Goal: Task Accomplishment & Management: Manage account settings

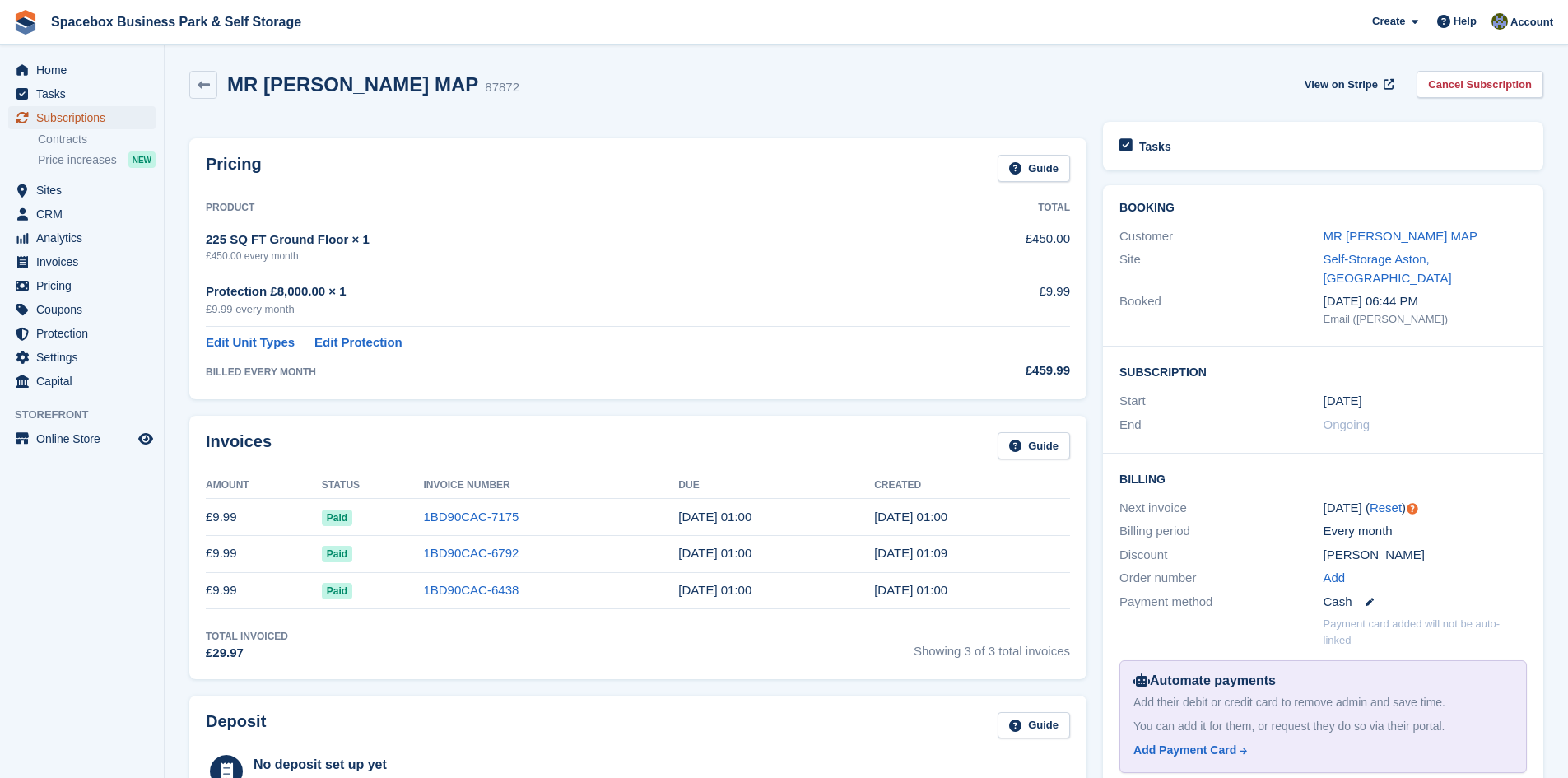
click at [146, 108] on link "Subscriptions" at bounding box center [82, 117] width 147 height 23
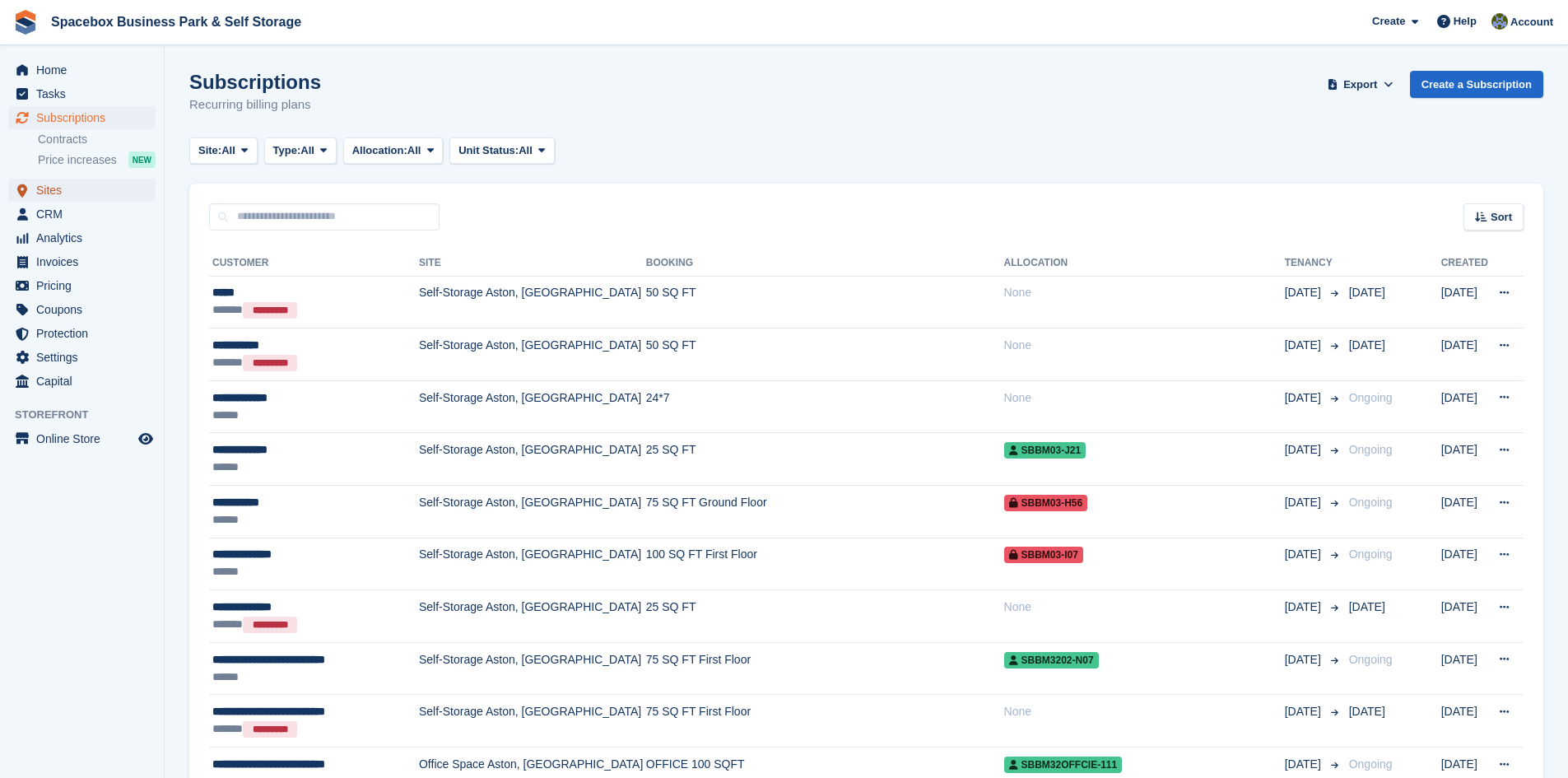
click at [74, 179] on span "Sites" at bounding box center [85, 189] width 98 height 23
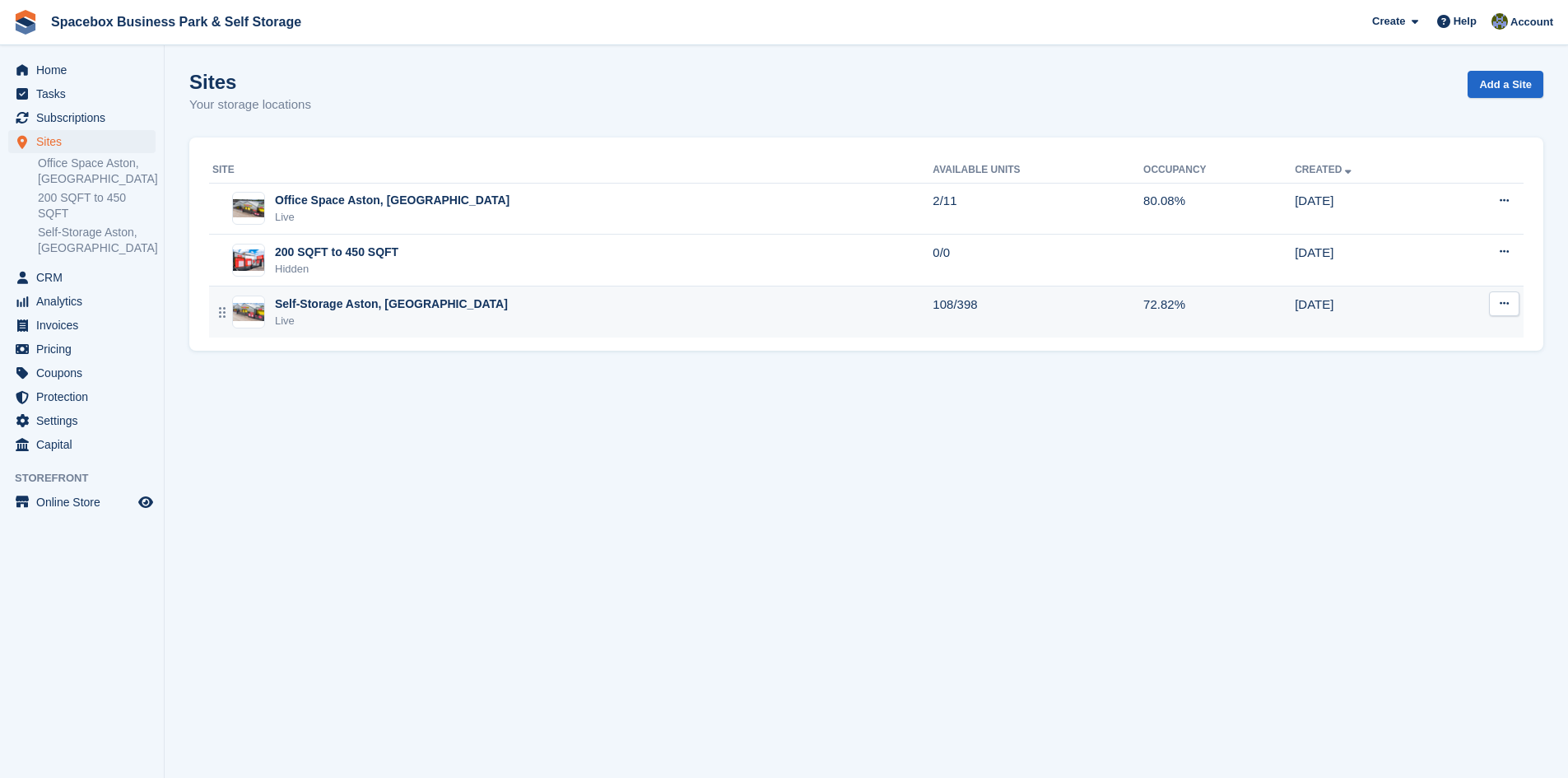
click at [340, 312] on div "Self-Storage Aston, [GEOGRAPHIC_DATA]" at bounding box center [391, 304] width 233 height 18
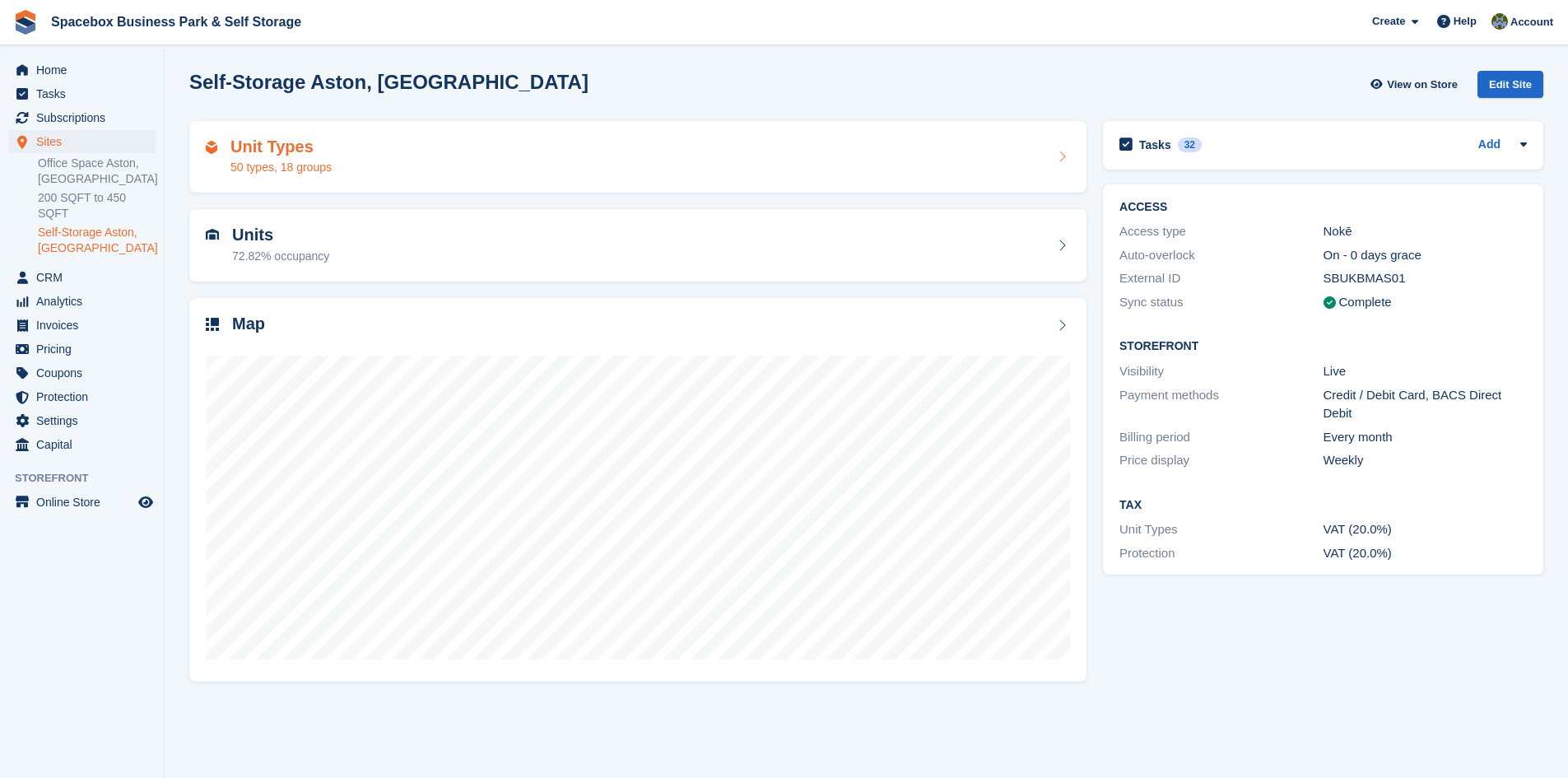
click at [263, 141] on h2 "Unit Types" at bounding box center [281, 147] width 101 height 19
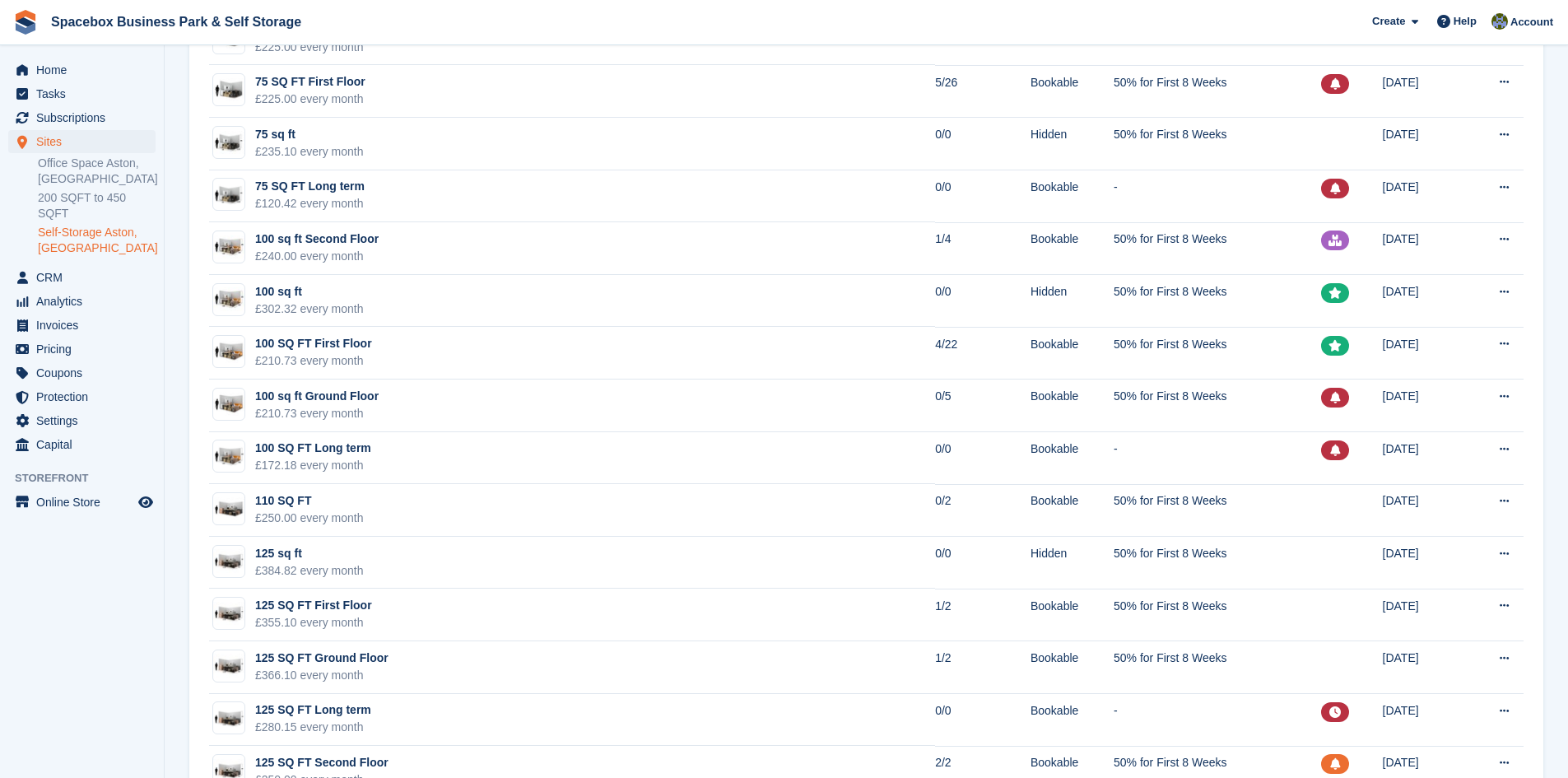
scroll to position [1153, 0]
click at [72, 115] on span "Subscriptions" at bounding box center [85, 117] width 98 height 23
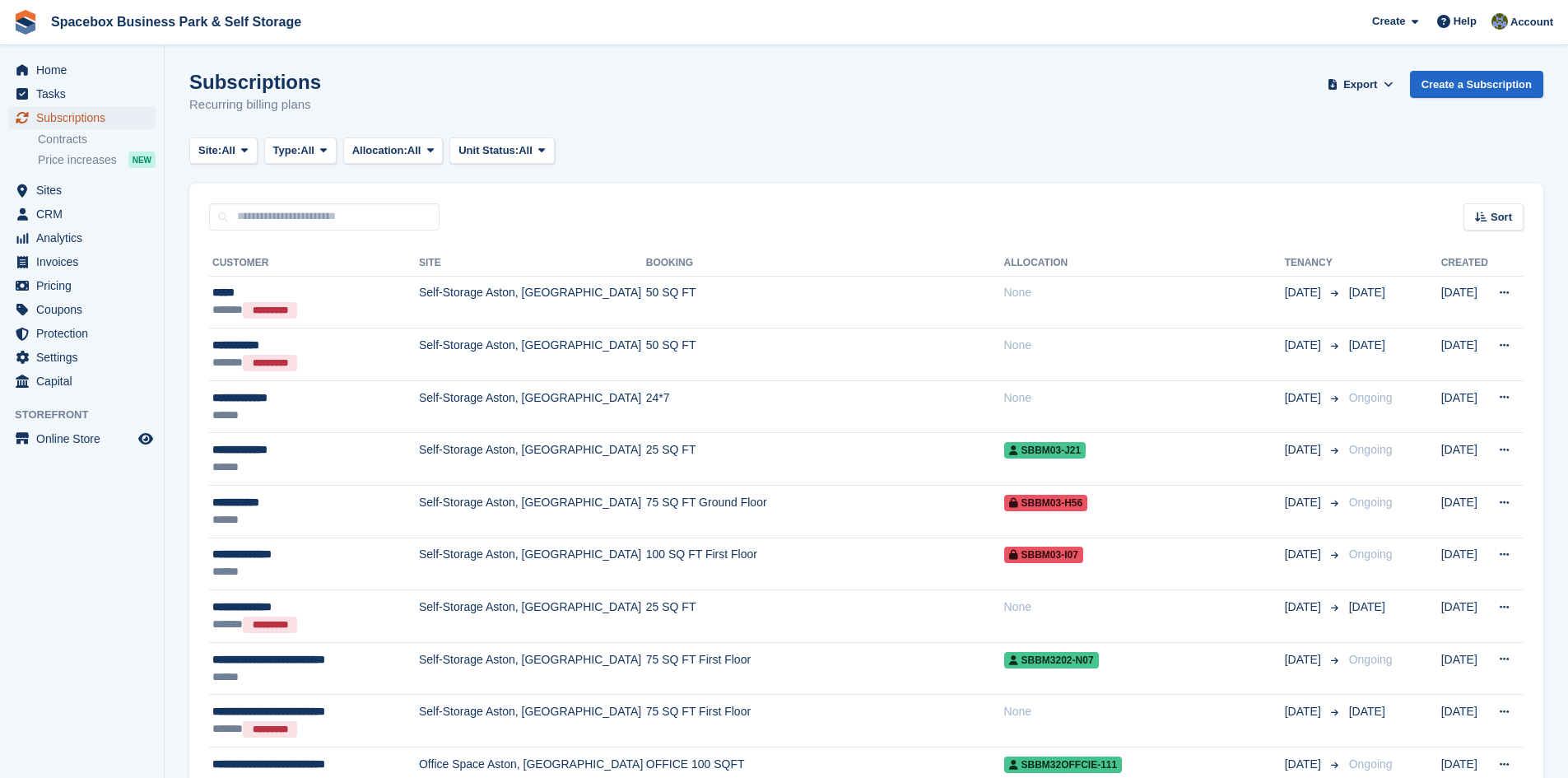
click at [68, 115] on span "Subscriptions" at bounding box center [85, 117] width 98 height 23
click at [379, 212] on input "text" at bounding box center [324, 217] width 231 height 27
type input "***"
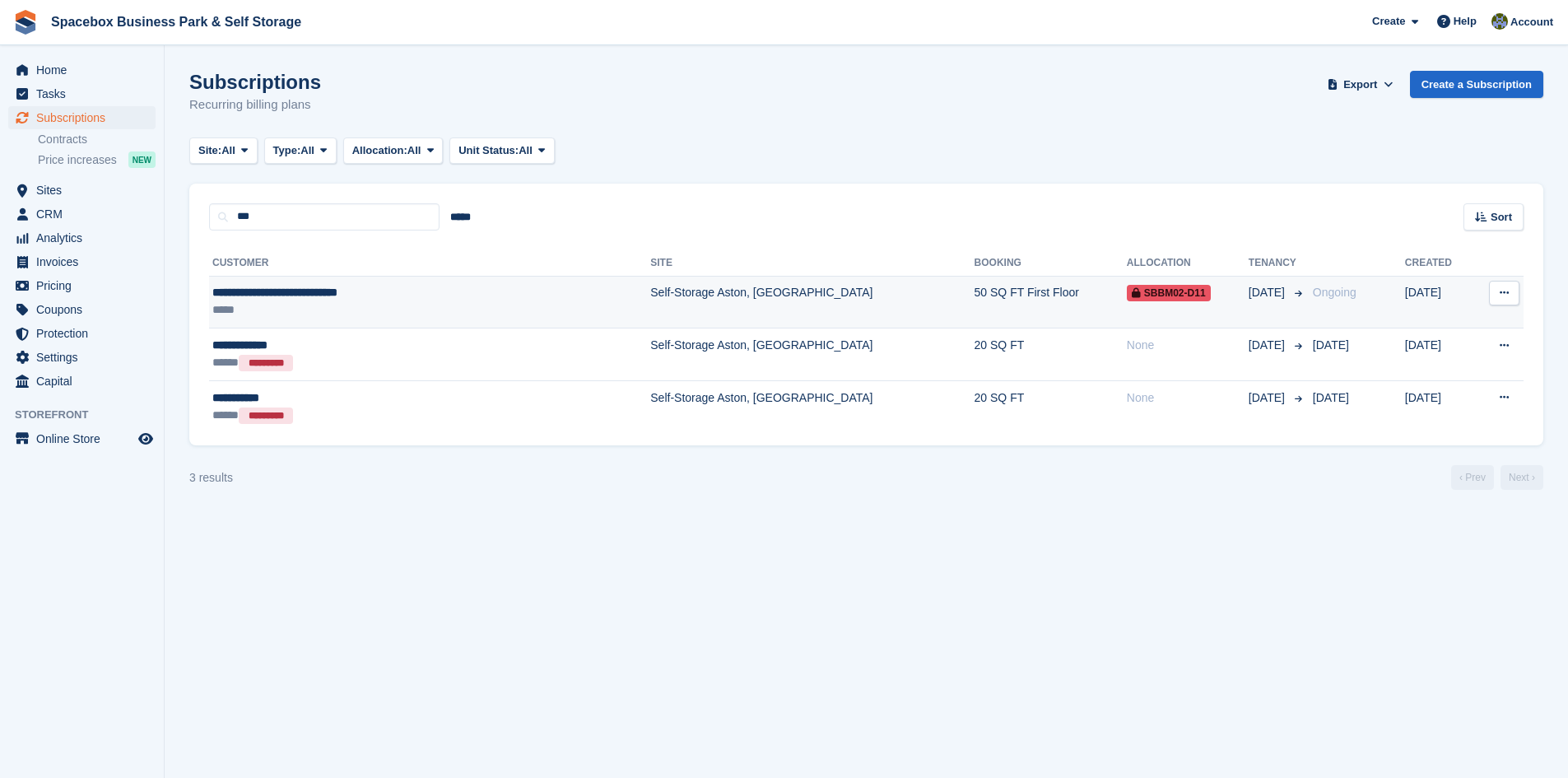
click at [371, 317] on div "*****" at bounding box center [362, 310] width 300 height 18
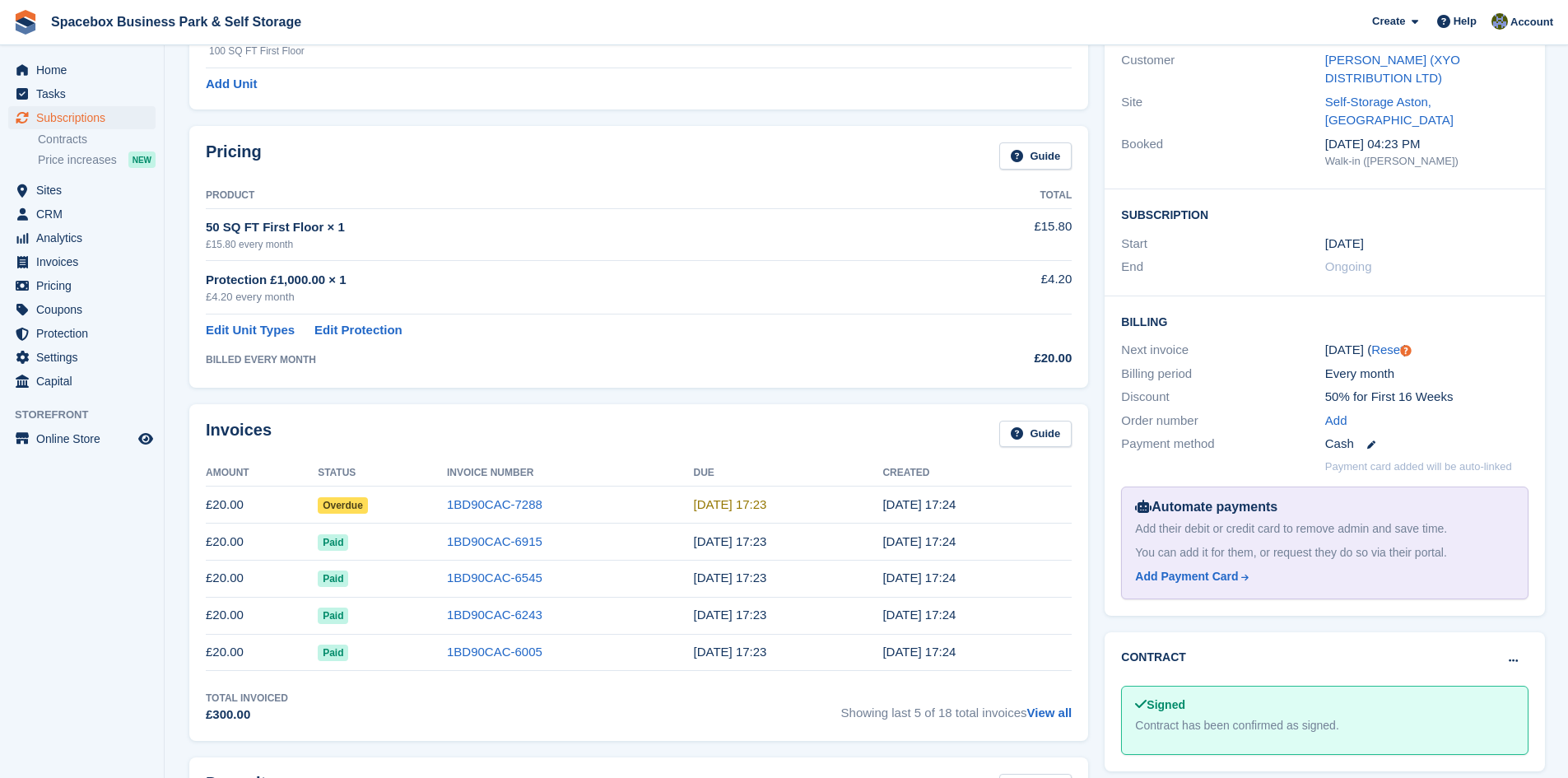
scroll to position [165, 0]
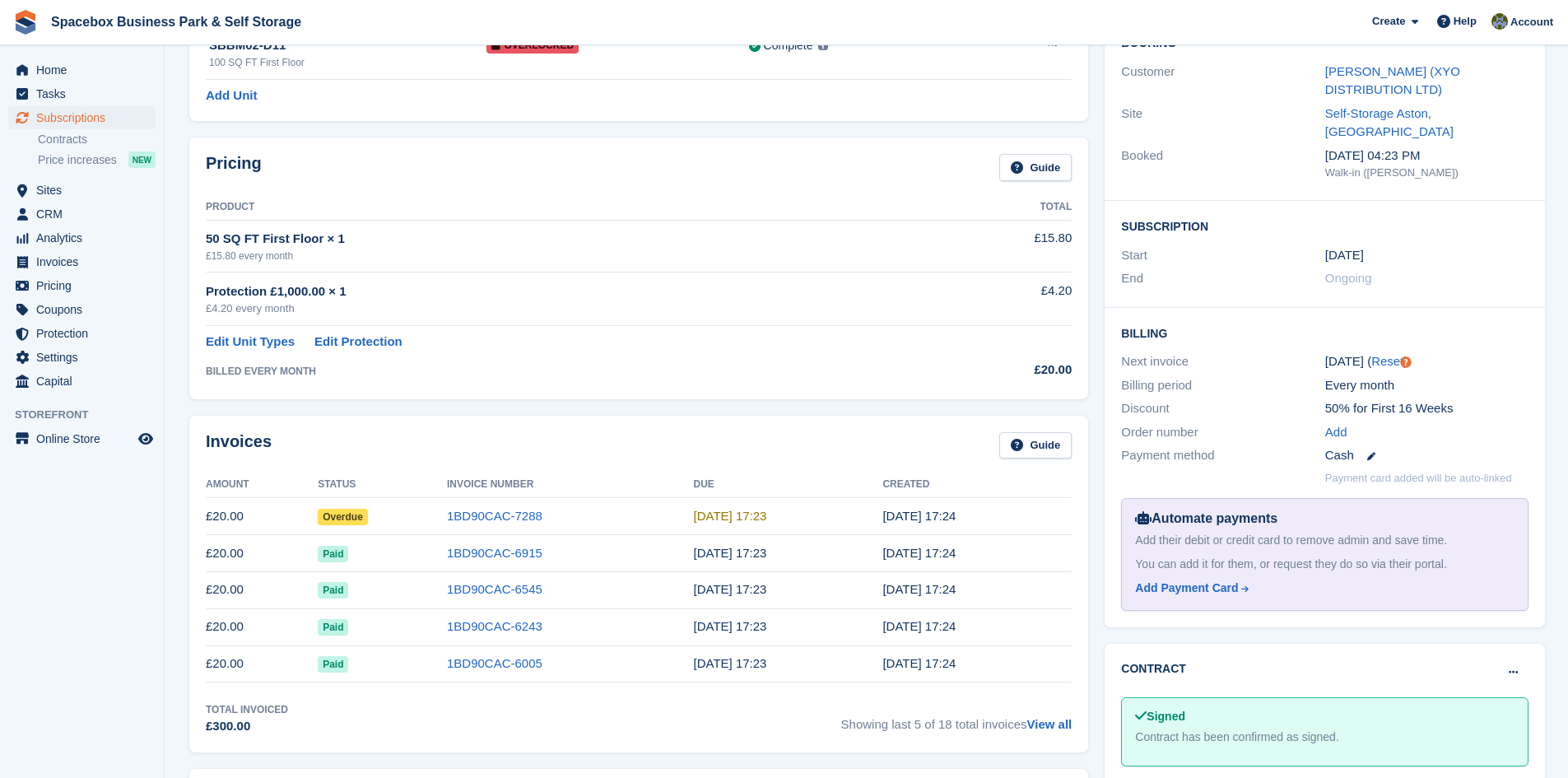
drag, startPoint x: 704, startPoint y: 524, endPoint x: 775, endPoint y: 524, distance: 71.0
click at [775, 524] on td "6 Aug, 17:23" at bounding box center [789, 517] width 189 height 37
click at [791, 481] on th "Due" at bounding box center [789, 484] width 189 height 26
click at [554, 452] on div "Invoices Guide" at bounding box center [639, 451] width 866 height 37
click at [115, 123] on span "Subscriptions" at bounding box center [85, 117] width 98 height 23
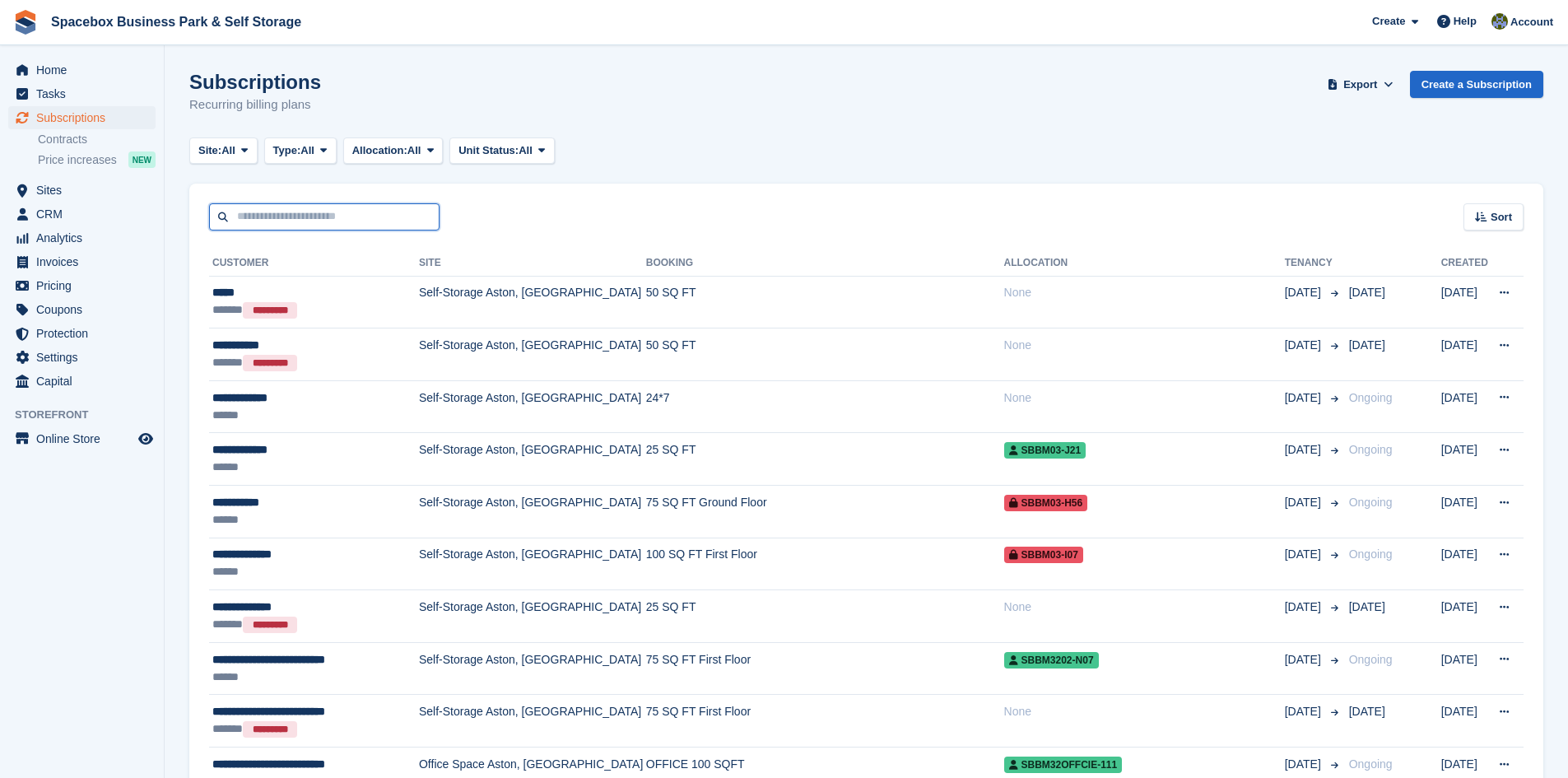
click at [380, 210] on input "text" at bounding box center [324, 217] width 231 height 27
type input "****"
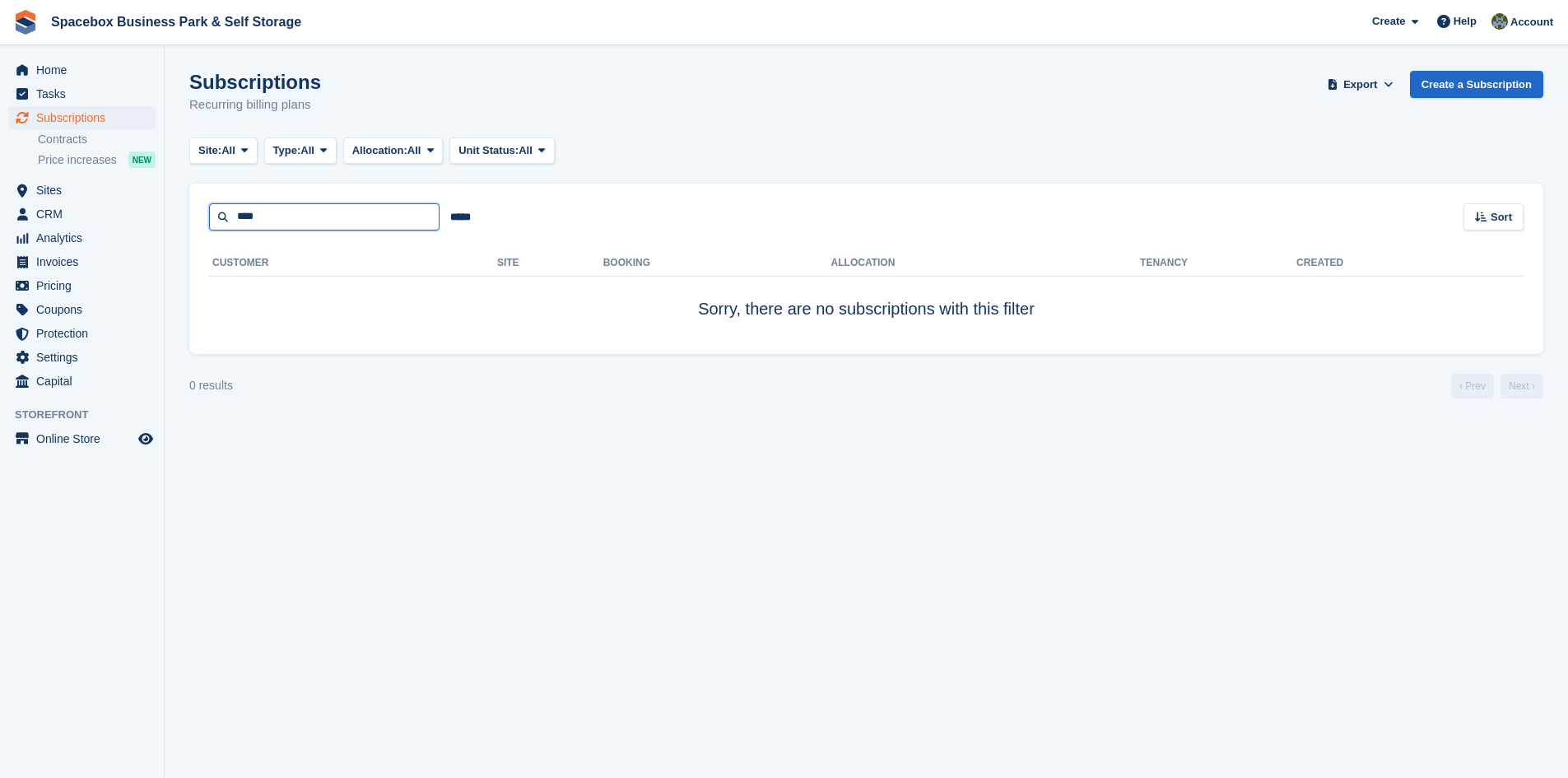
click at [380, 210] on input "****" at bounding box center [324, 217] width 231 height 27
type input "*****"
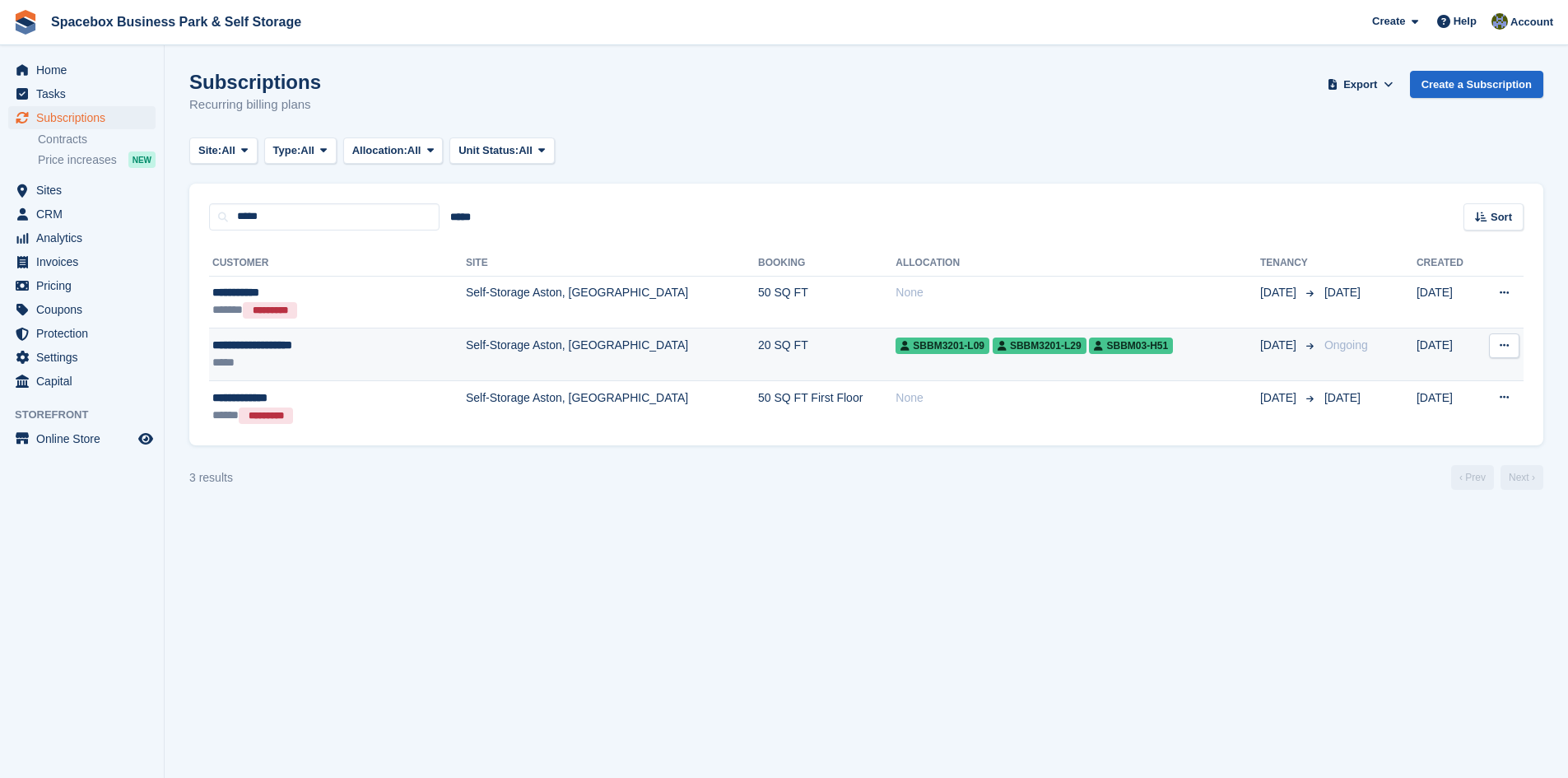
click at [316, 363] on div "*****" at bounding box center [308, 363] width 193 height 18
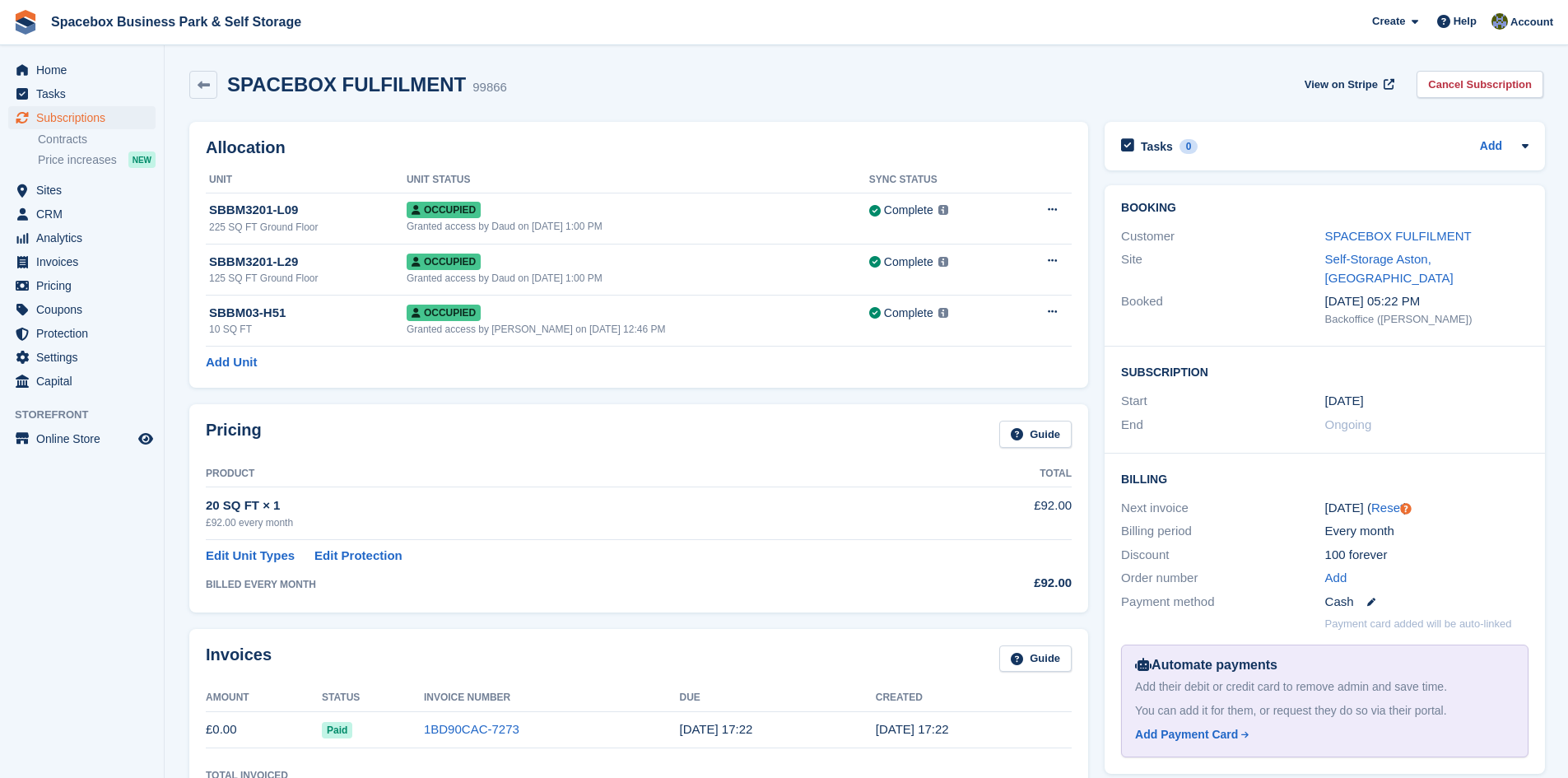
click at [1381, 225] on div "Customer SPACEBOX FULFILMENT" at bounding box center [1325, 237] width 407 height 24
click at [1382, 225] on div "Customer SPACEBOX FULFILMENT" at bounding box center [1325, 237] width 407 height 24
click at [1382, 245] on div "SPACEBOX FULFILMENT" at bounding box center [1427, 237] width 204 height 19
click at [1376, 239] on link "SPACEBOX FULFILMENT" at bounding box center [1399, 236] width 146 height 14
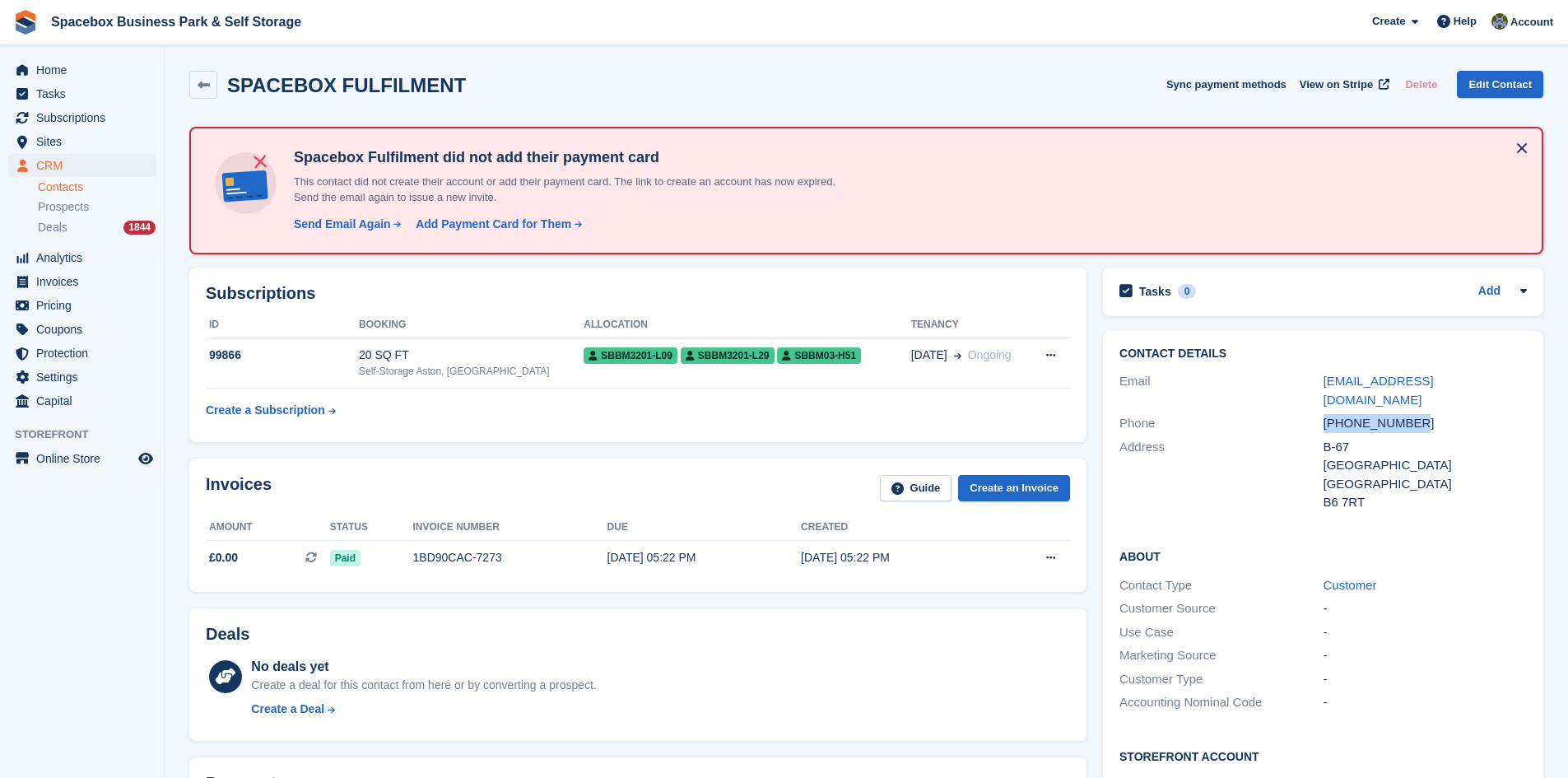
drag, startPoint x: 1427, startPoint y: 413, endPoint x: 1322, endPoint y: 400, distance: 105.8
click at [1322, 412] on div "Phone +447729370629" at bounding box center [1323, 424] width 407 height 24
click at [1065, 350] on button at bounding box center [1051, 355] width 30 height 24
click at [393, 365] on div "Self-Storage Aston, [GEOGRAPHIC_DATA]" at bounding box center [470, 371] width 225 height 15
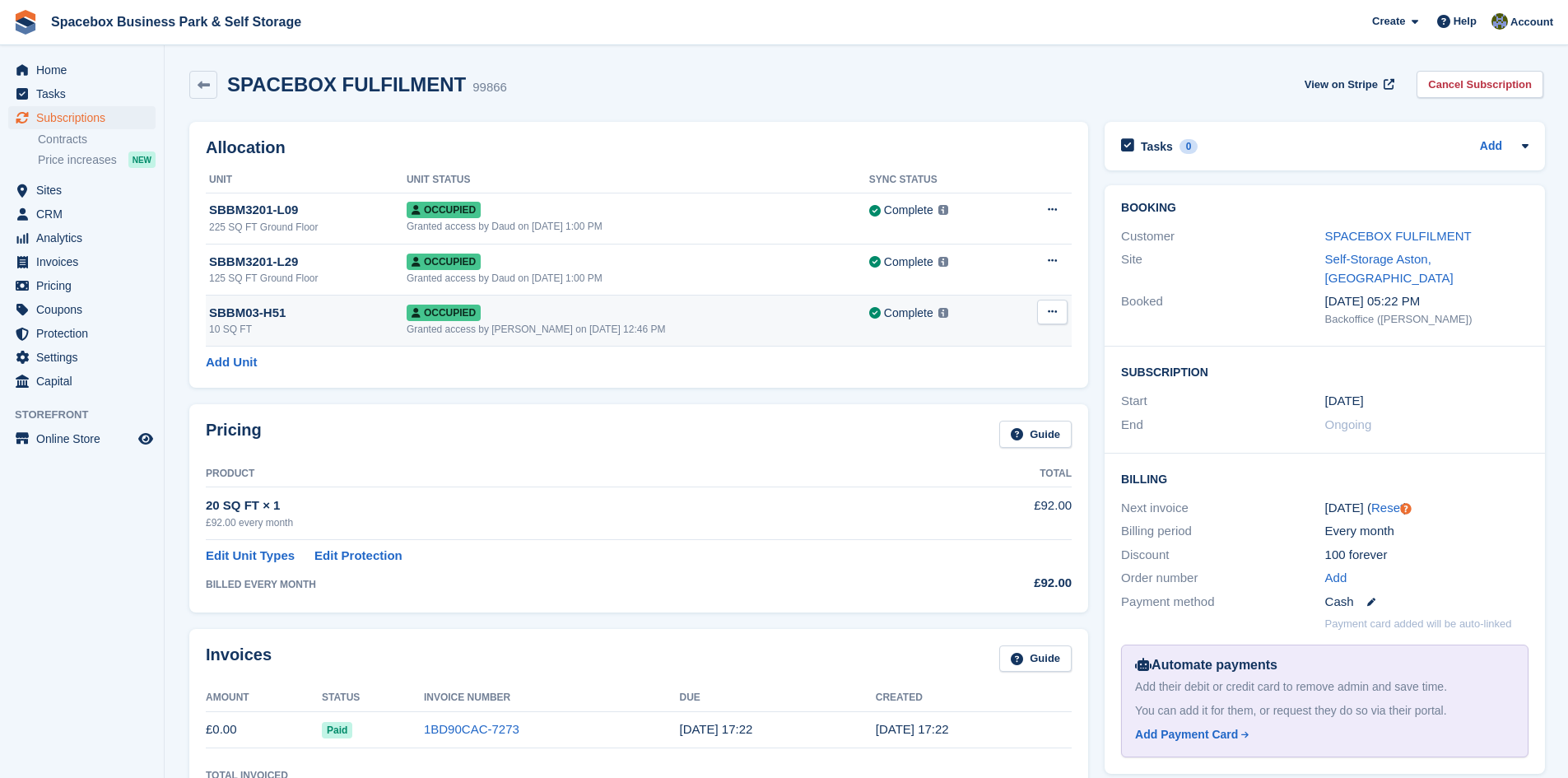
click at [1048, 312] on icon at bounding box center [1052, 312] width 9 height 11
click at [960, 403] on p "Deallocate" at bounding box center [989, 401] width 143 height 21
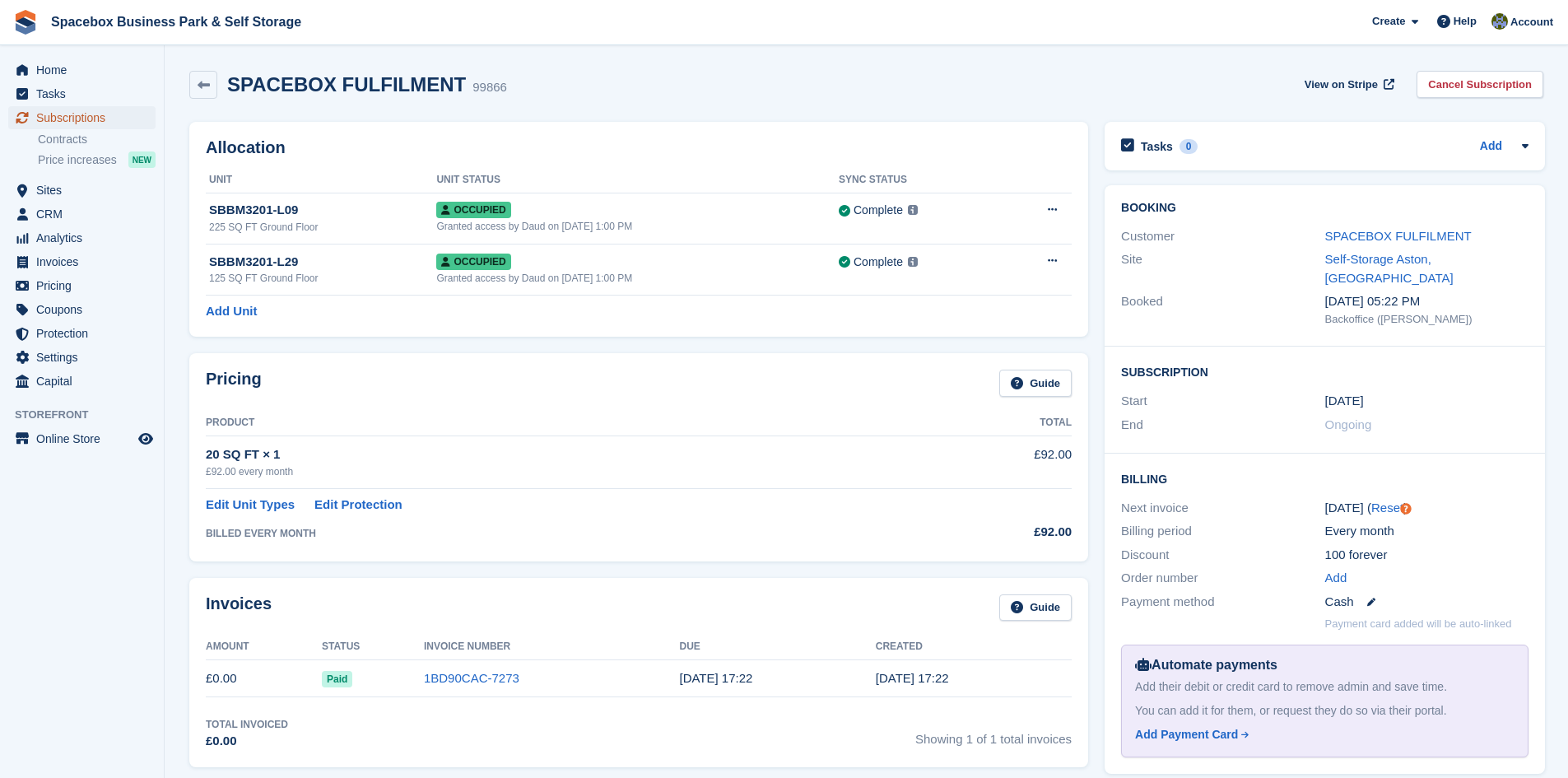
click at [82, 119] on span "Subscriptions" at bounding box center [85, 117] width 98 height 23
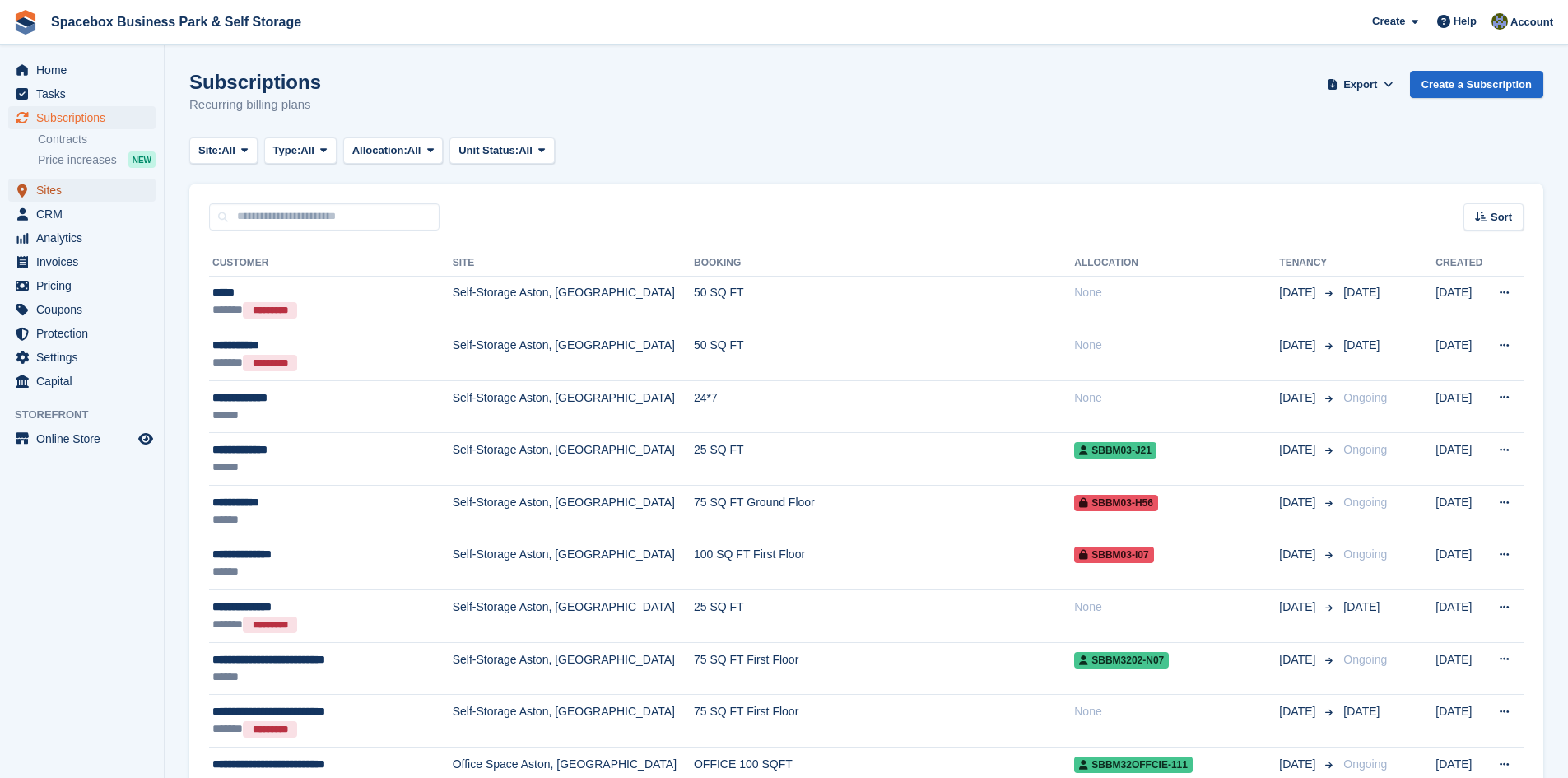
click at [55, 196] on span "Sites" at bounding box center [85, 189] width 98 height 23
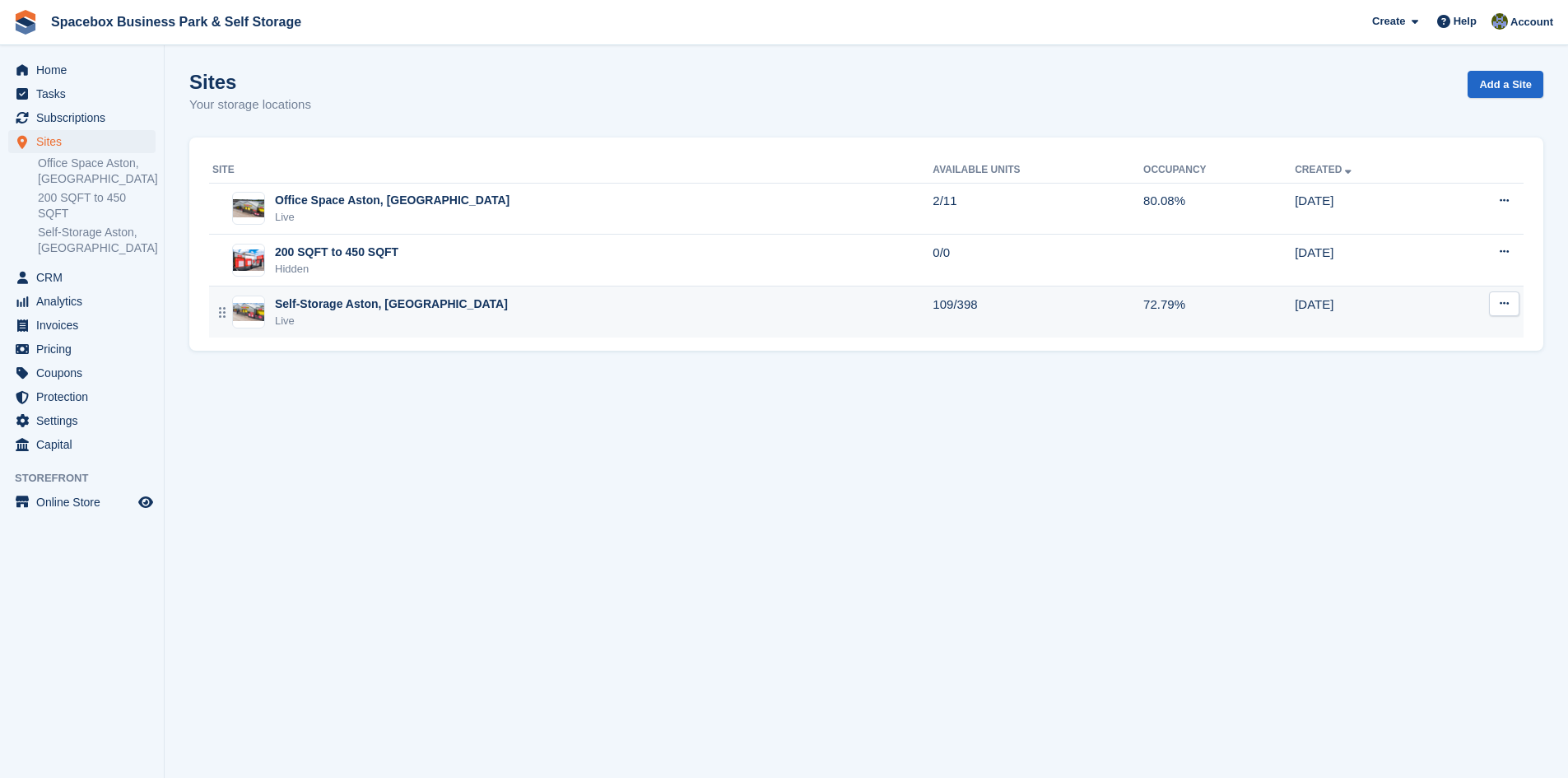
click at [476, 317] on div "Self-Storage Aston, Birmingham Live" at bounding box center [572, 312] width 720 height 34
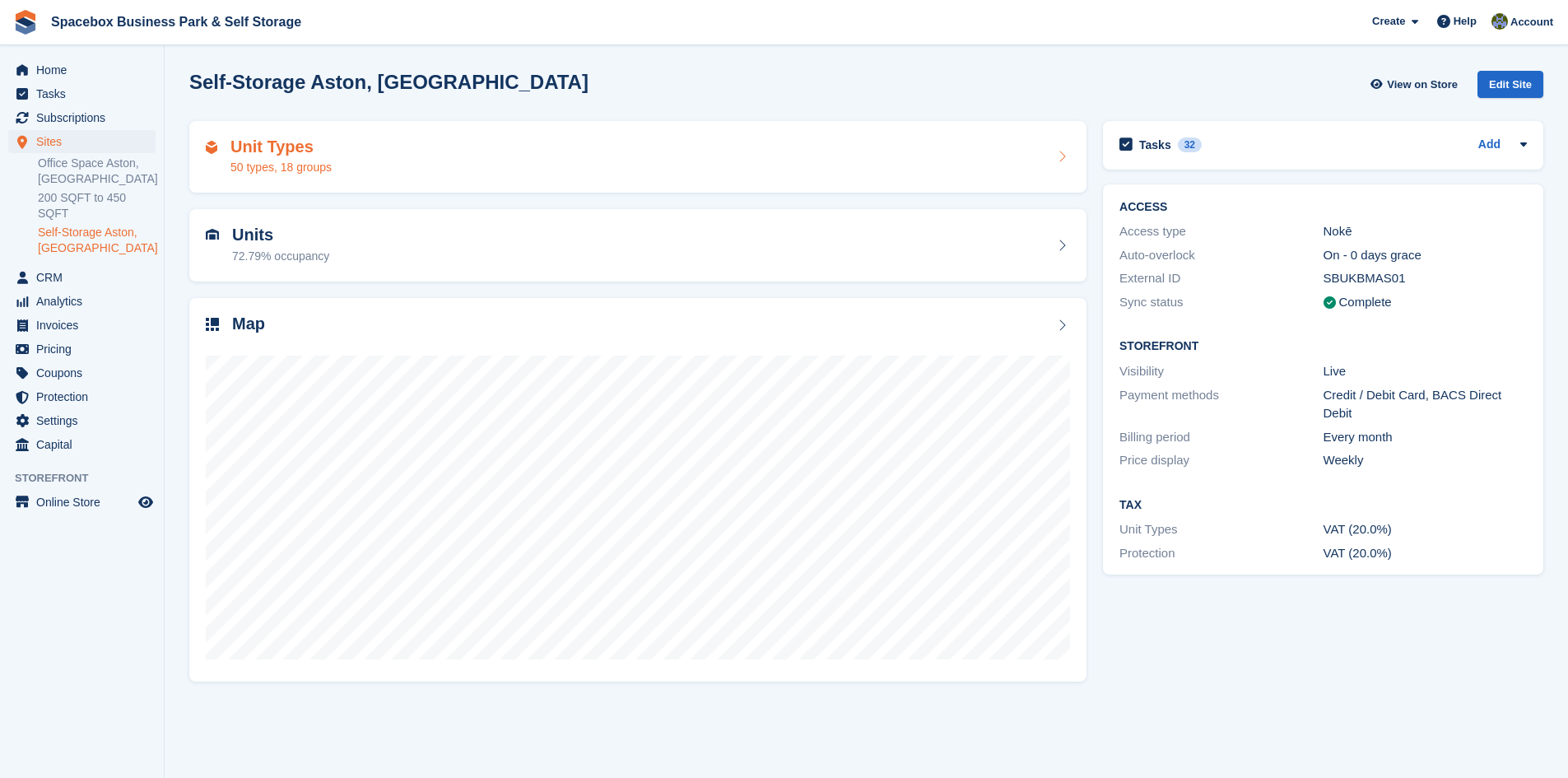
click at [417, 148] on div "Unit Types 50 types, 18 groups" at bounding box center [638, 157] width 864 height 40
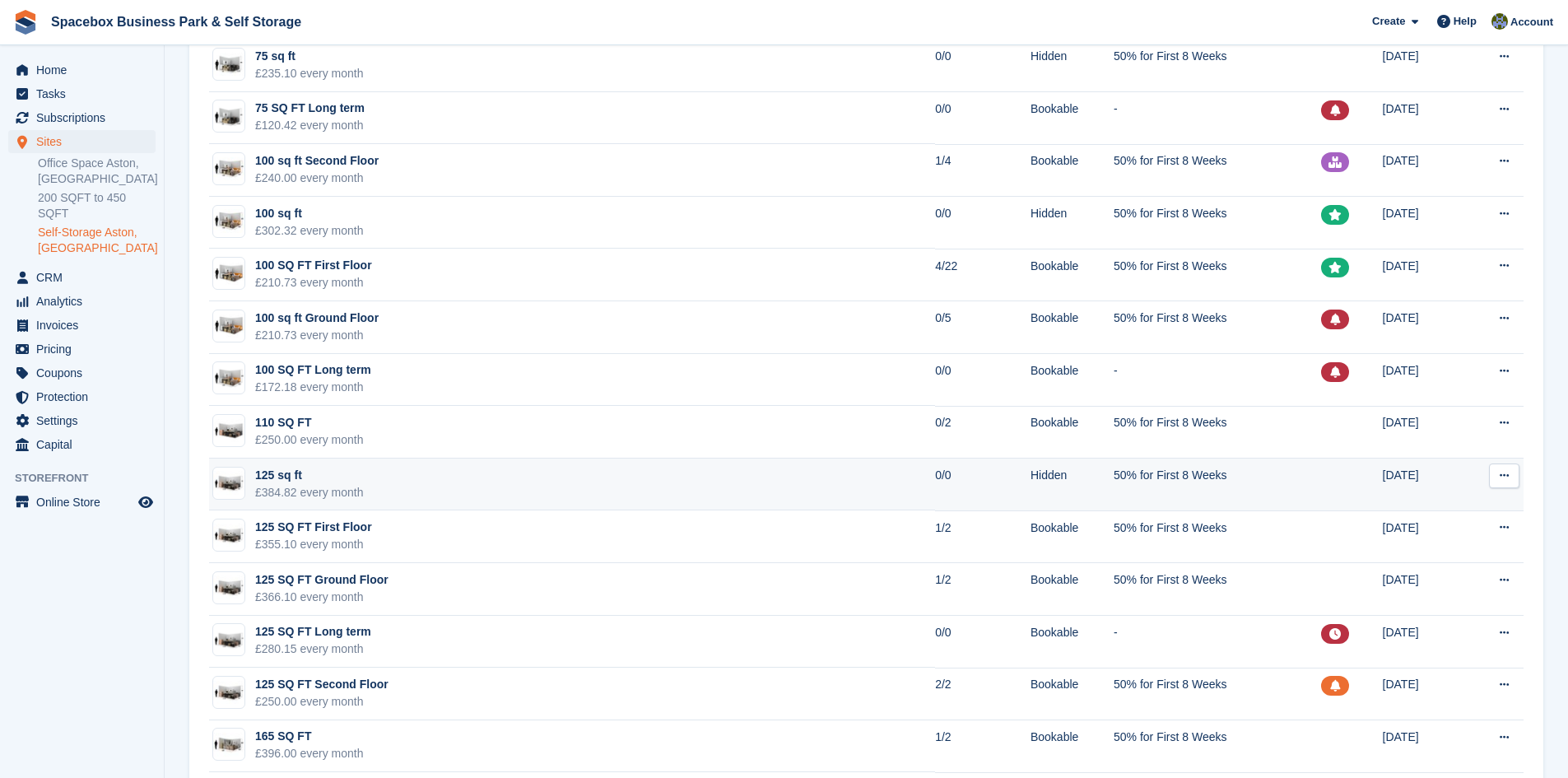
scroll to position [1235, 0]
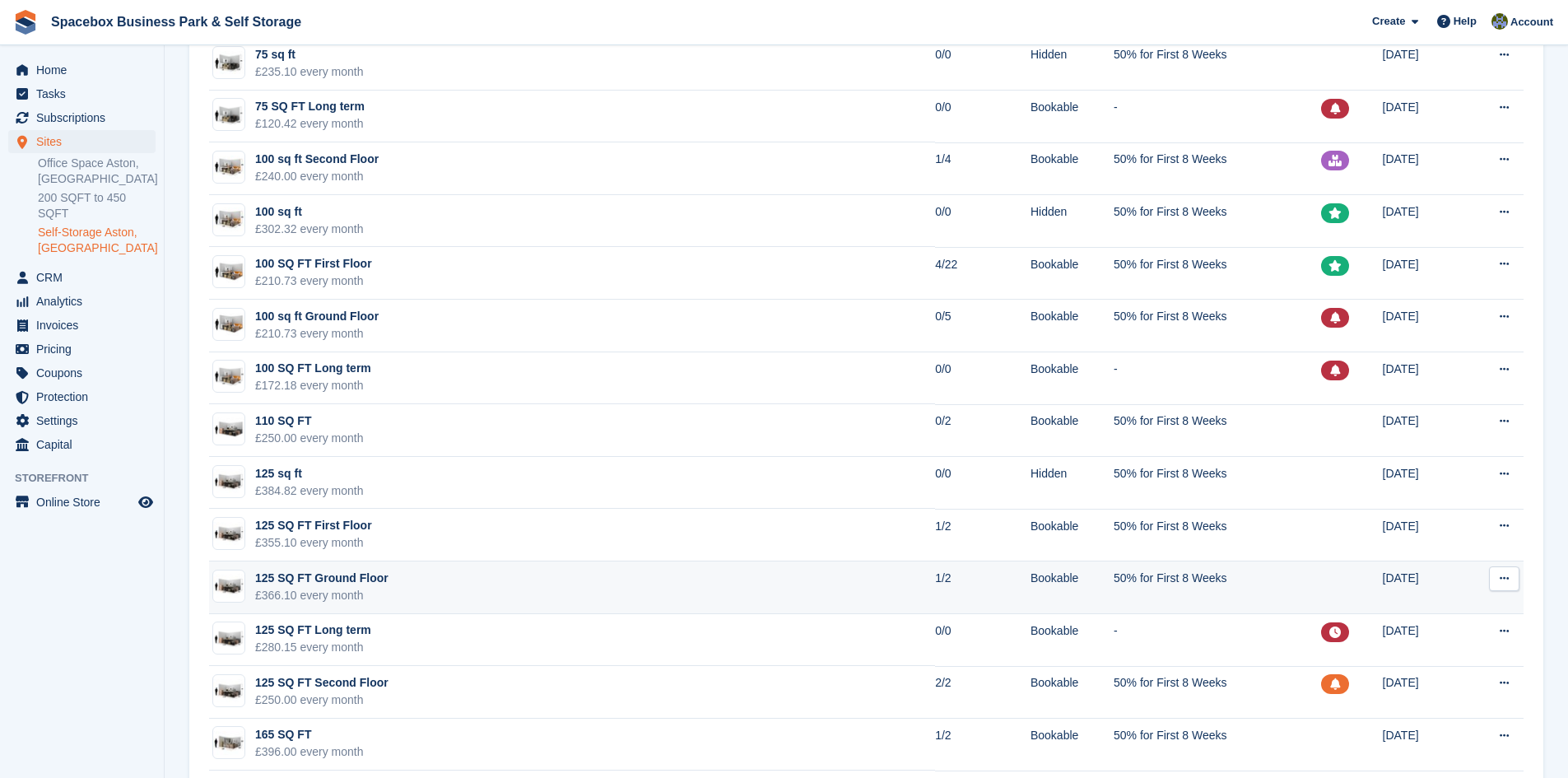
click at [578, 584] on td "125 SQ FT Ground Floor £366.10 every month" at bounding box center [571, 588] width 726 height 53
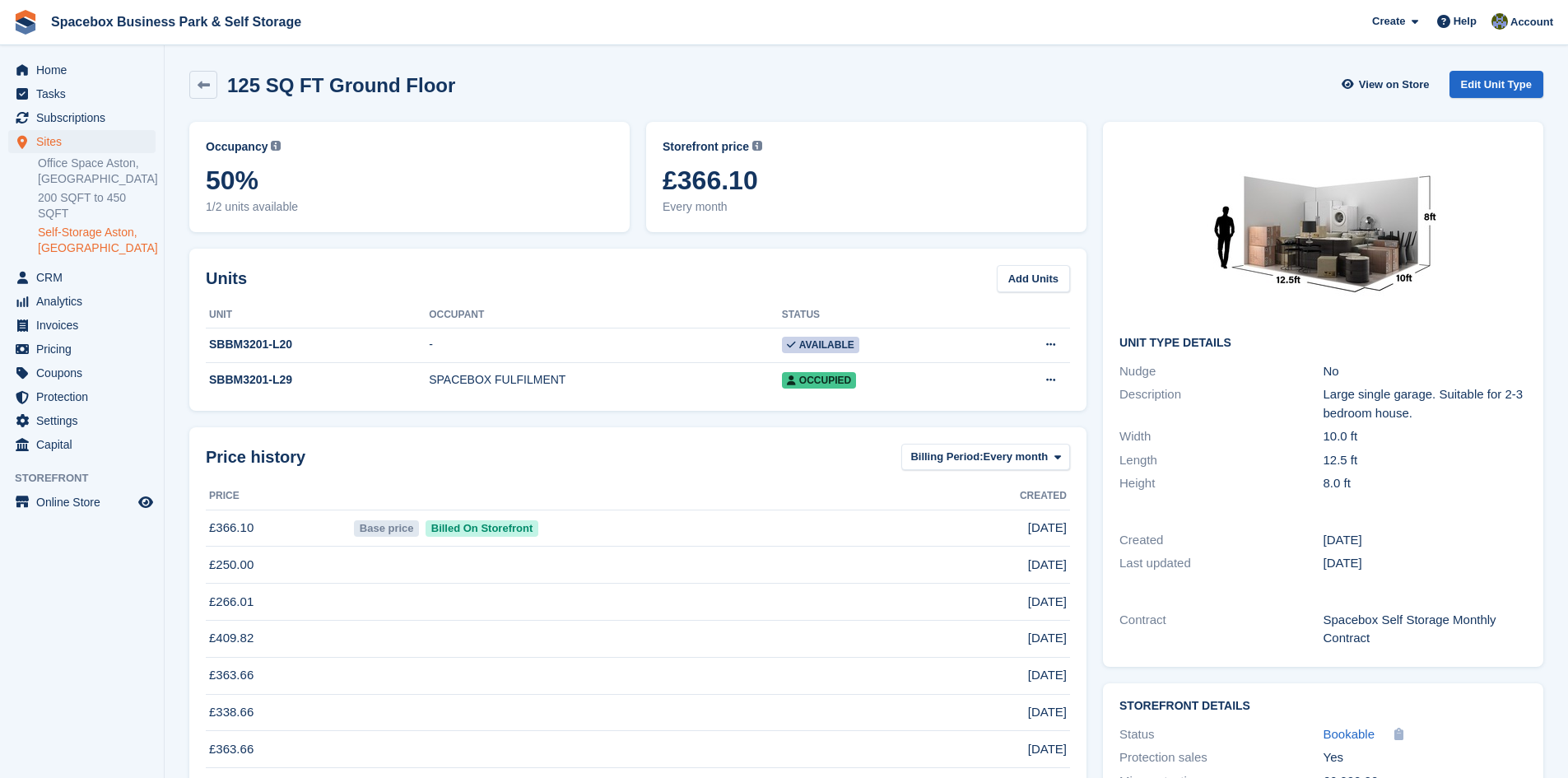
click at [1551, 258] on div "Unit Type details Nudge No Description Large single garage. Suitable for 2-3 be…" at bounding box center [1323, 394] width 457 height 562
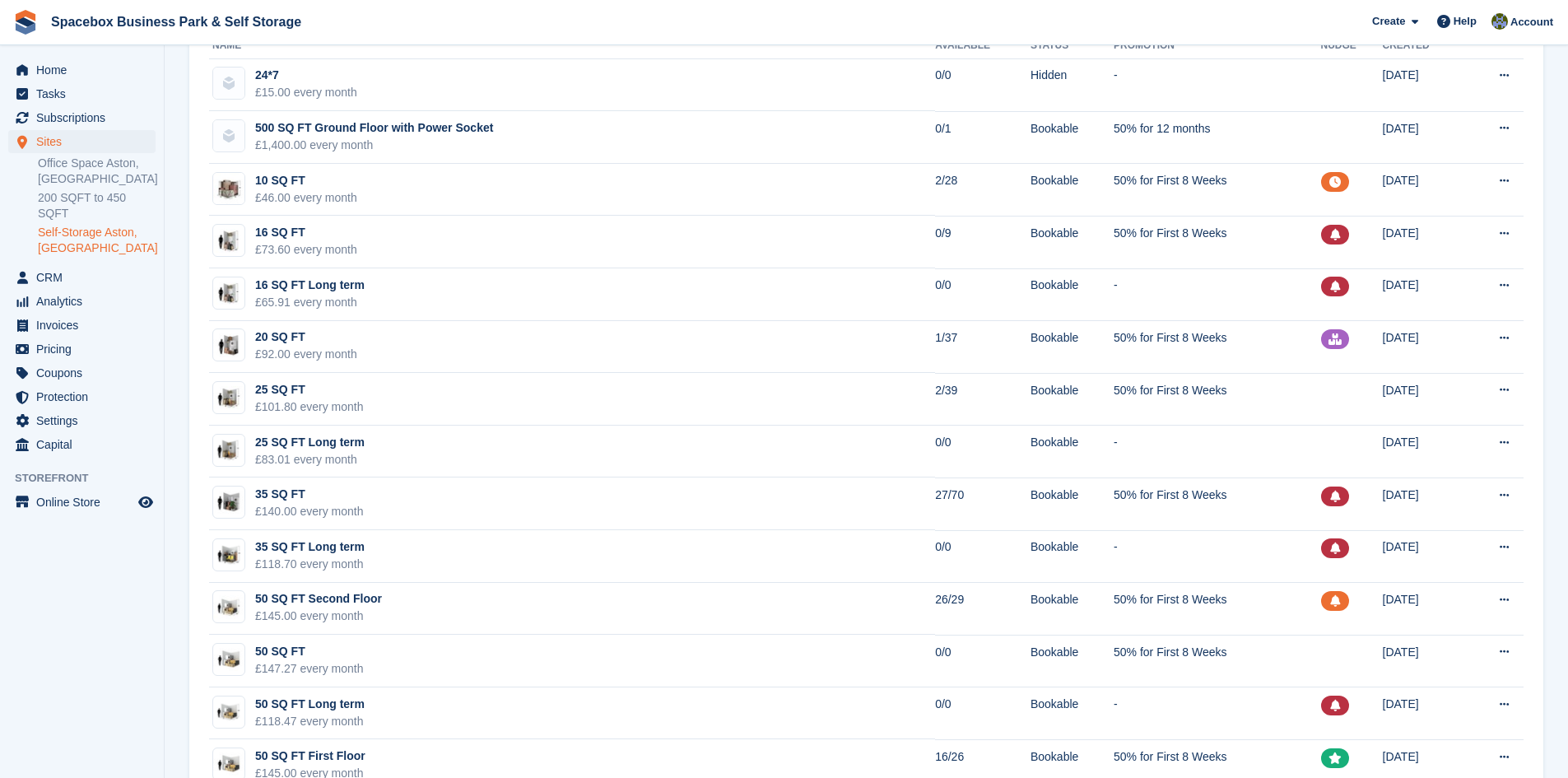
scroll to position [329, 0]
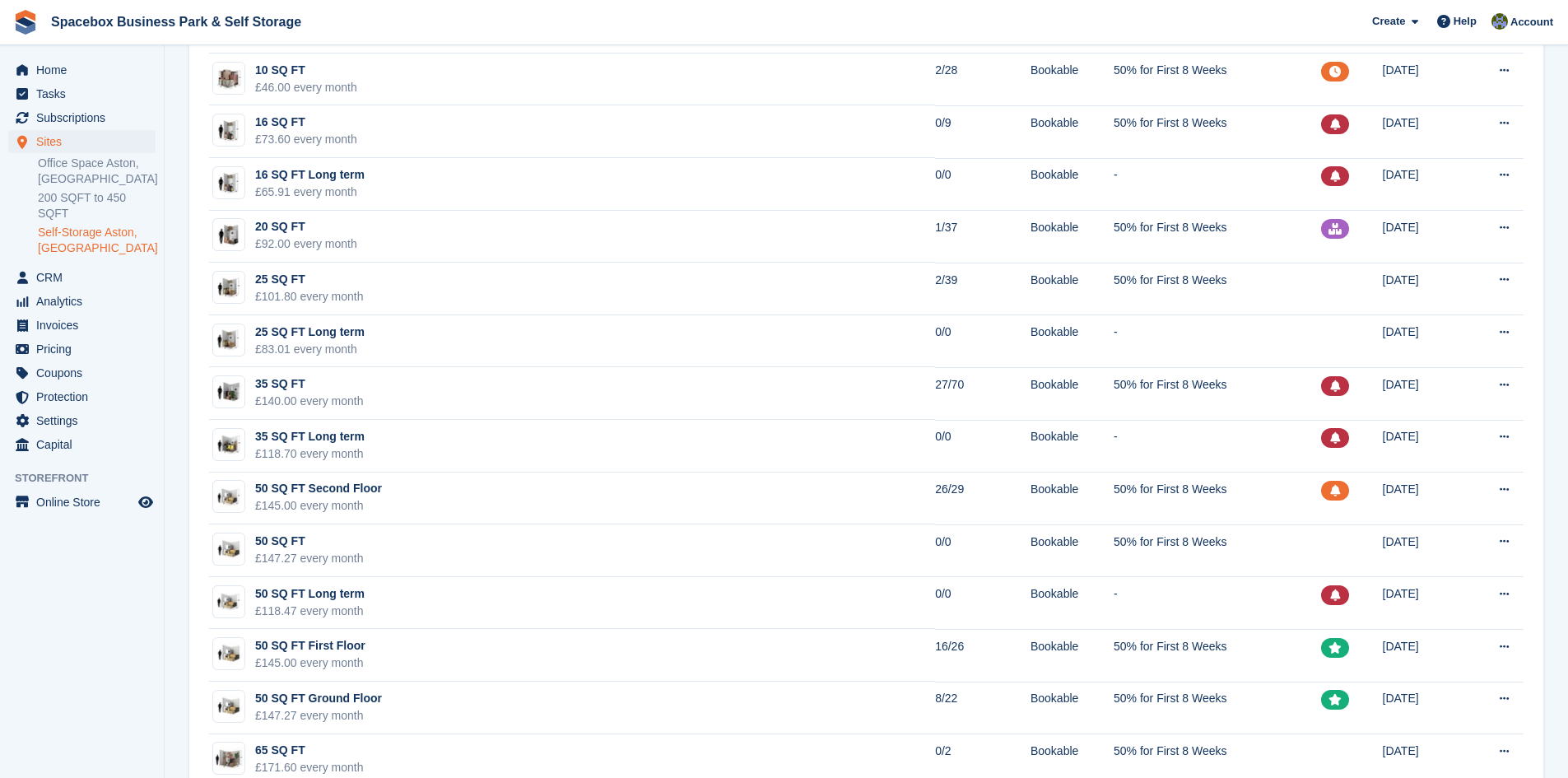
click at [117, 698] on aside "Home Tasks Subscriptions Subscriptions Subscriptions Contracts Price increases …" at bounding box center [82, 393] width 164 height 696
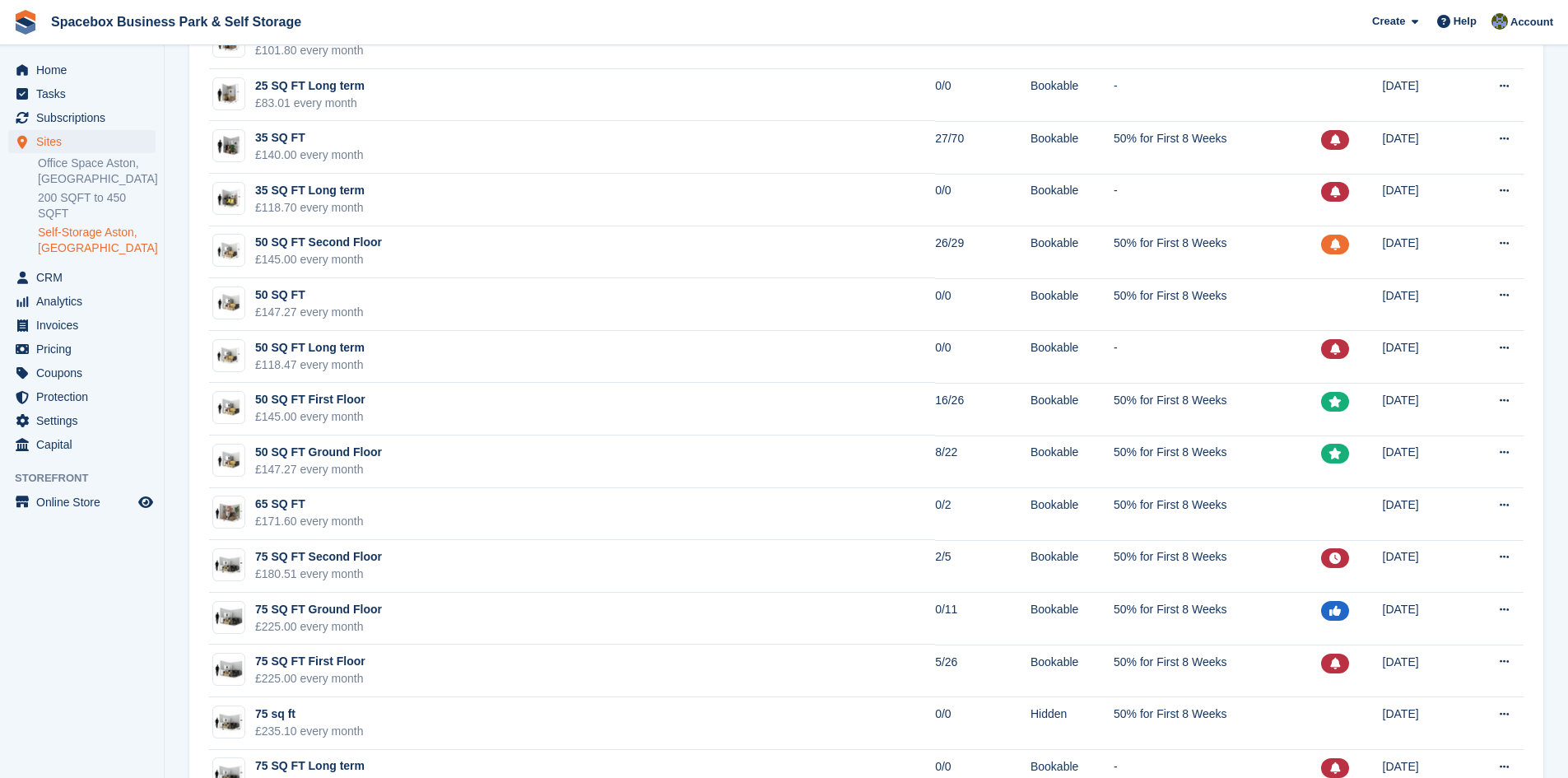
scroll to position [577, 0]
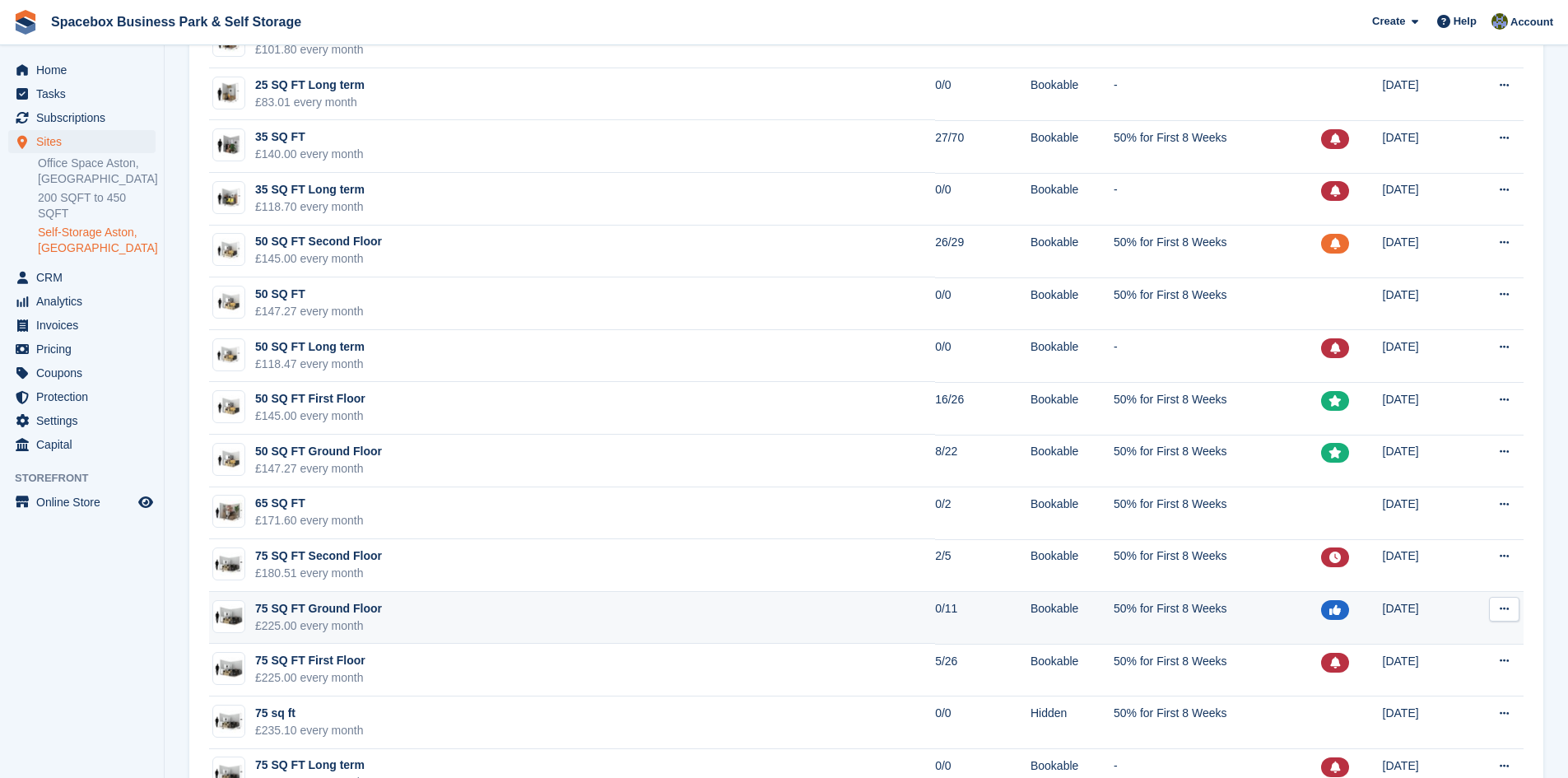
click at [219, 621] on img at bounding box center [228, 616] width 31 height 24
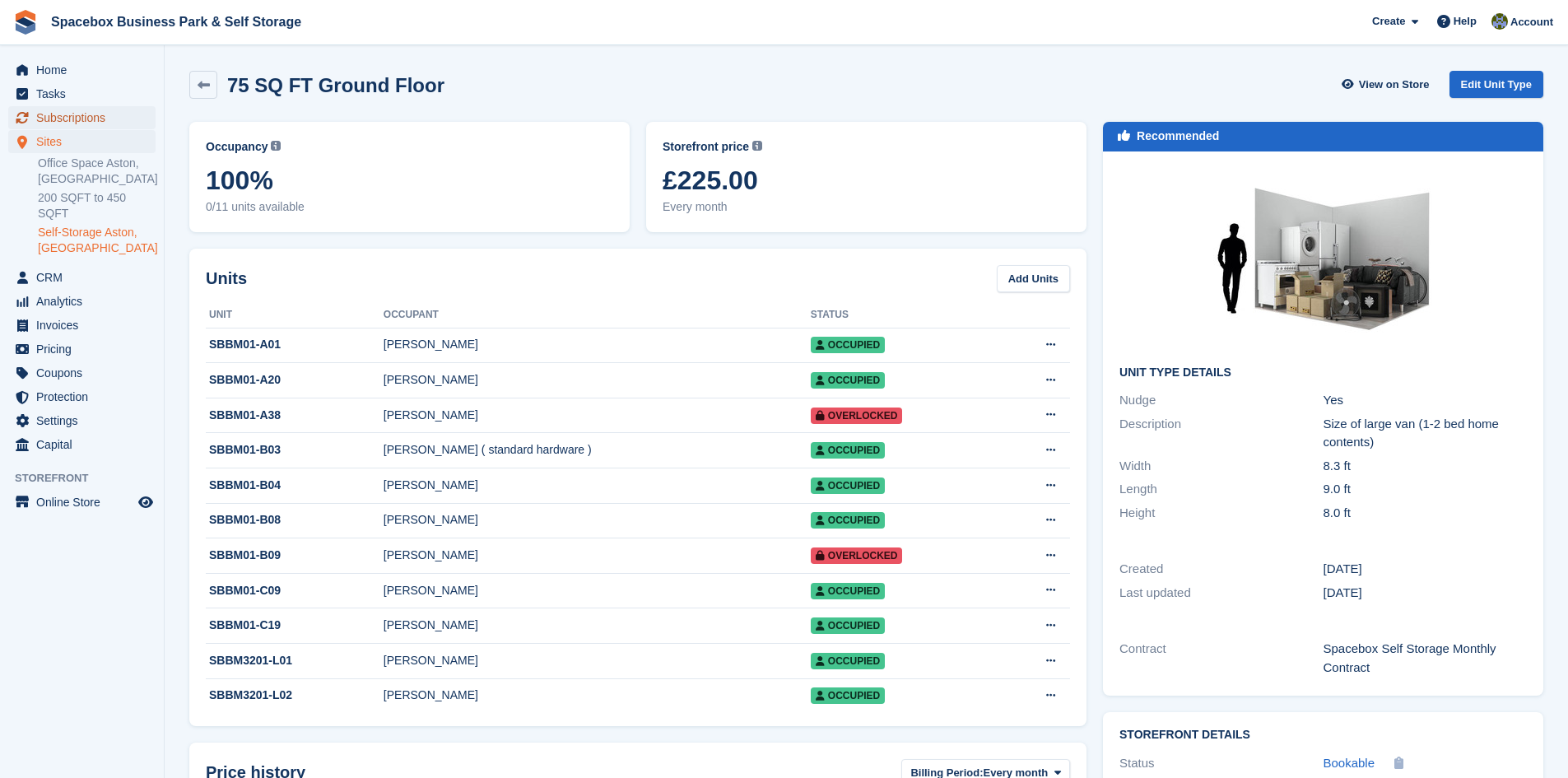
click at [103, 118] on span "Subscriptions" at bounding box center [85, 117] width 98 height 23
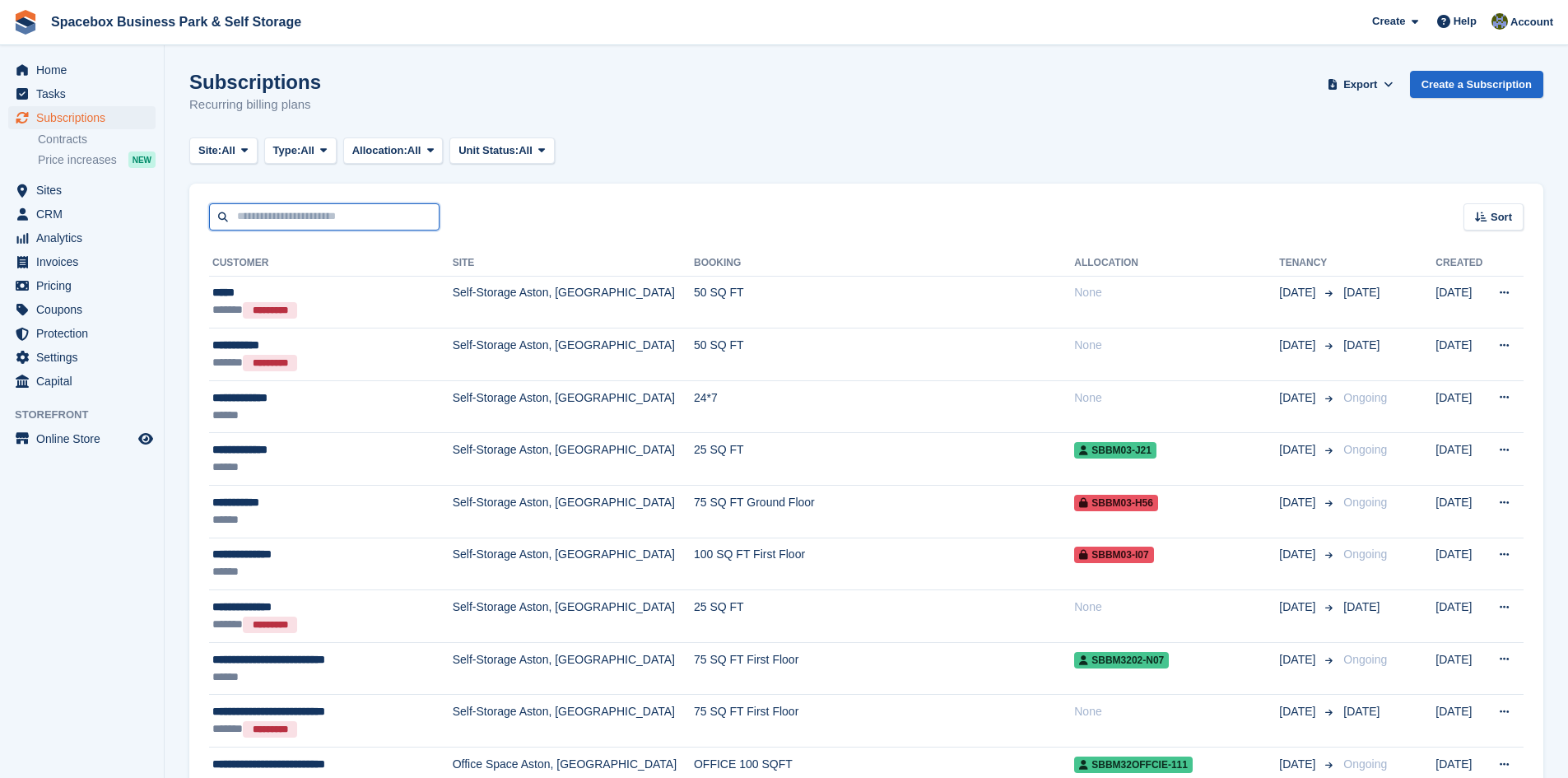
click at [360, 219] on input "text" at bounding box center [324, 217] width 231 height 27
type input "*******"
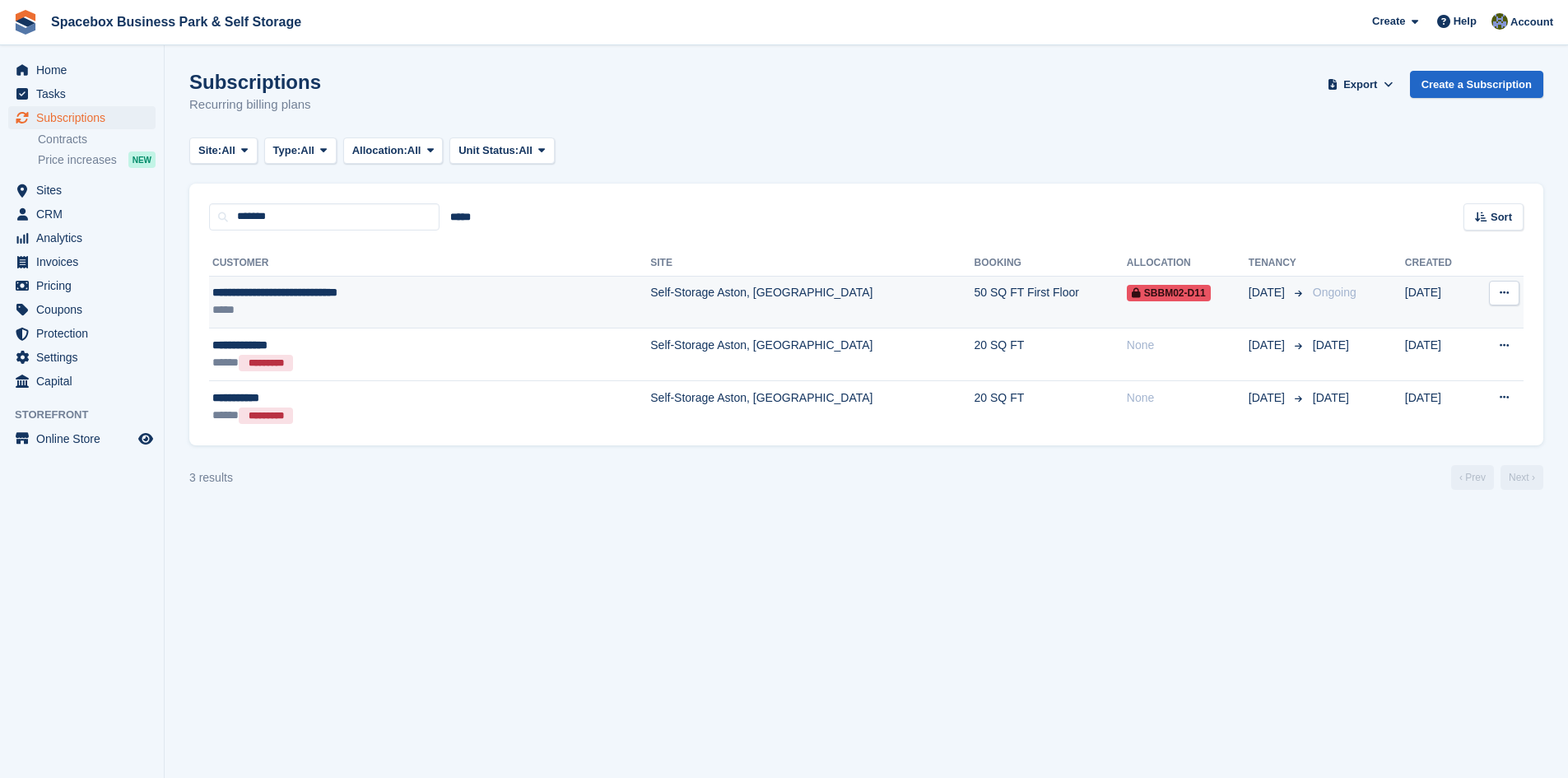
click at [408, 303] on div "*****" at bounding box center [362, 310] width 300 height 18
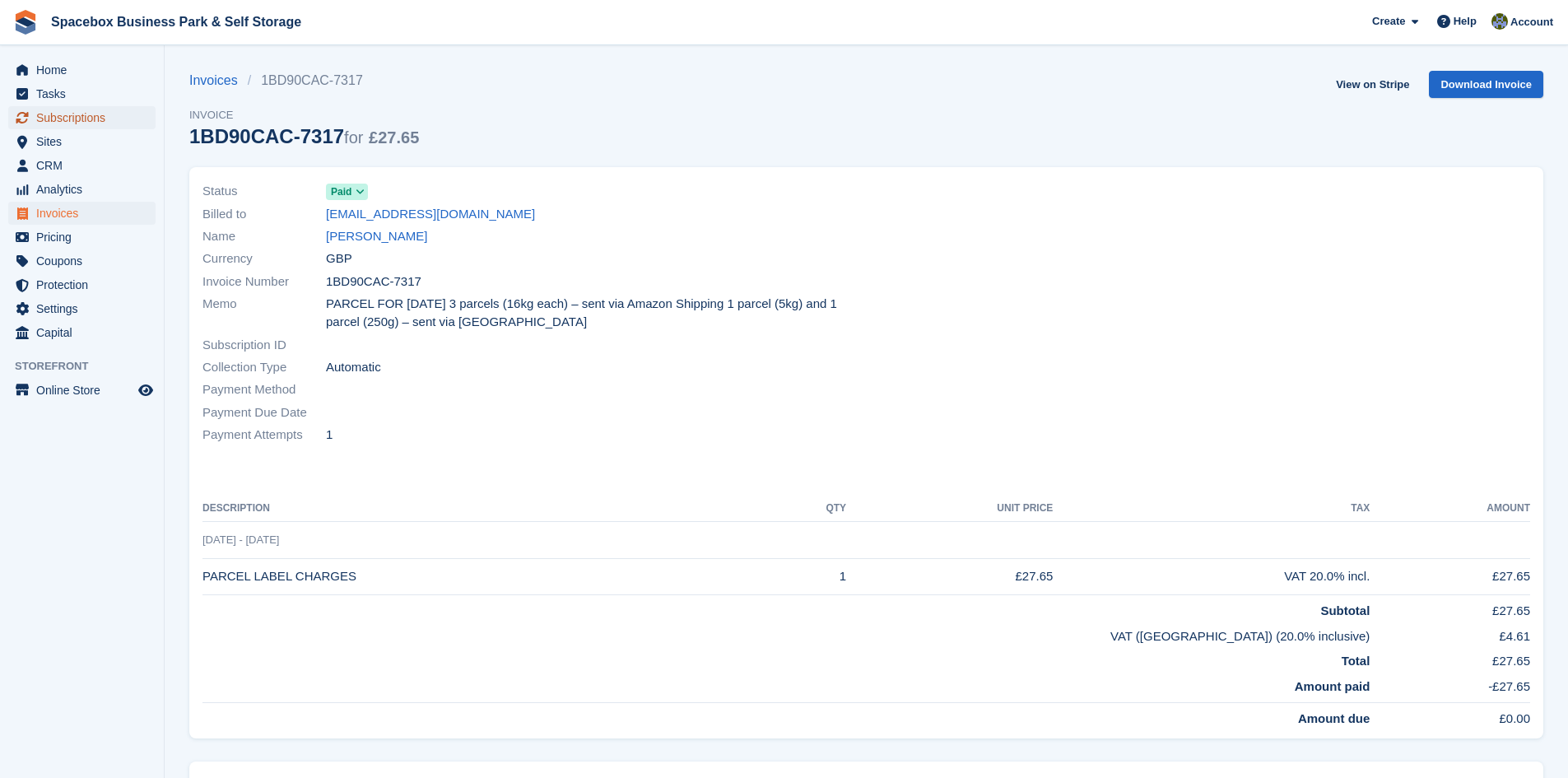
drag, startPoint x: 0, startPoint y: 0, endPoint x: 94, endPoint y: 126, distance: 157.2
click at [94, 126] on span "Subscriptions" at bounding box center [85, 117] width 98 height 23
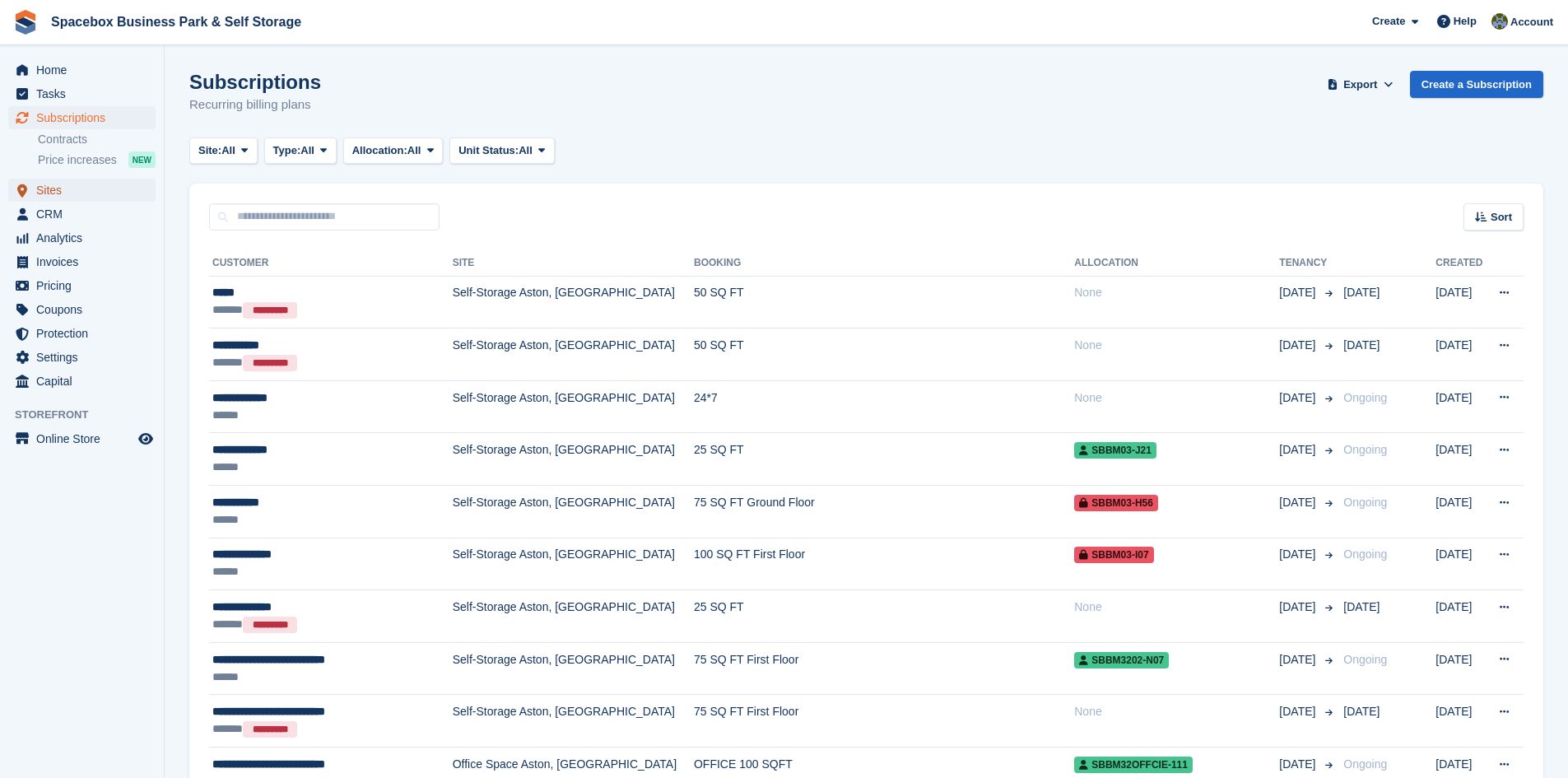
click at [77, 182] on span "Sites" at bounding box center [85, 189] width 98 height 23
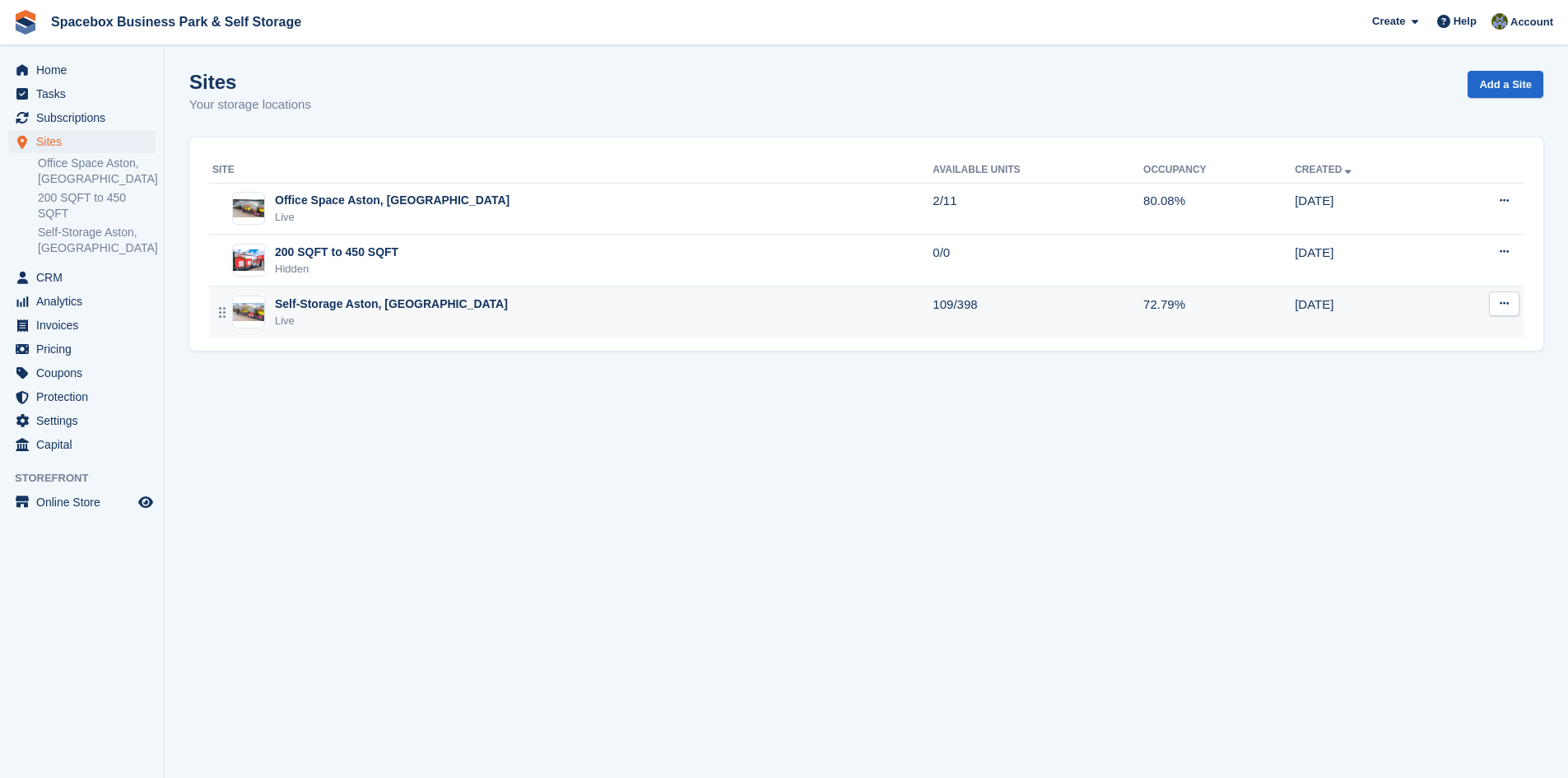
click at [380, 312] on div "Self-Storage Aston, [GEOGRAPHIC_DATA]" at bounding box center [391, 304] width 233 height 18
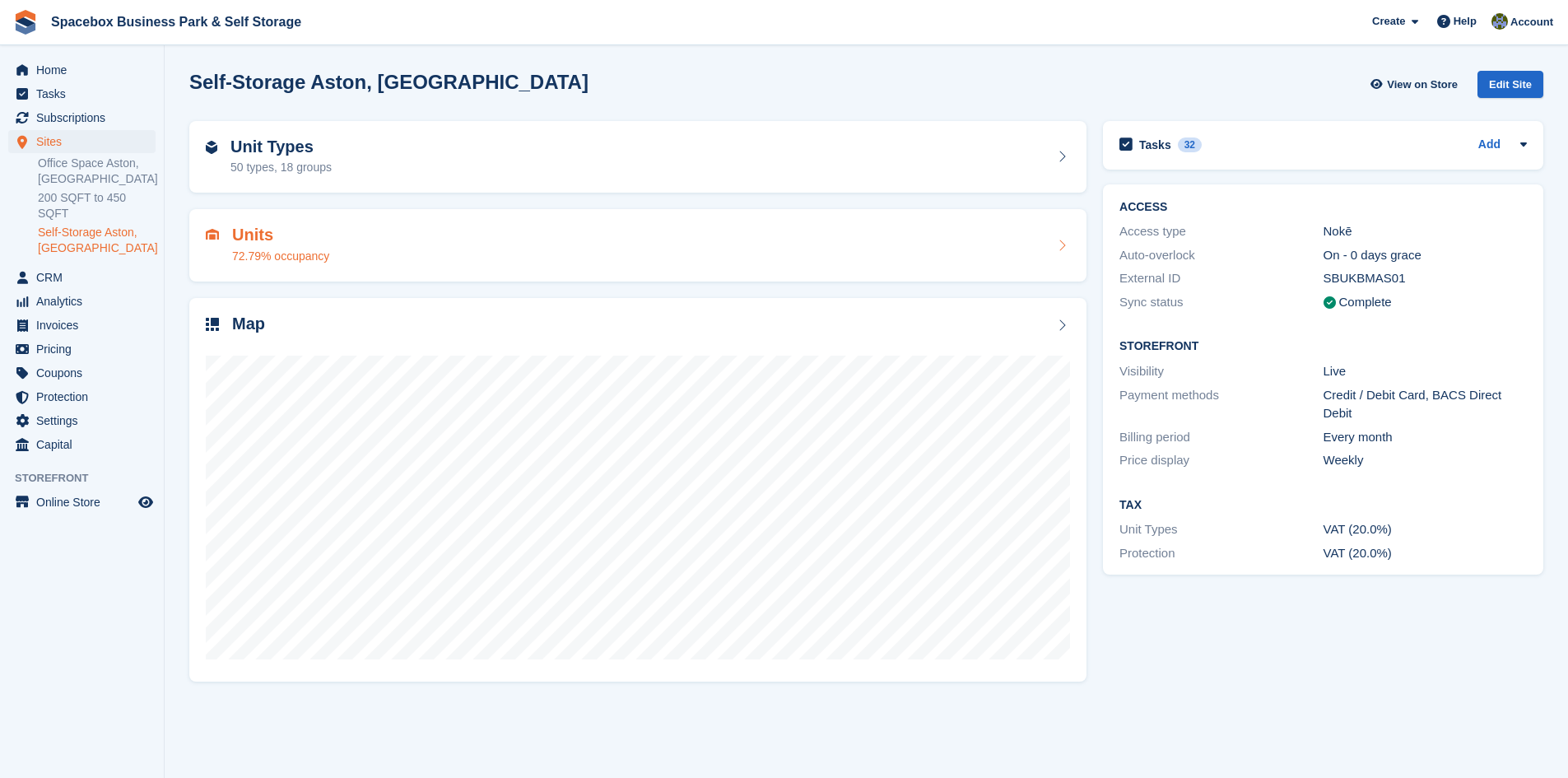
click at [364, 251] on div "Units 72.79% occupancy" at bounding box center [638, 245] width 864 height 40
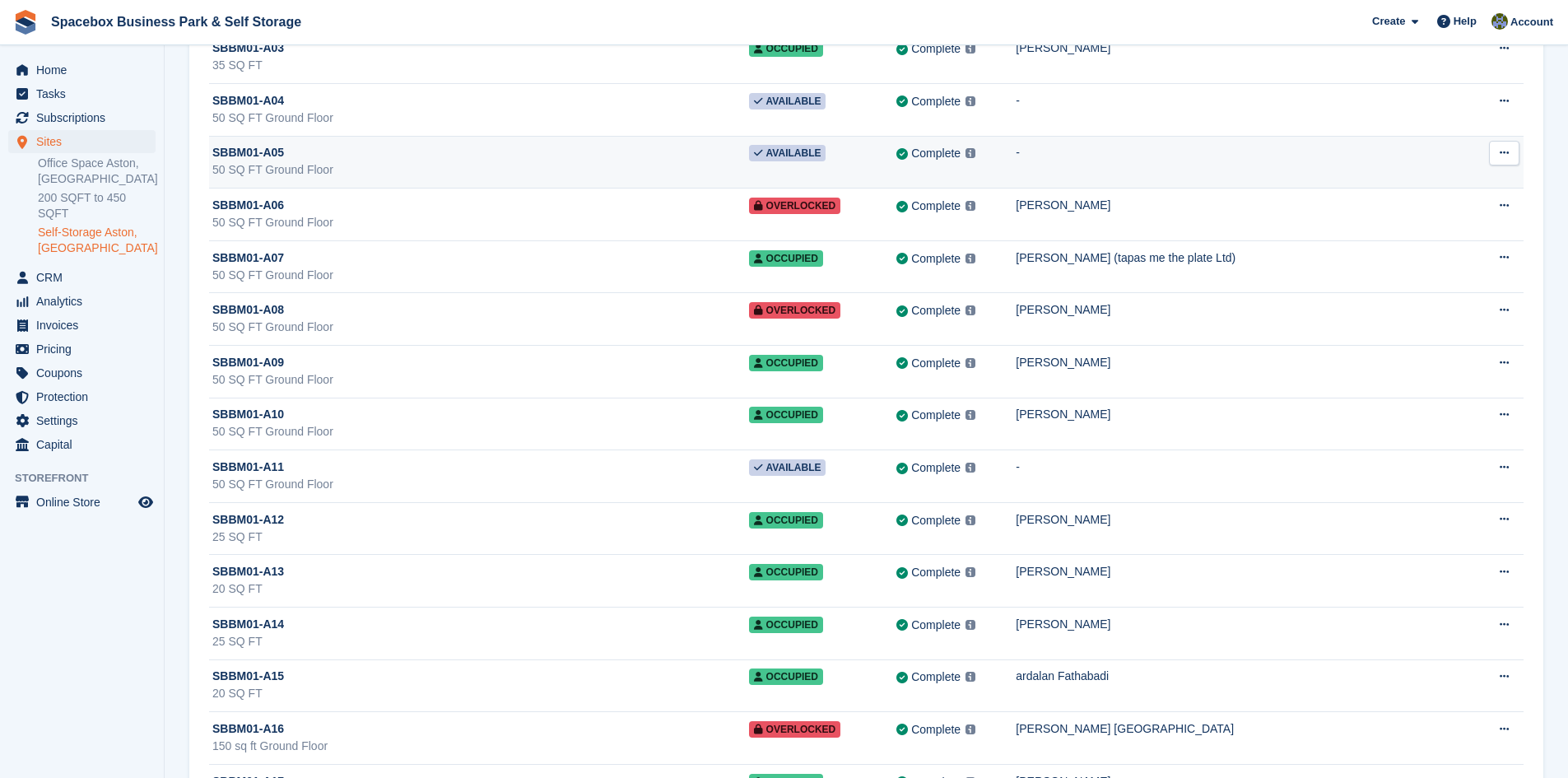
scroll to position [329, 0]
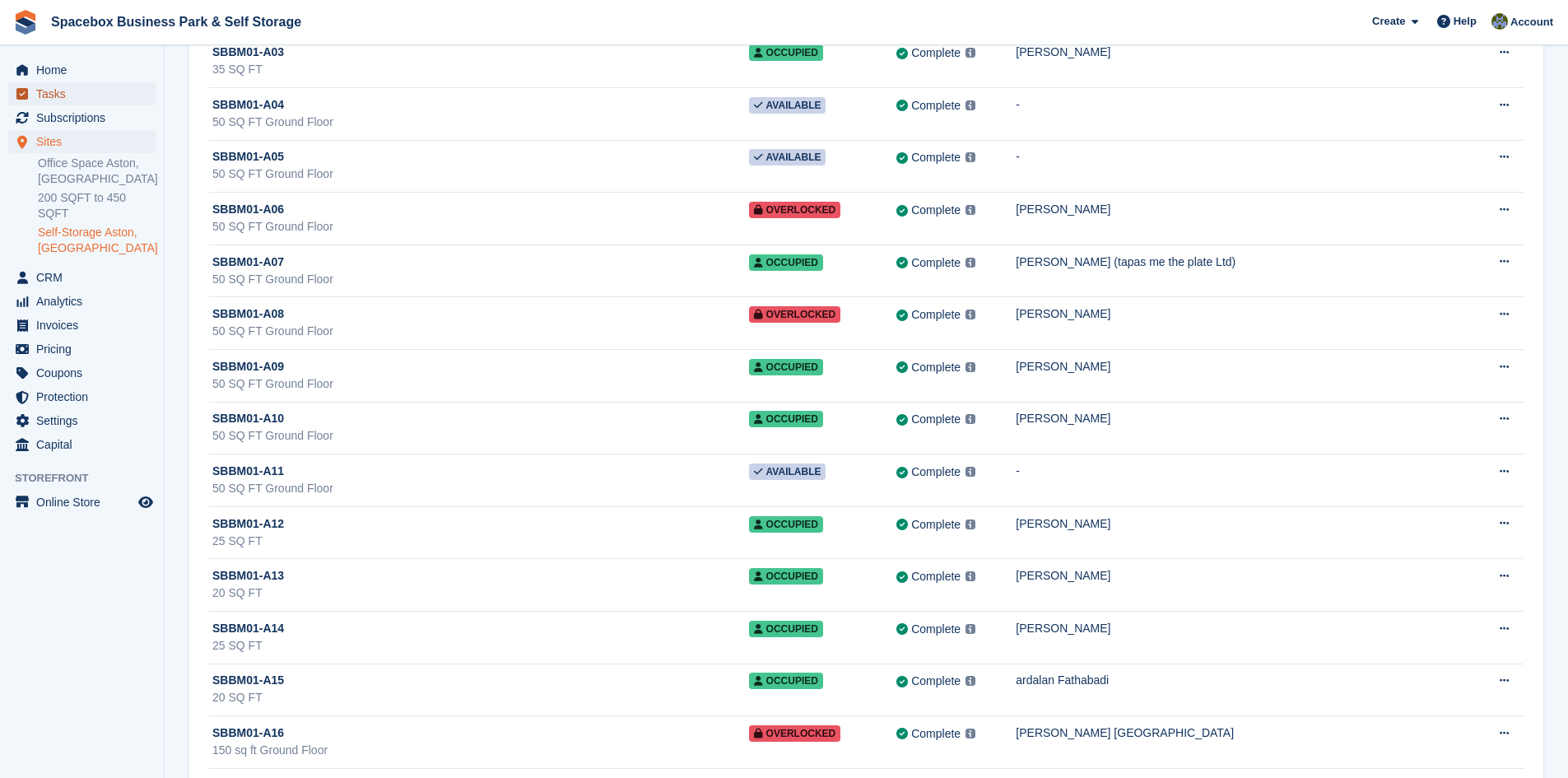
click at [74, 103] on span "Tasks" at bounding box center [85, 93] width 98 height 23
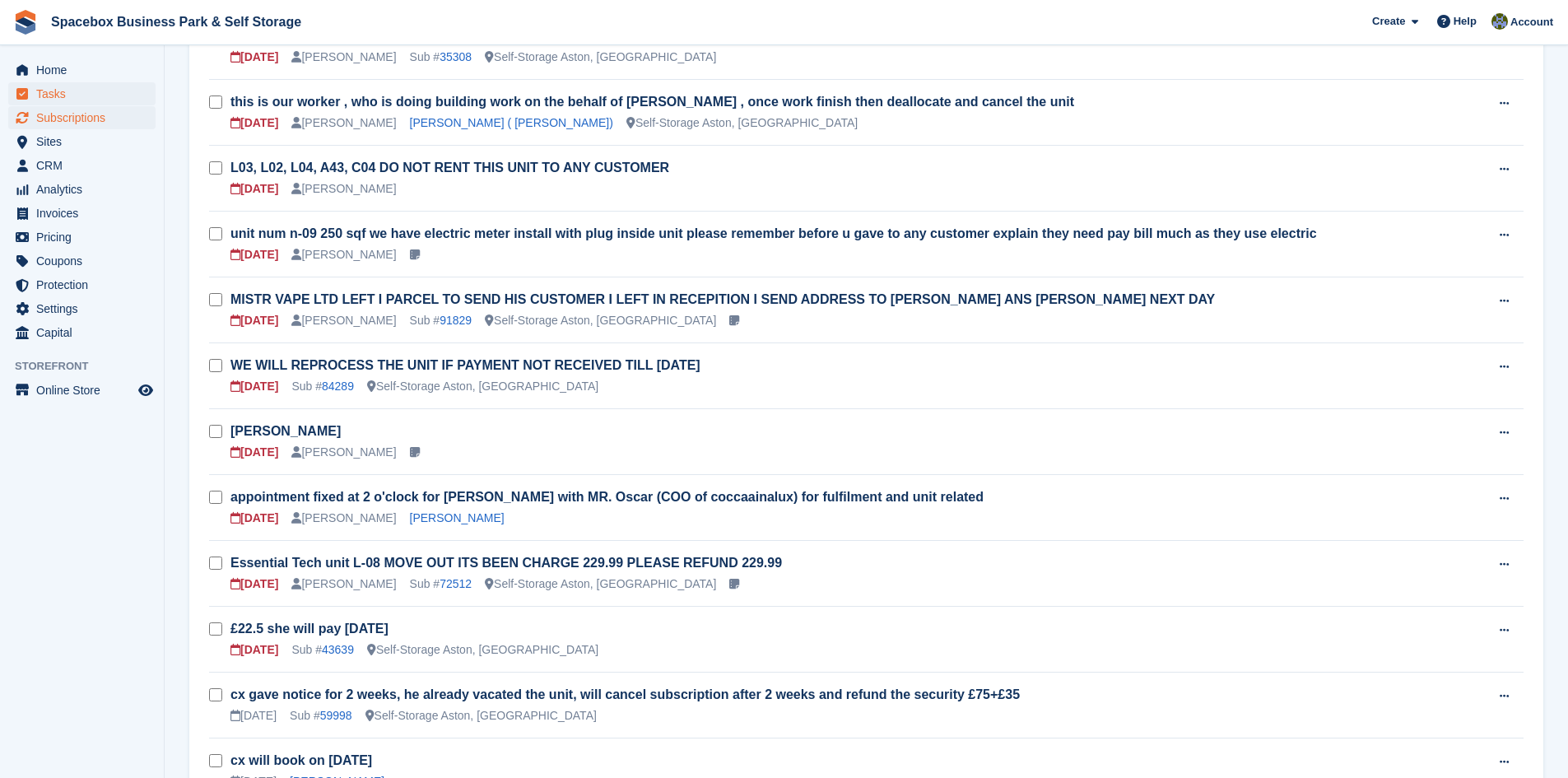
click at [72, 120] on span "Subscriptions" at bounding box center [85, 117] width 98 height 23
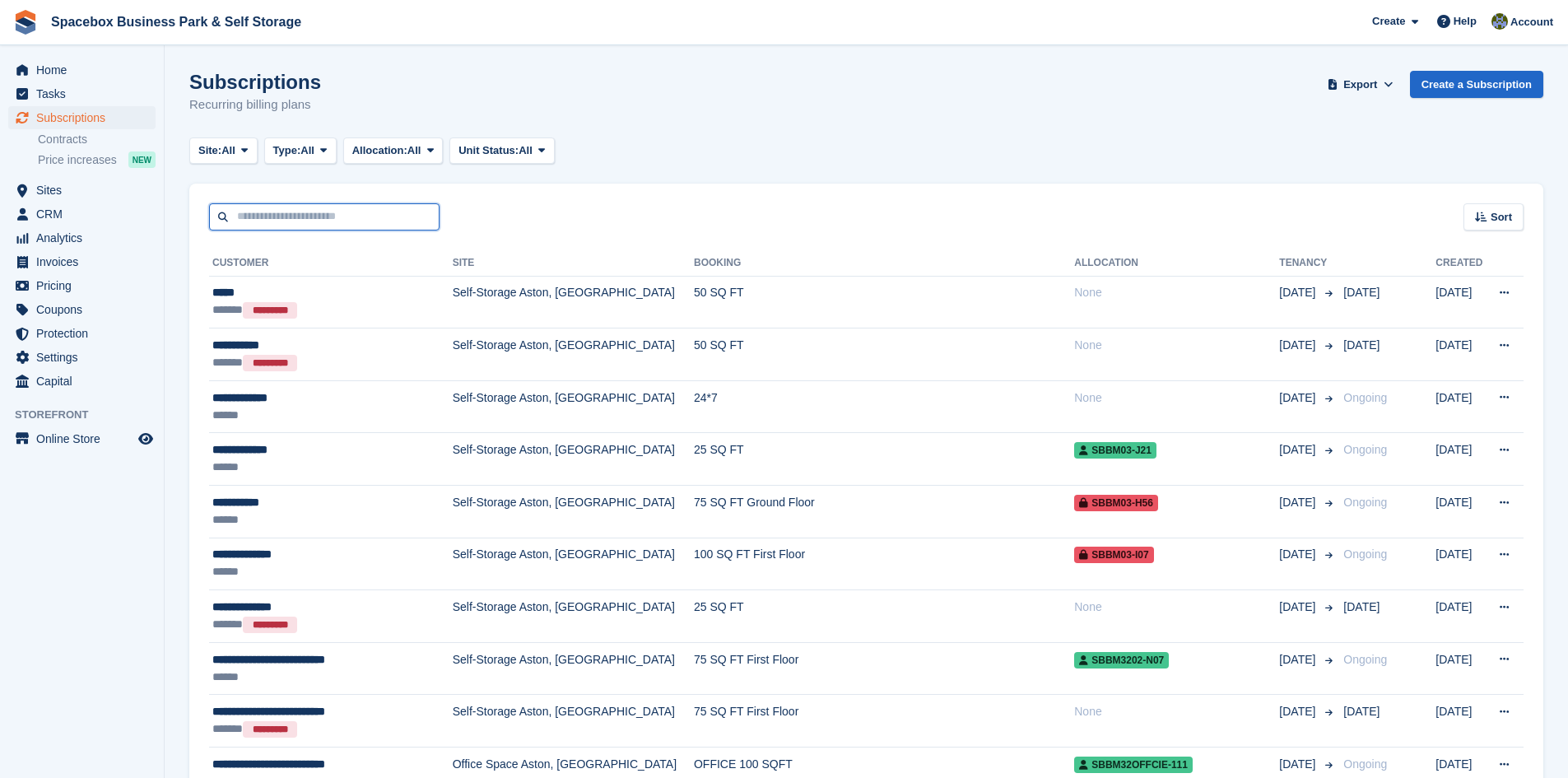
click at [279, 214] on input "text" at bounding box center [324, 217] width 231 height 27
click at [29, 179] on link "Sites" at bounding box center [82, 189] width 147 height 23
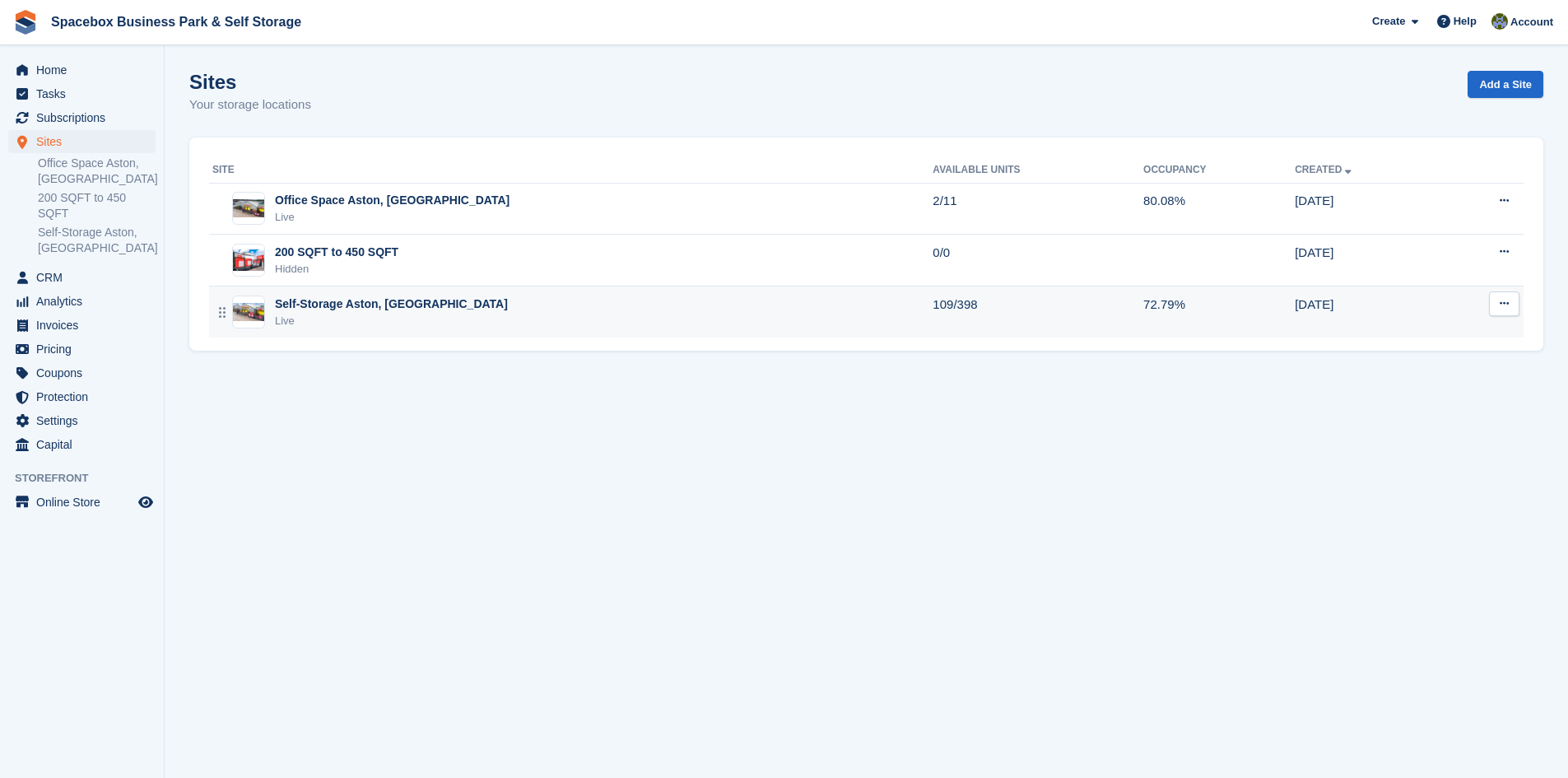
click at [443, 321] on div "Self-Storage Aston, Birmingham Live" at bounding box center [572, 312] width 720 height 34
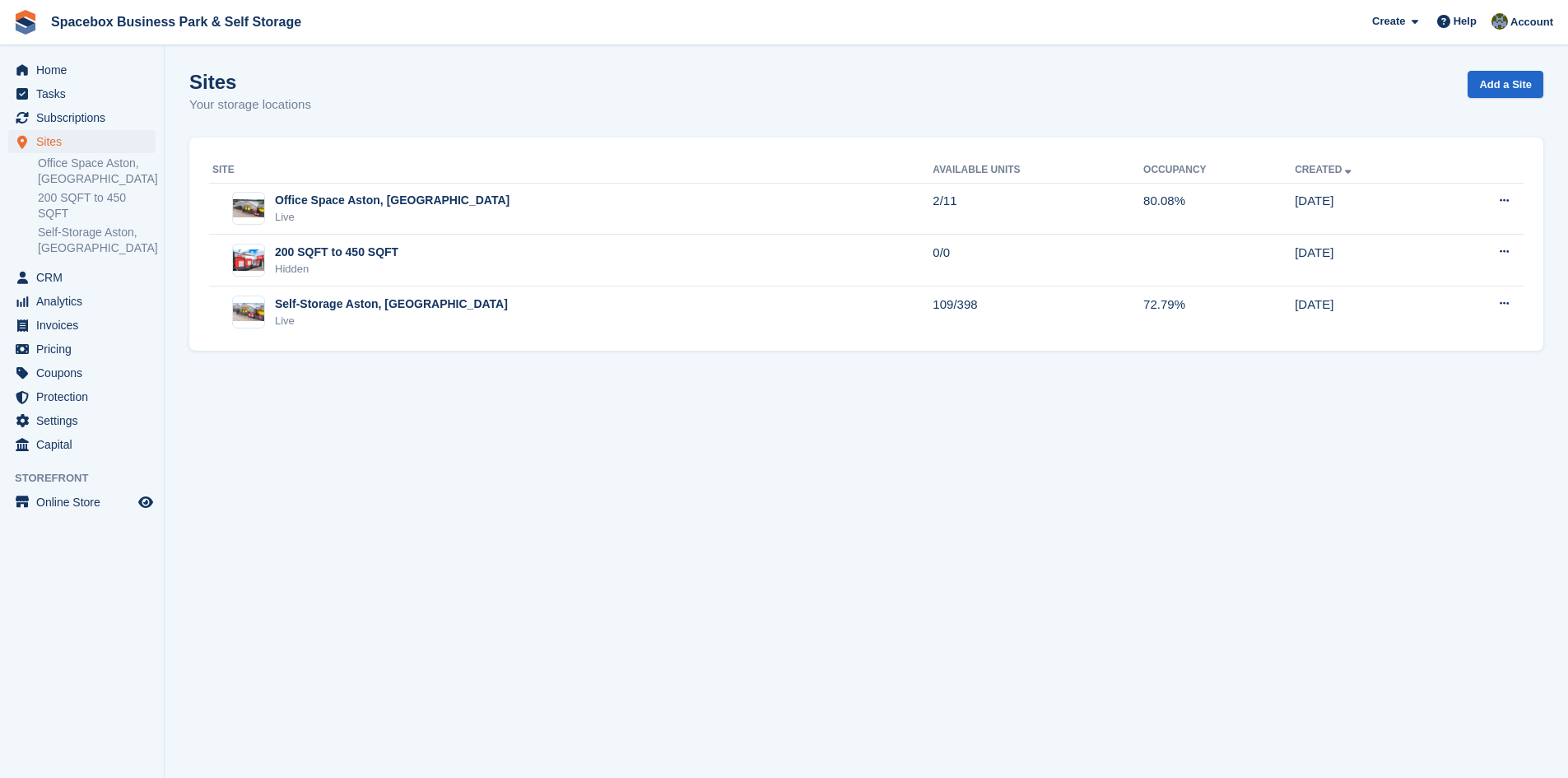
click at [312, 349] on div "Site Available Units Occupancy Created Office Space Aston, Birmingham Live 2/11…" at bounding box center [866, 244] width 1354 height 214
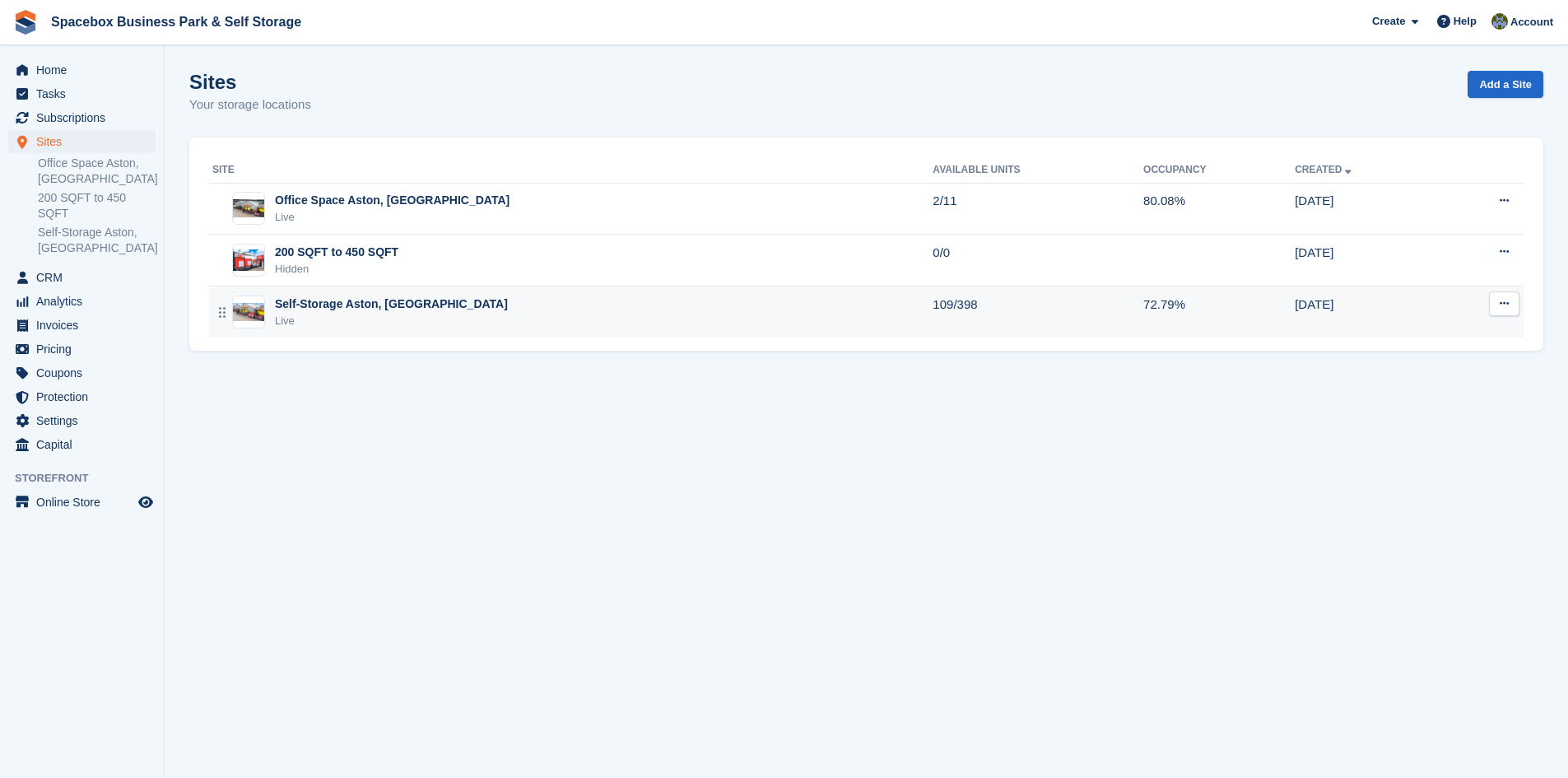
click at [312, 305] on div "Self-Storage Aston, [GEOGRAPHIC_DATA]" at bounding box center [391, 304] width 233 height 18
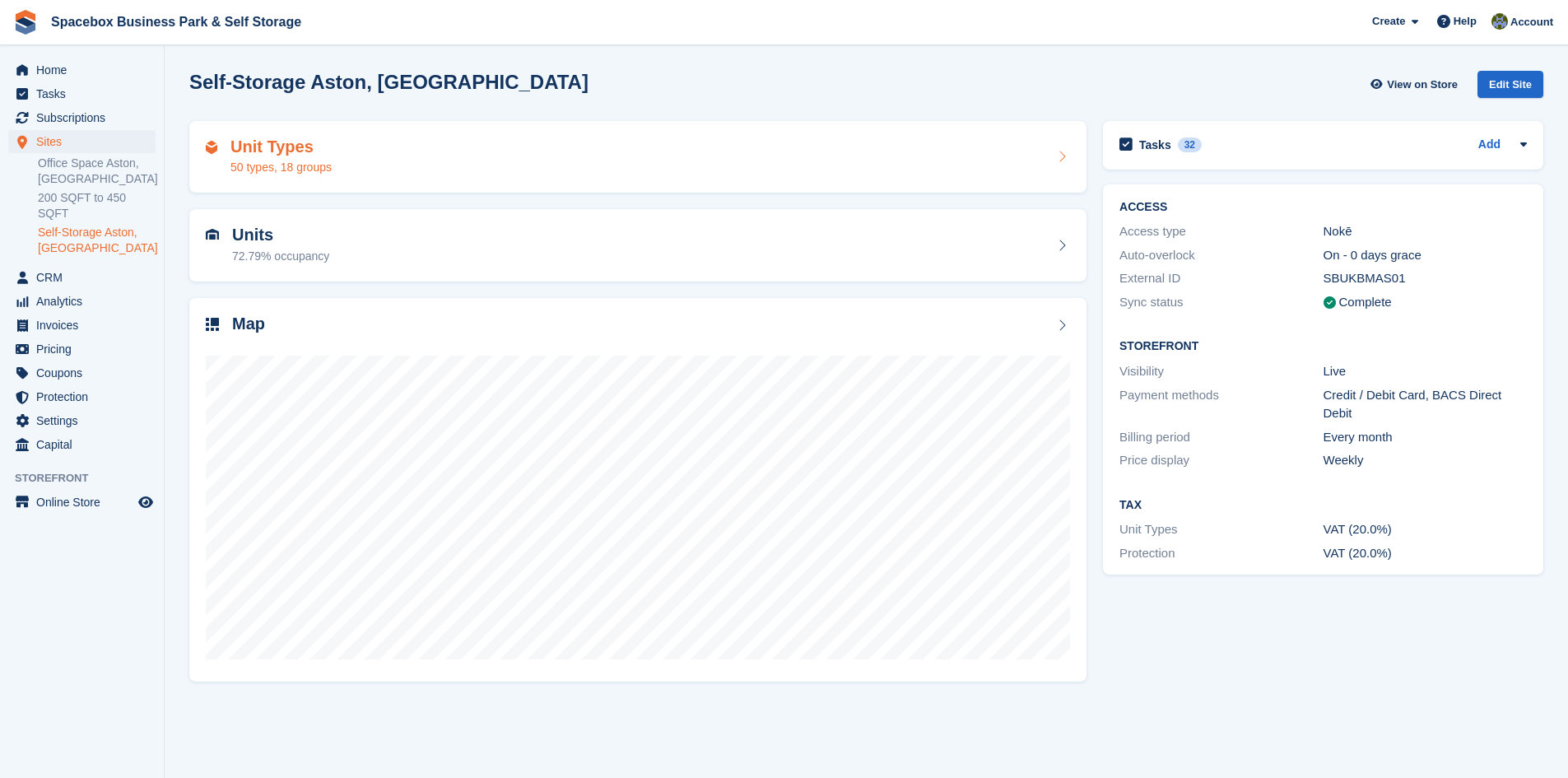
click at [317, 152] on h2 "Unit Types" at bounding box center [281, 147] width 101 height 19
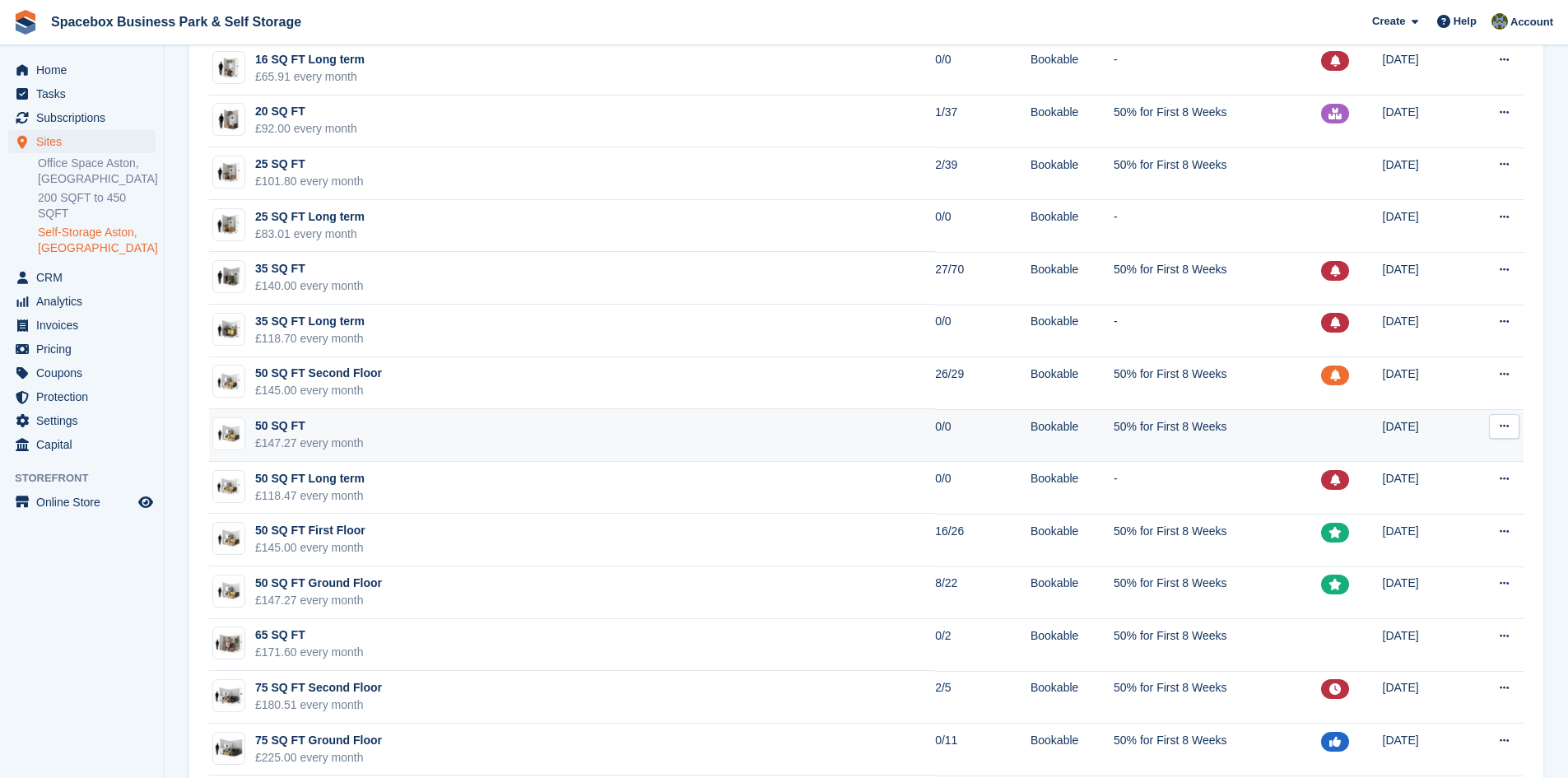
scroll to position [494, 0]
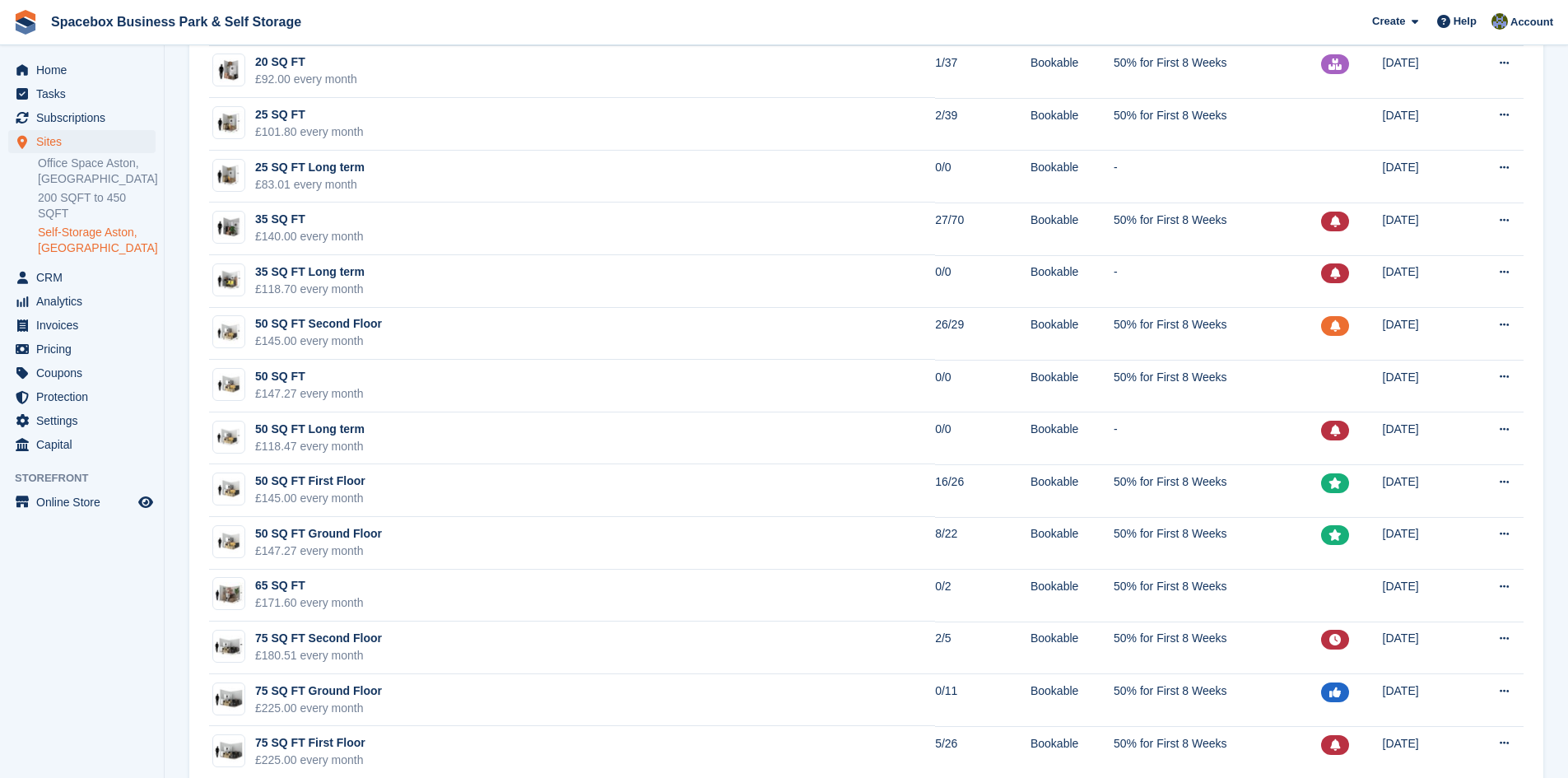
drag, startPoint x: 486, startPoint y: 553, endPoint x: 122, endPoint y: 587, distance: 365.6
click at [122, 587] on aside "Home Tasks Subscriptions Subscriptions Subscriptions Contracts Price increases …" at bounding box center [82, 393] width 164 height 696
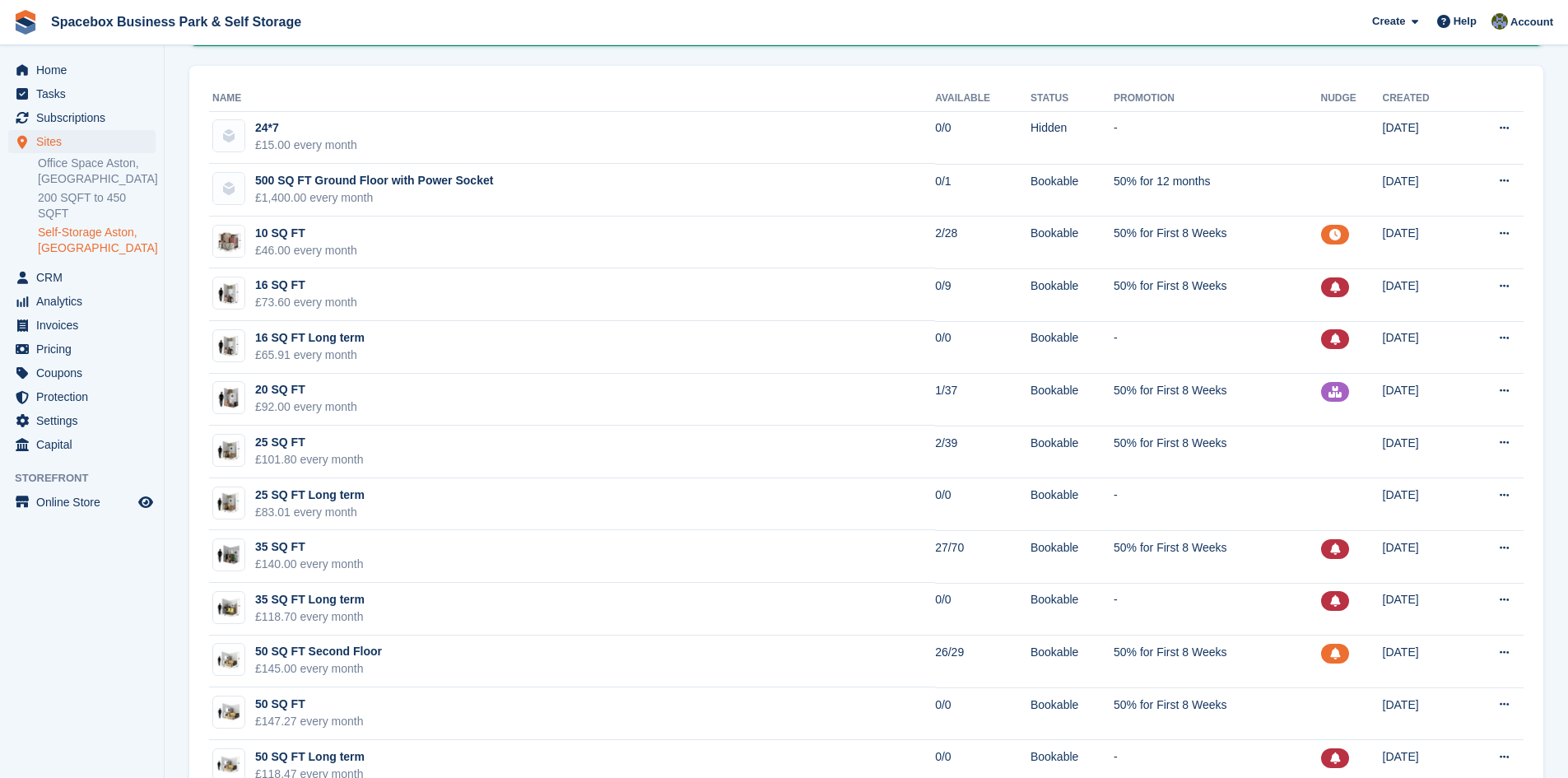
scroll to position [165, 0]
click at [407, 377] on td "20 SQ FT £92.00 every month" at bounding box center [571, 402] width 726 height 53
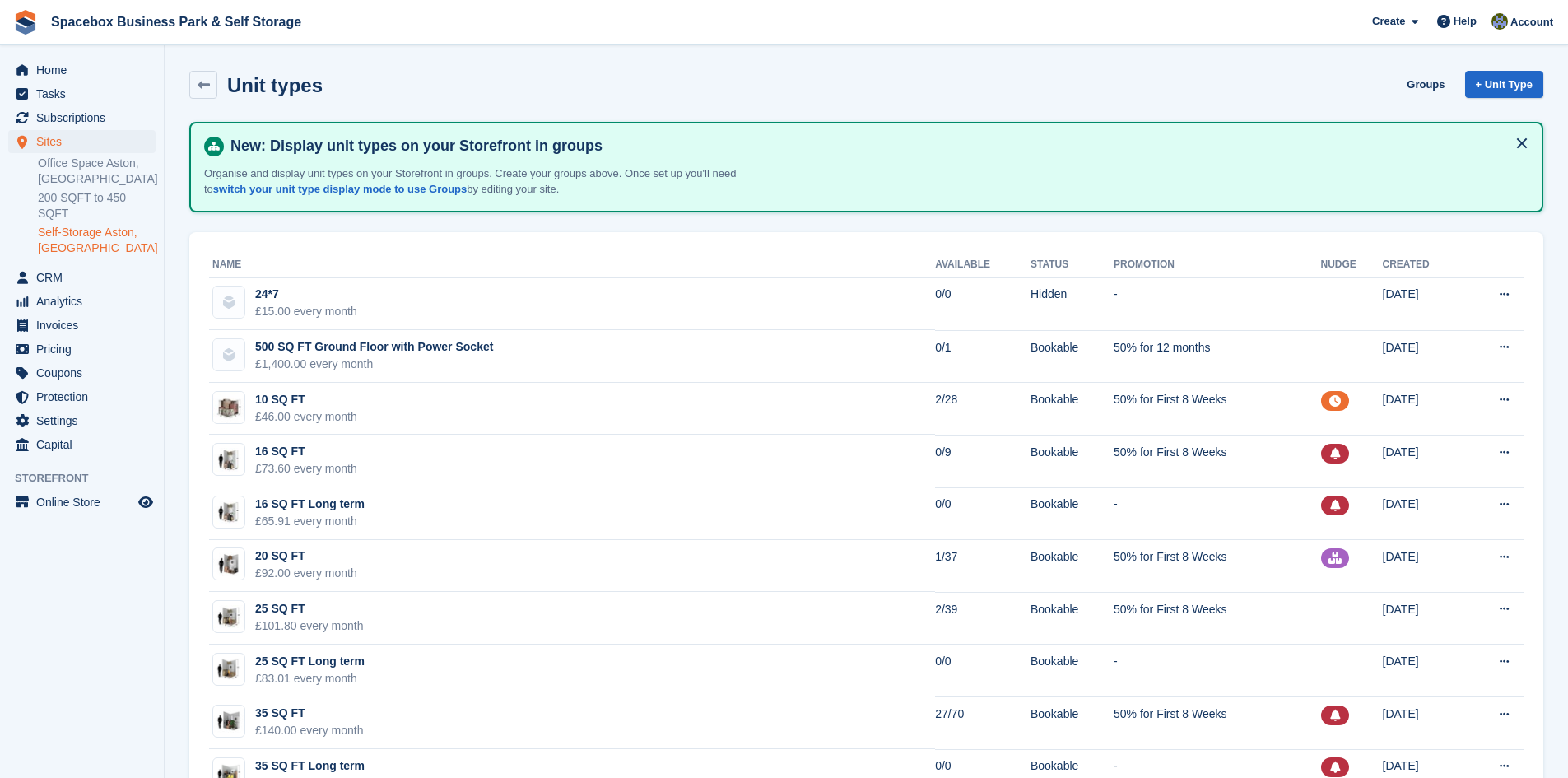
scroll to position [165, 0]
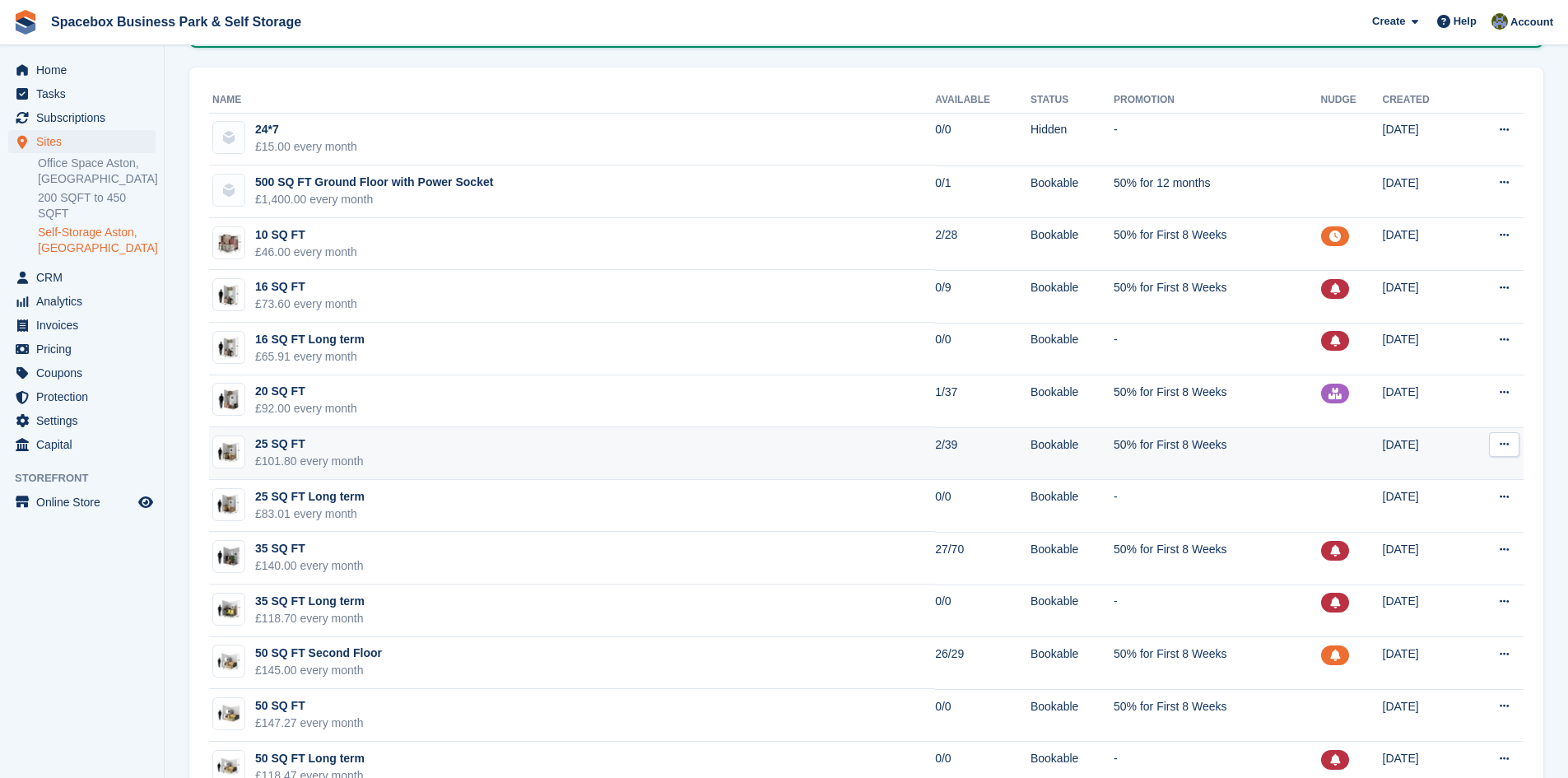
click at [541, 442] on td "25 SQ FT £101.80 every month" at bounding box center [571, 454] width 726 height 53
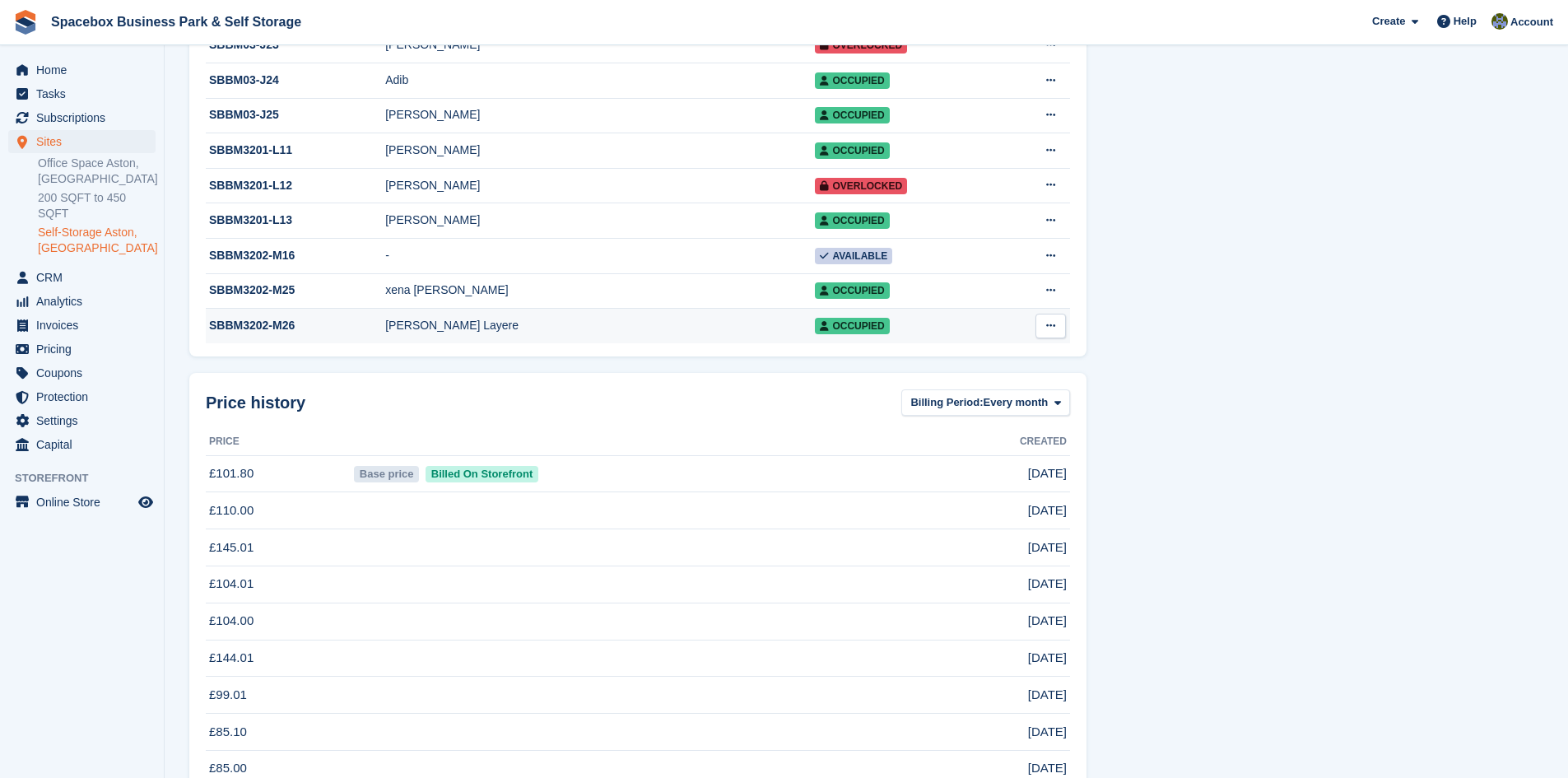
scroll to position [1318, 0]
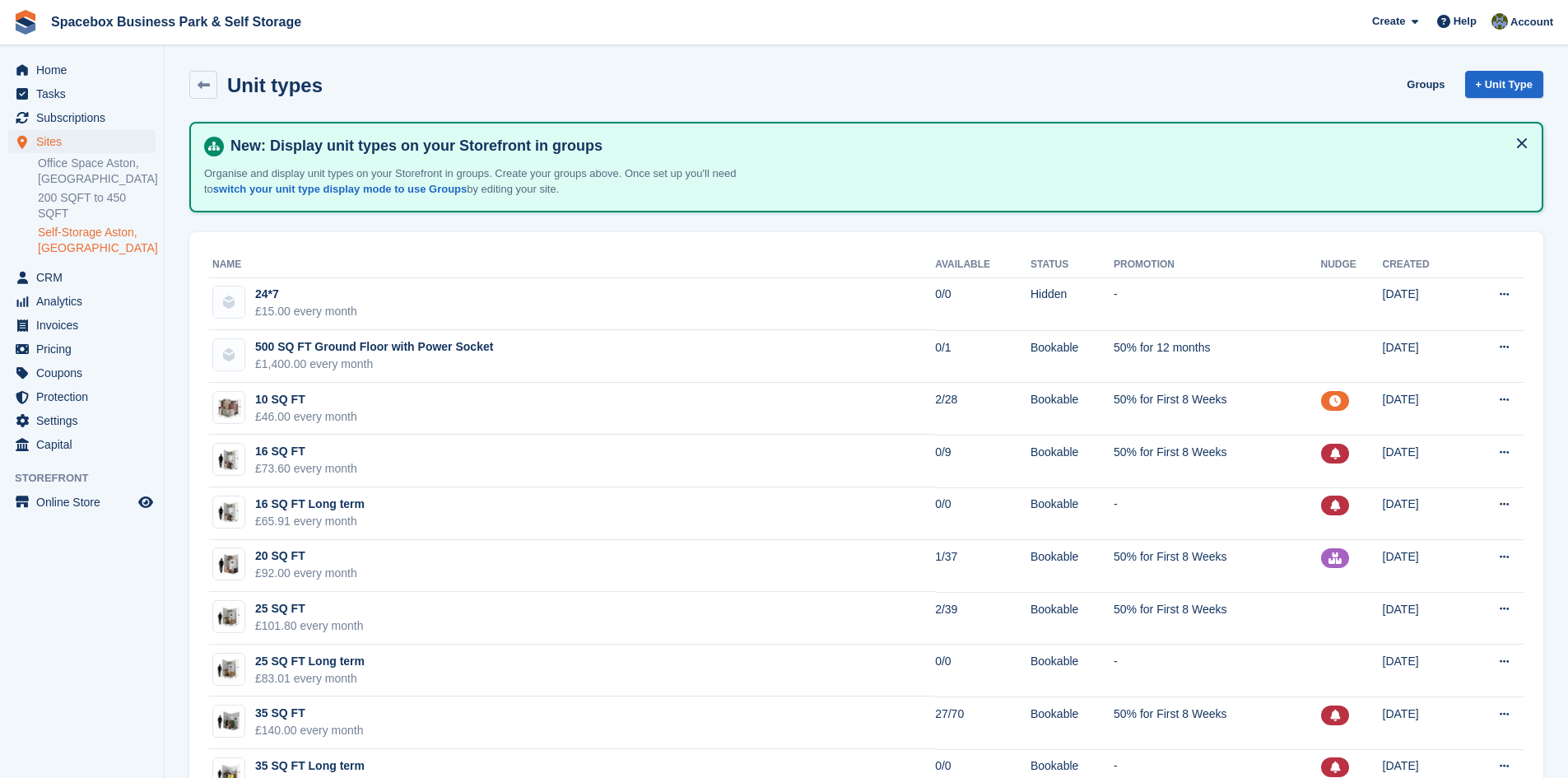
scroll to position [165, 0]
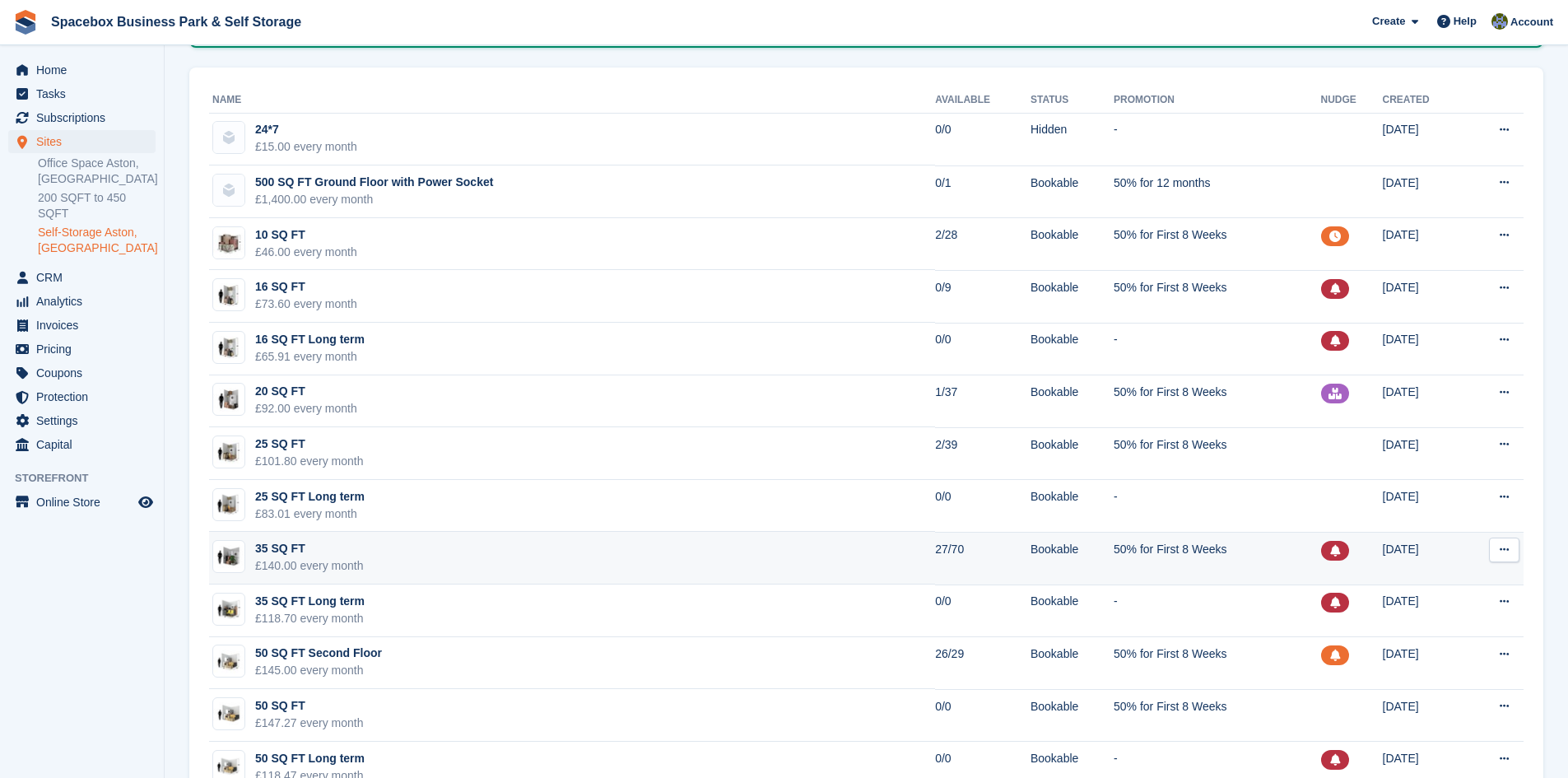
click at [545, 566] on td "35 SQ FT £140.00 every month" at bounding box center [571, 558] width 726 height 53
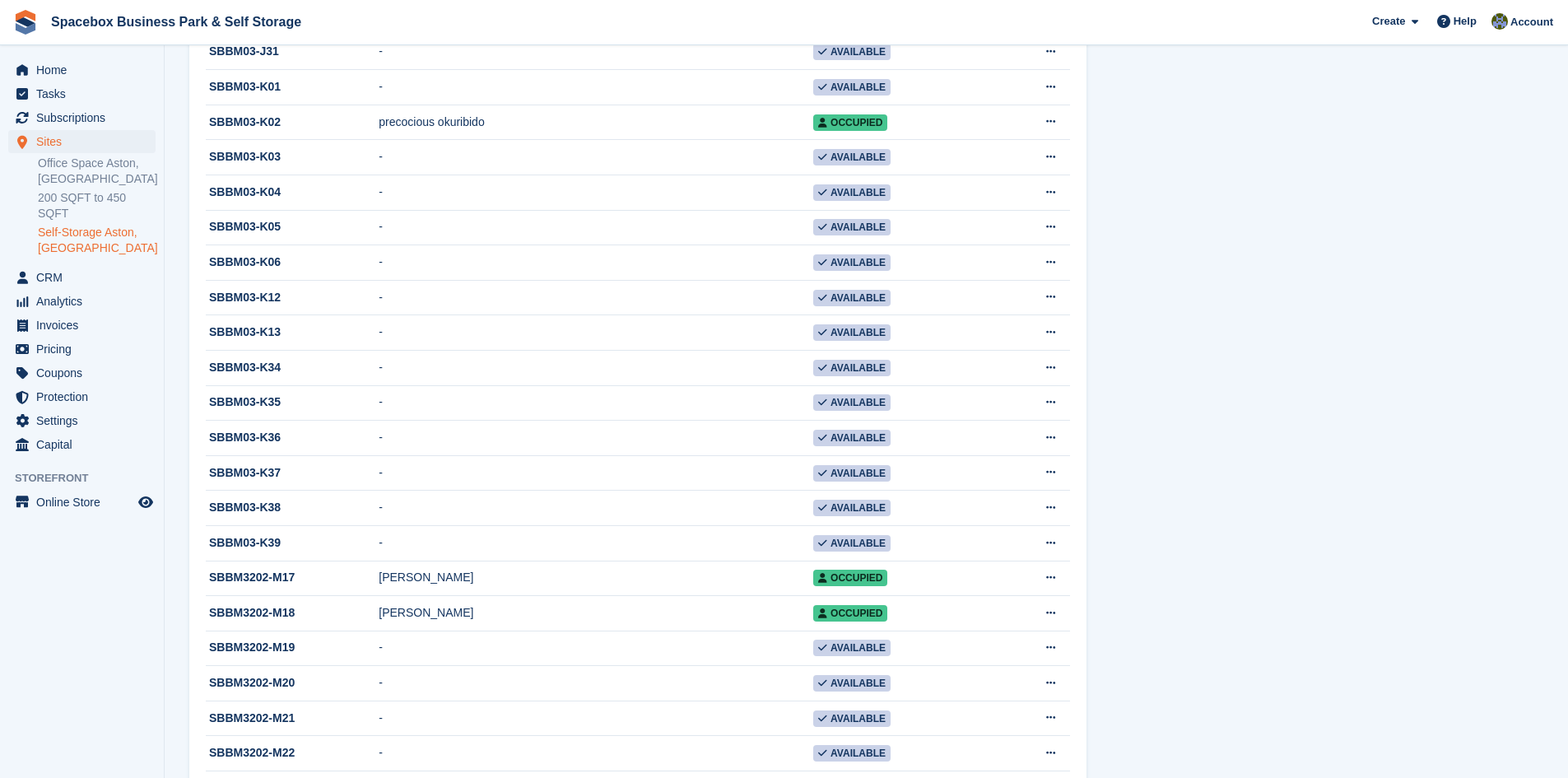
scroll to position [2059, 0]
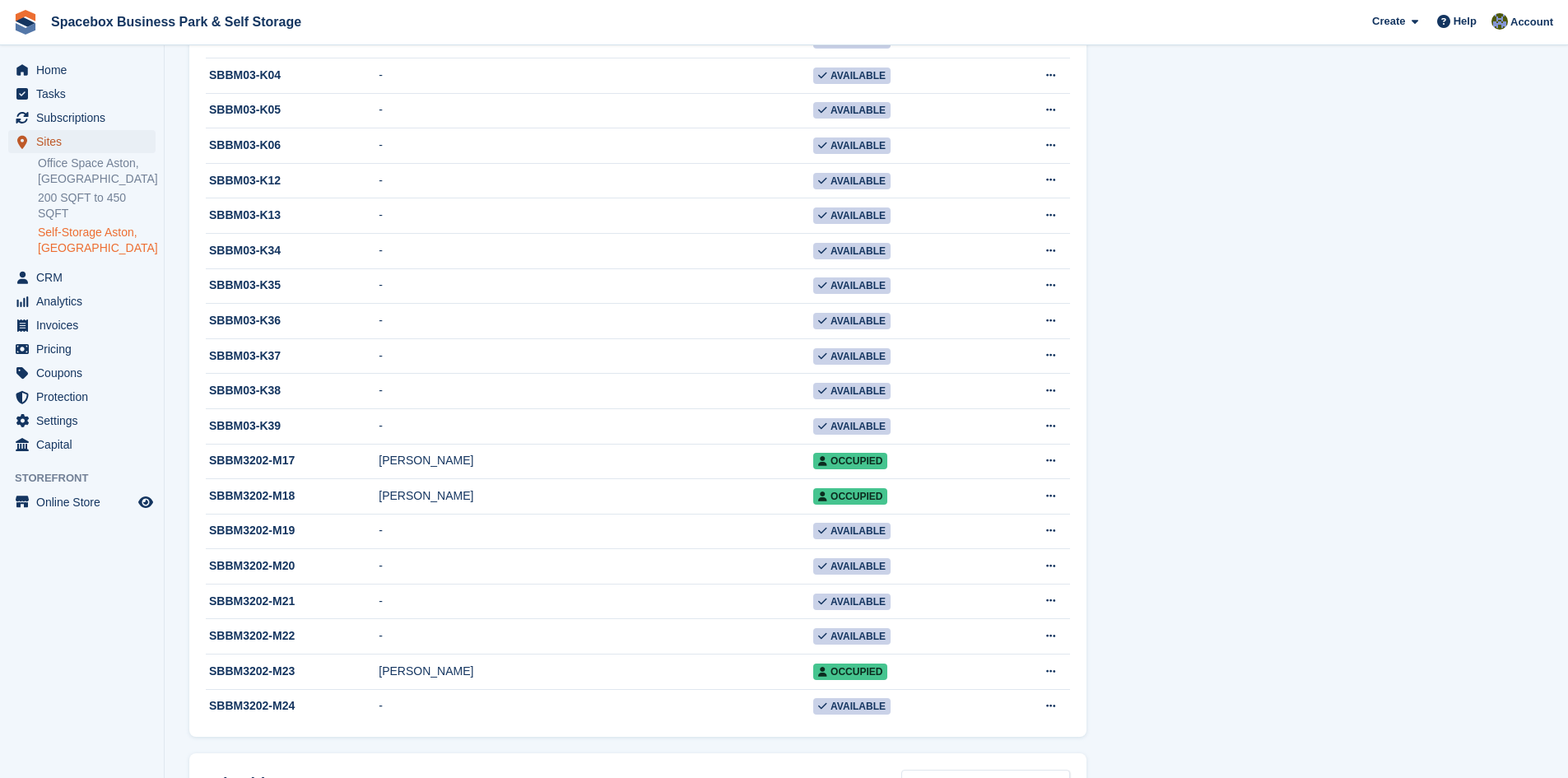
click at [61, 138] on span "Sites" at bounding box center [85, 141] width 98 height 23
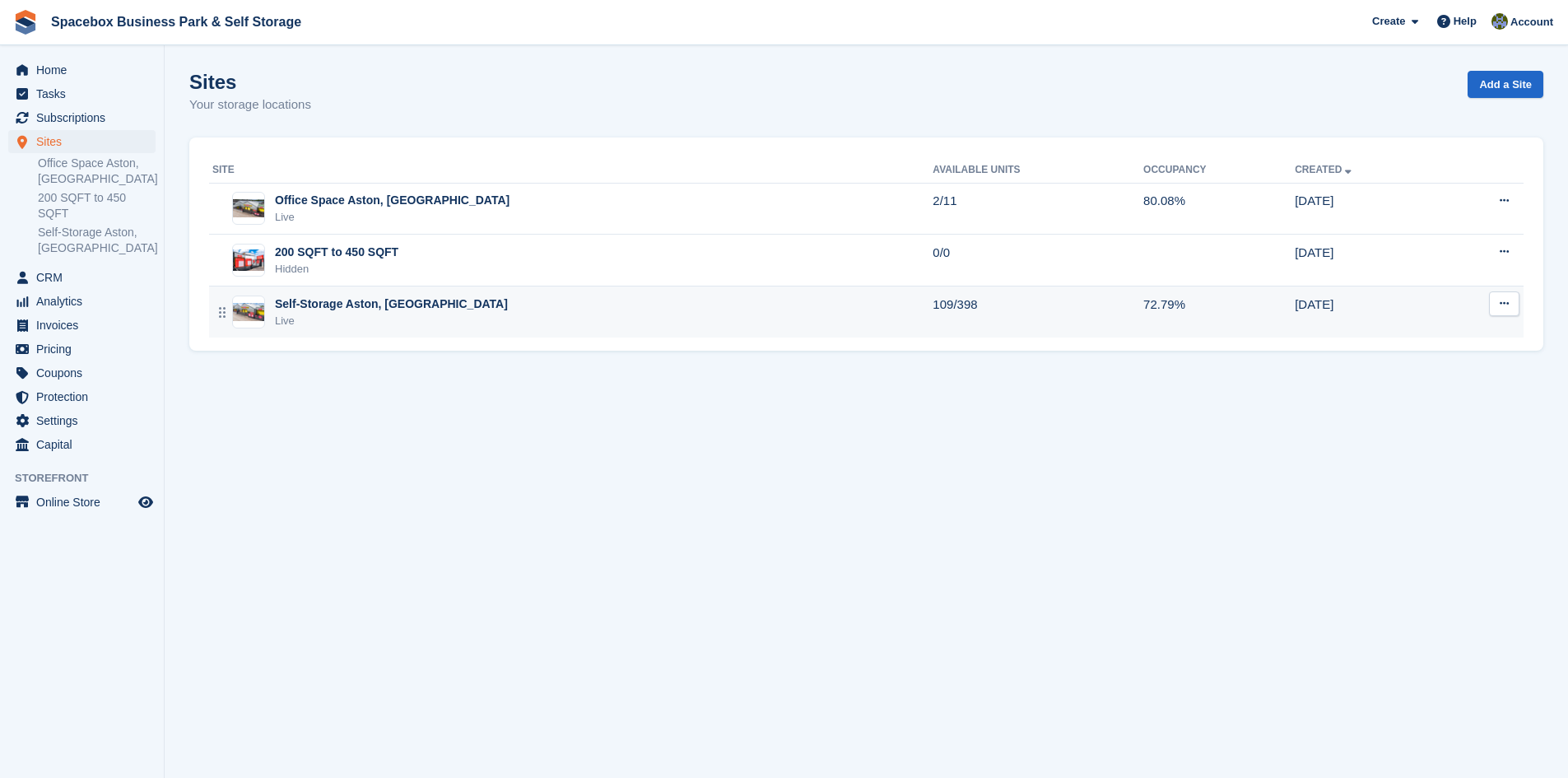
click at [333, 312] on div "Self-Storage Aston, [GEOGRAPHIC_DATA]" at bounding box center [391, 304] width 233 height 18
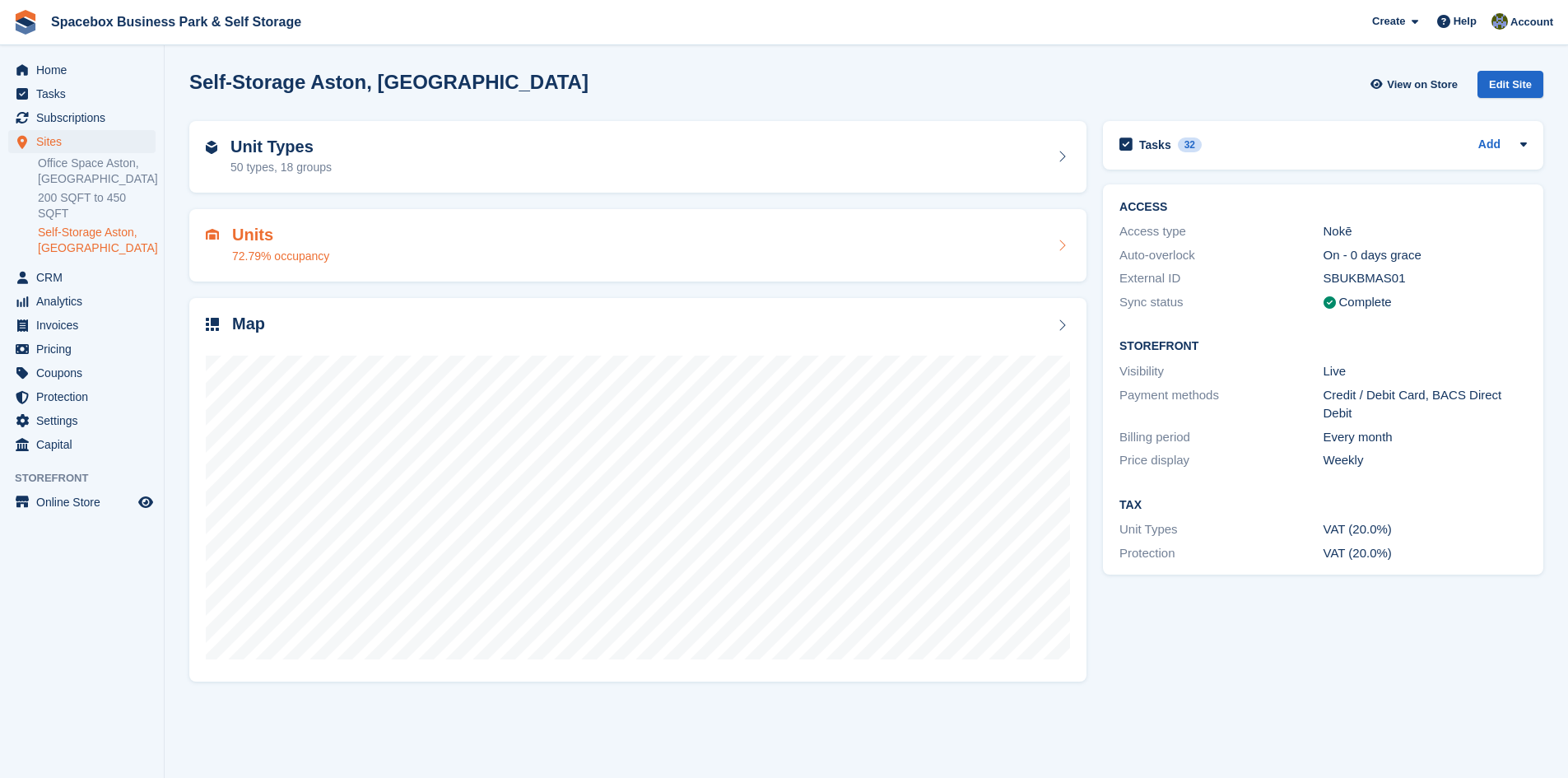
click at [261, 243] on h2 "Units" at bounding box center [280, 235] width 97 height 19
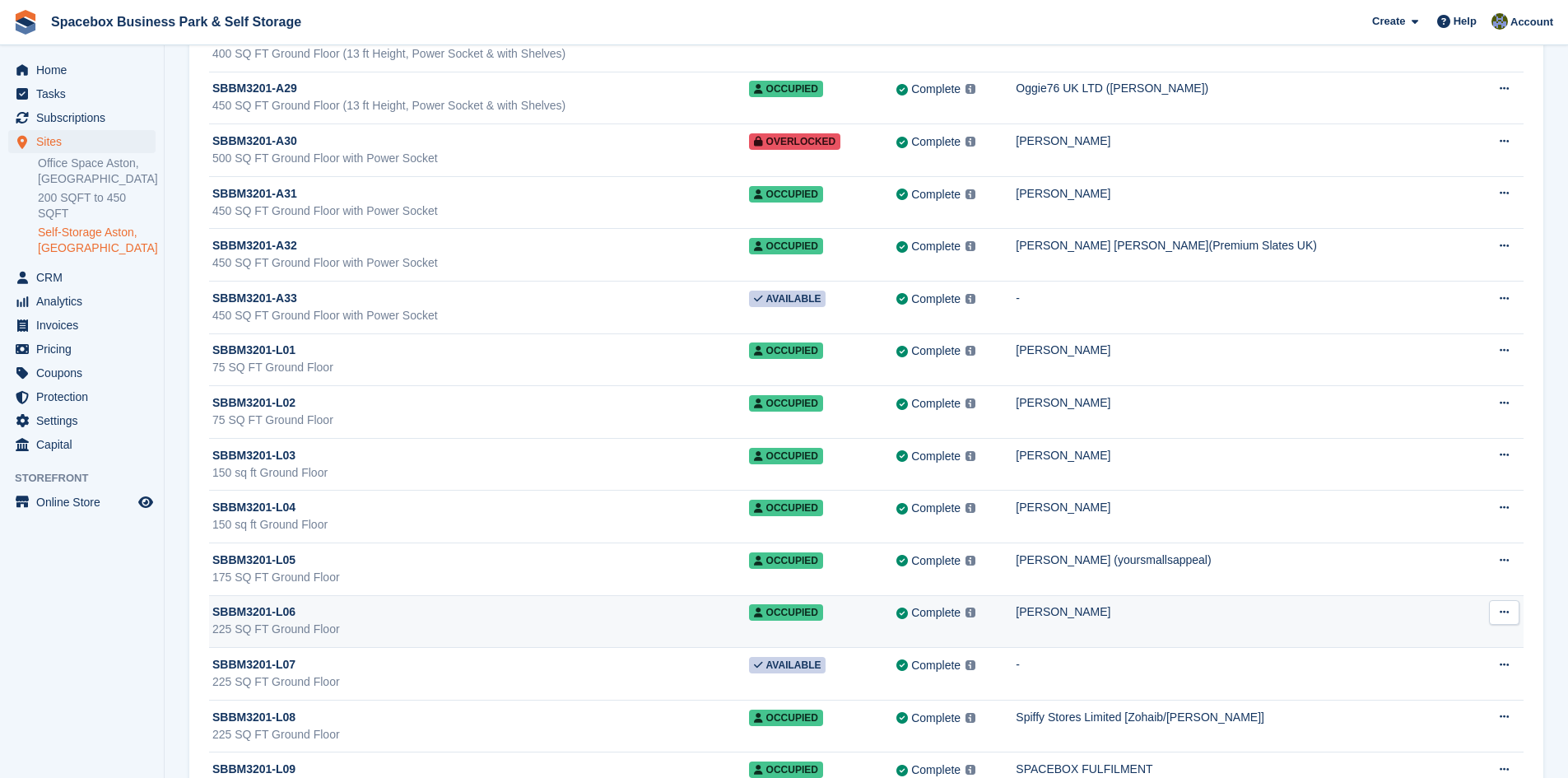
scroll to position [17131, 0]
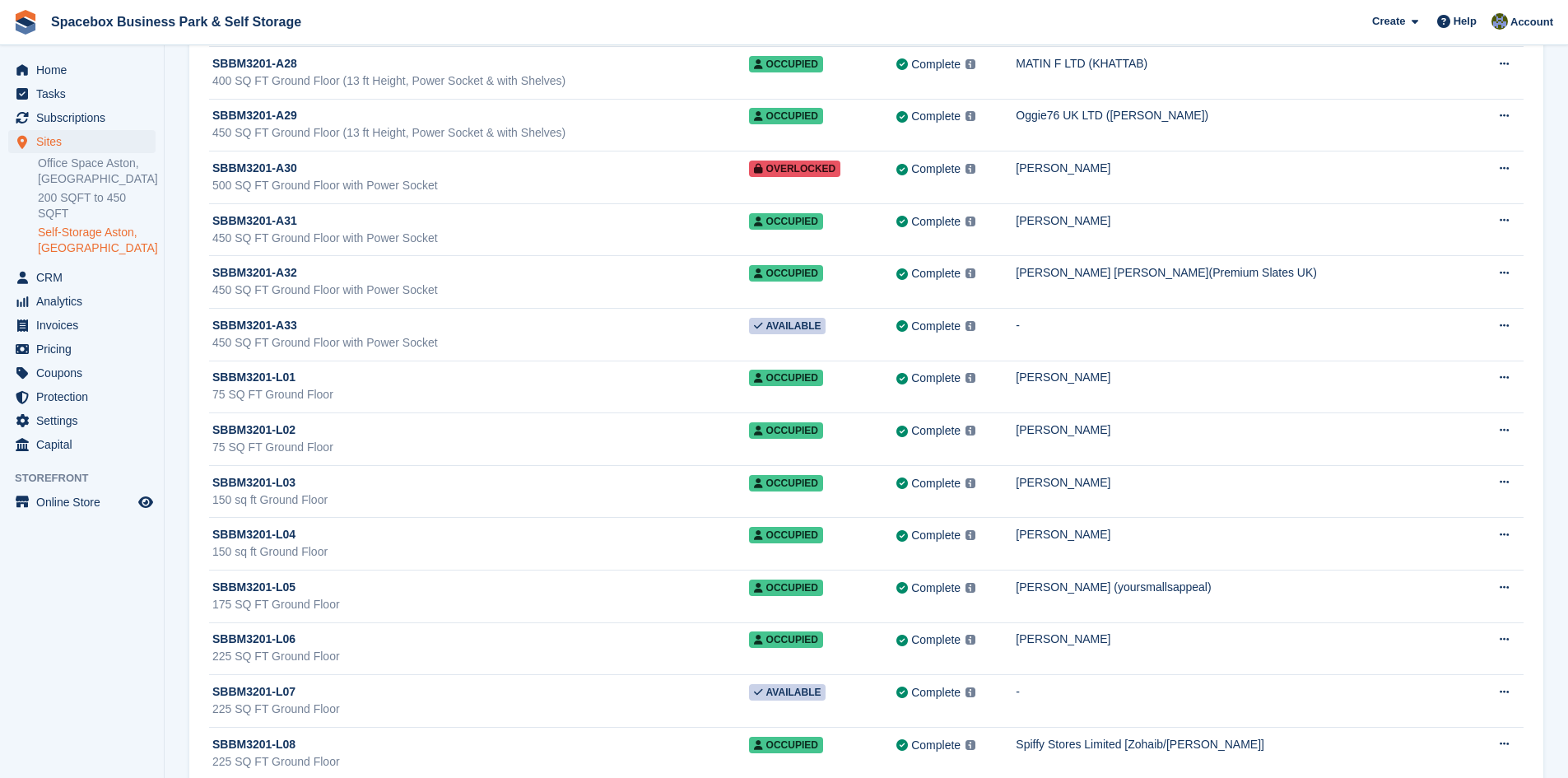
click at [126, 614] on aside "Home Tasks Subscriptions Subscriptions Subscriptions Contracts Price increases …" at bounding box center [82, 393] width 164 height 696
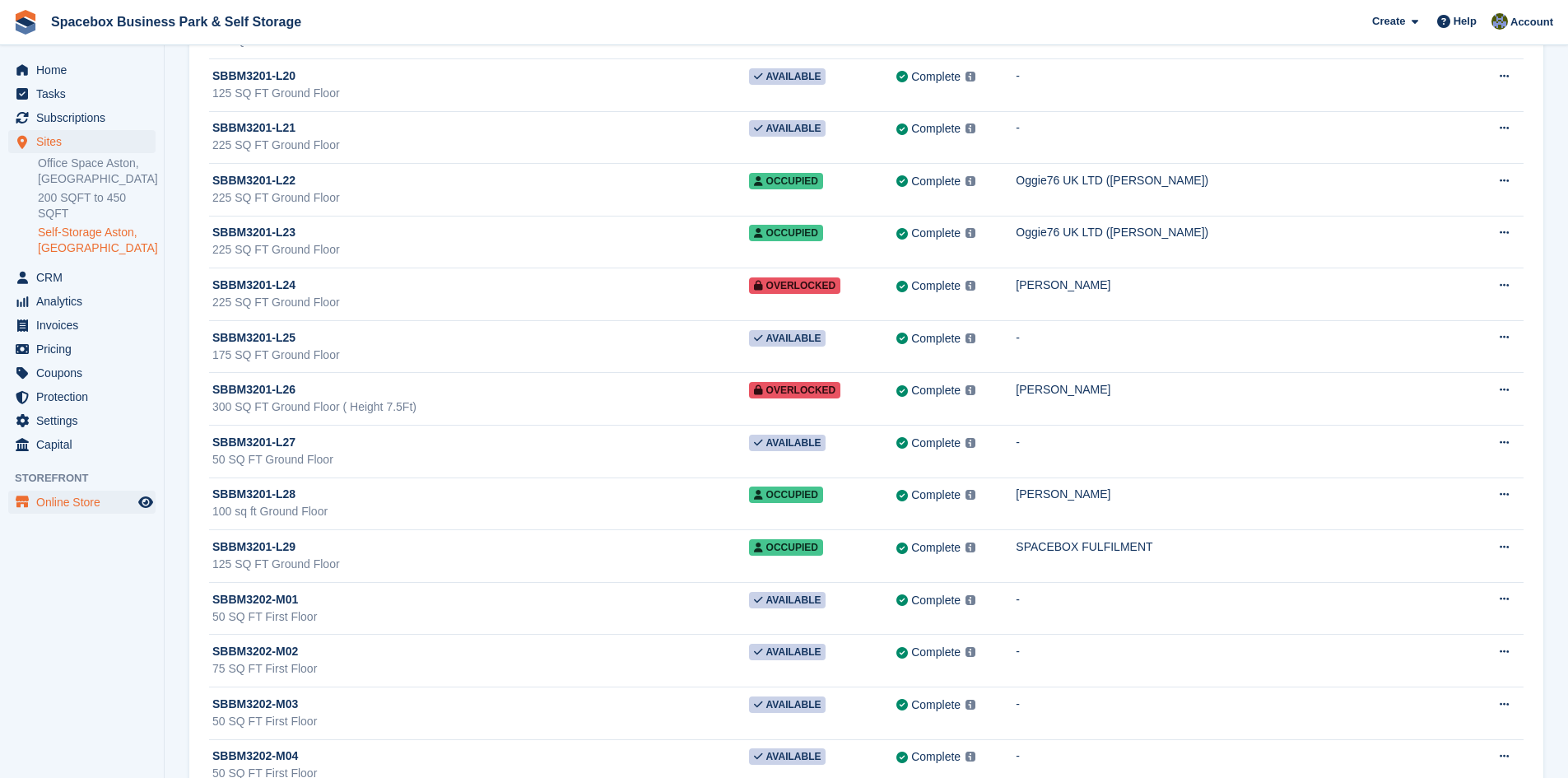
scroll to position [18614, 0]
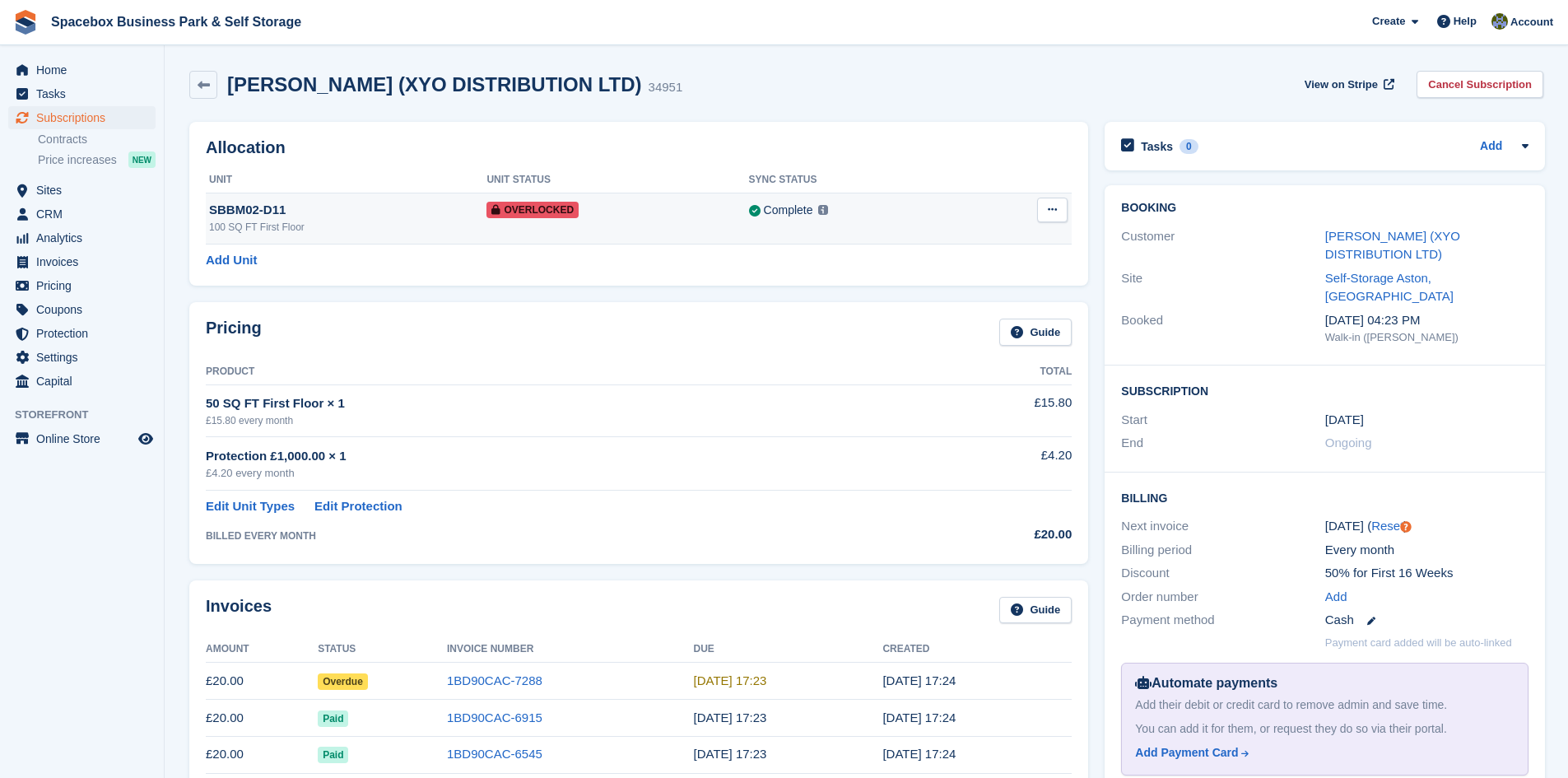
click at [648, 218] on div "Overlocked" at bounding box center [617, 210] width 262 height 18
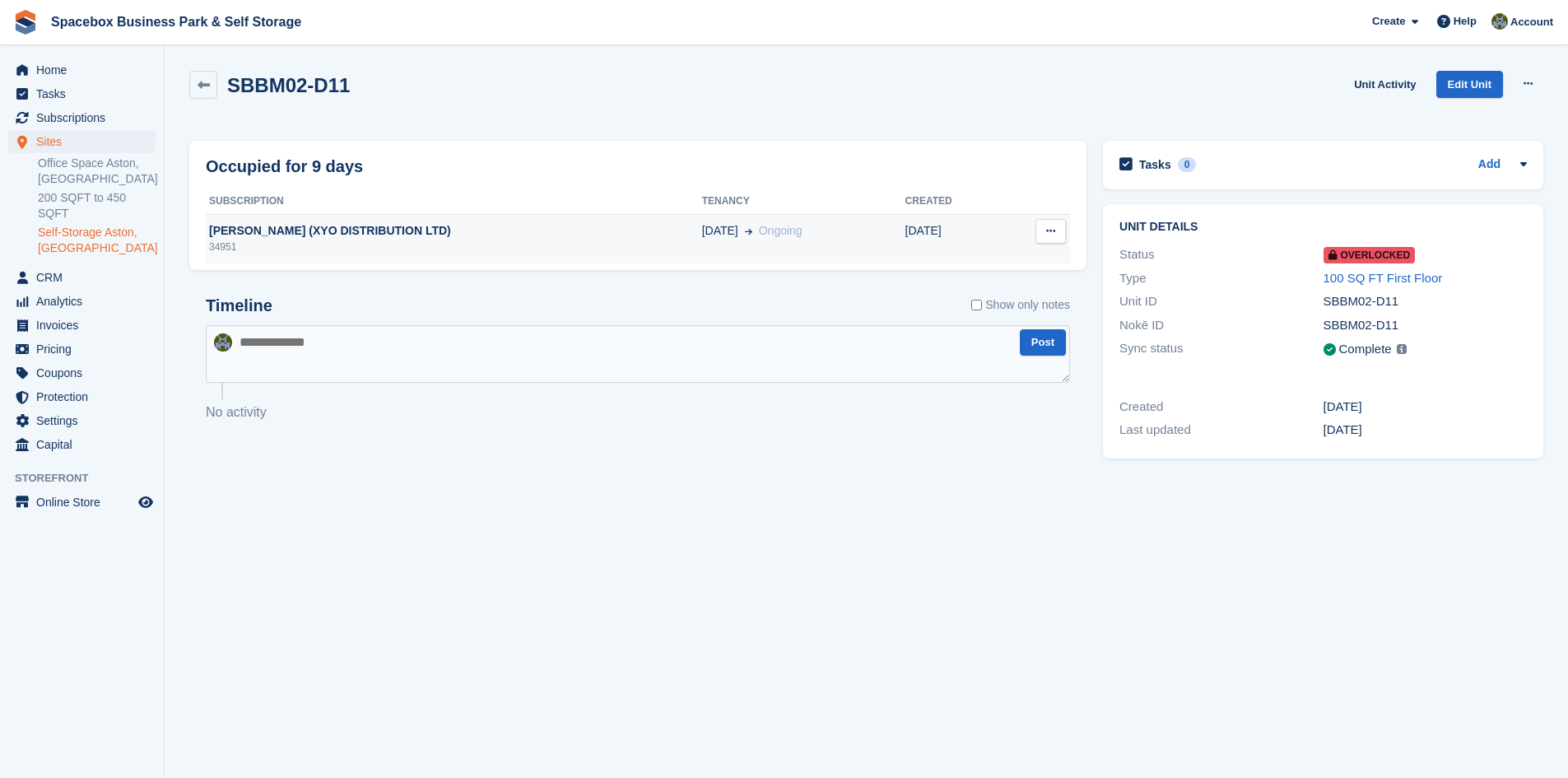
click at [487, 248] on div "34951" at bounding box center [454, 248] width 497 height 15
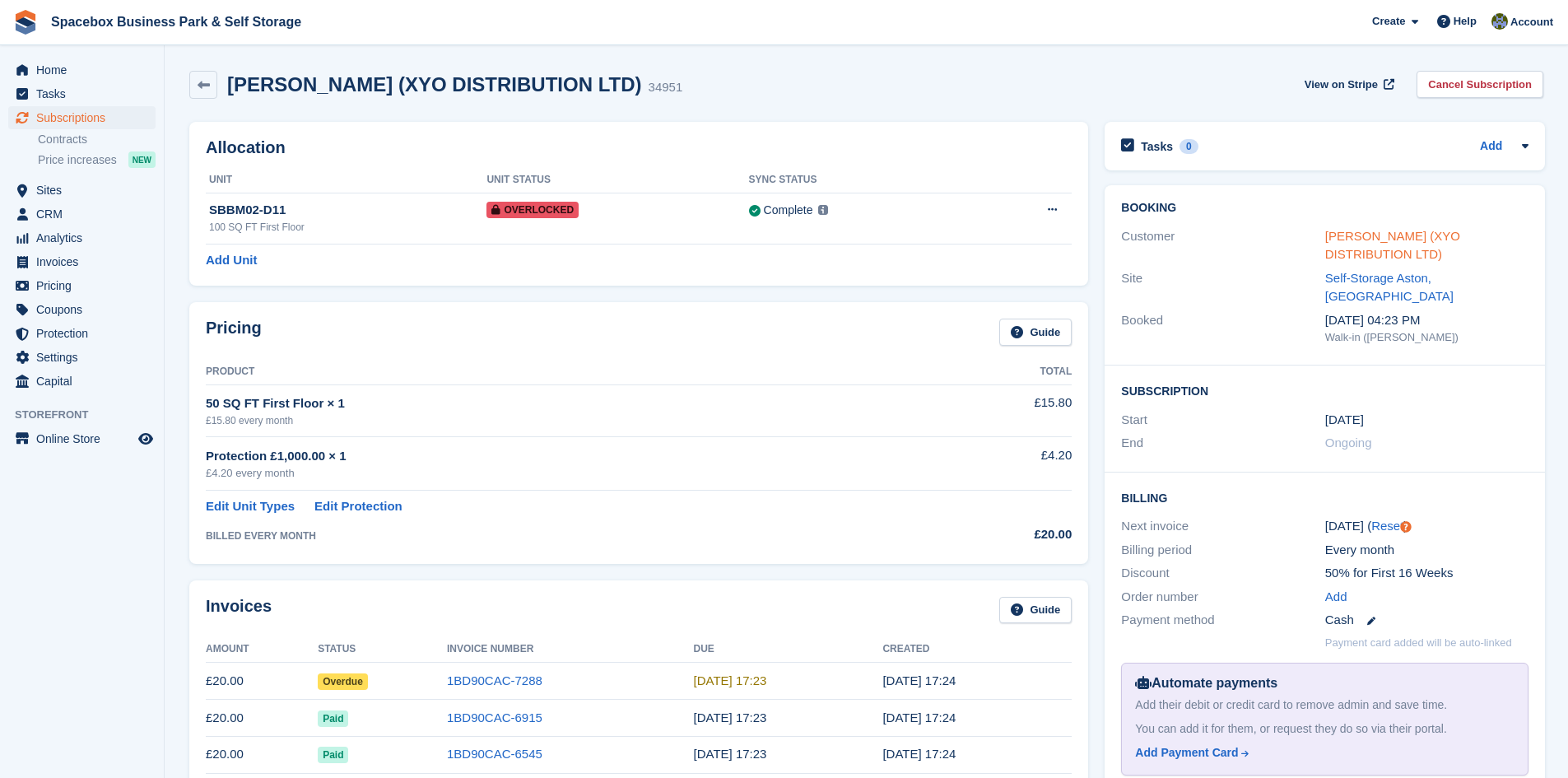
click at [1359, 232] on link "Mohammed Bukhari (XYO DISTRIBUTION LTD)" at bounding box center [1393, 245] width 135 height 33
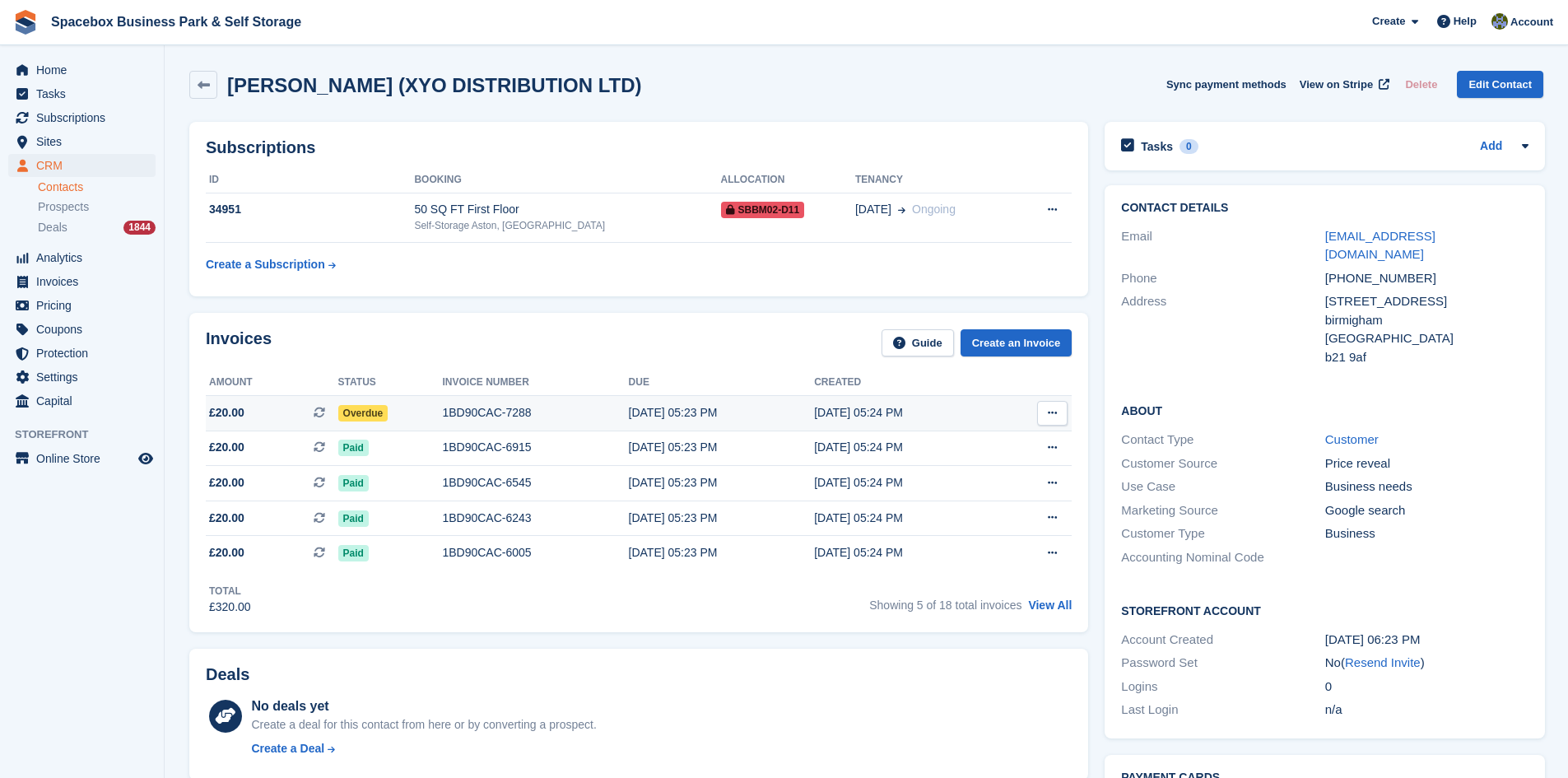
click at [1051, 413] on icon at bounding box center [1052, 413] width 9 height 11
drag, startPoint x: 290, startPoint y: 283, endPoint x: 736, endPoint y: 323, distance: 447.8
click at [736, 323] on div "Invoices Guide Create an Invoice Amount Status Invoice number Due Created £20.0…" at bounding box center [639, 473] width 899 height 320
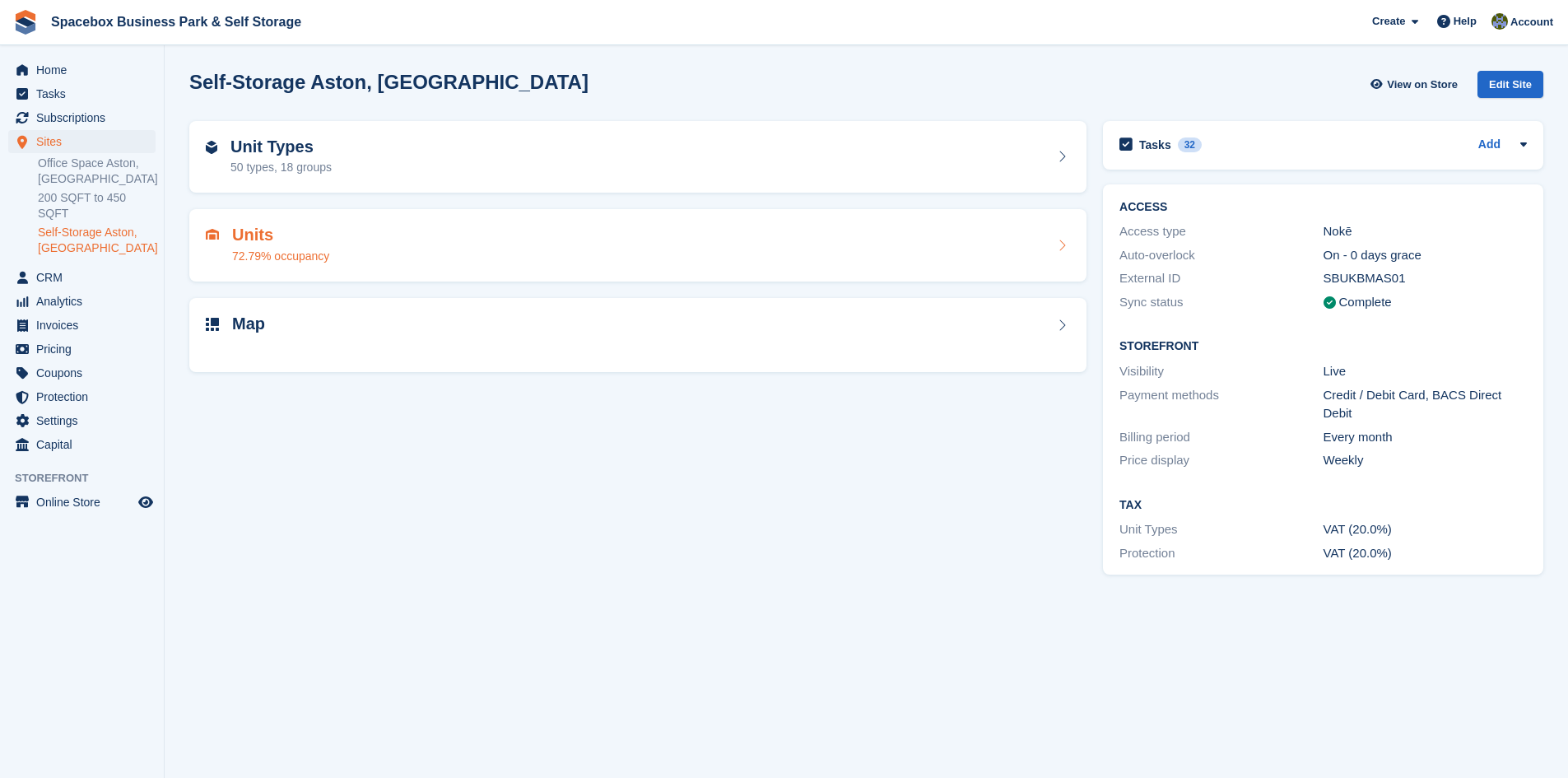
click at [445, 249] on div "Units 72.79% occupancy" at bounding box center [638, 245] width 864 height 40
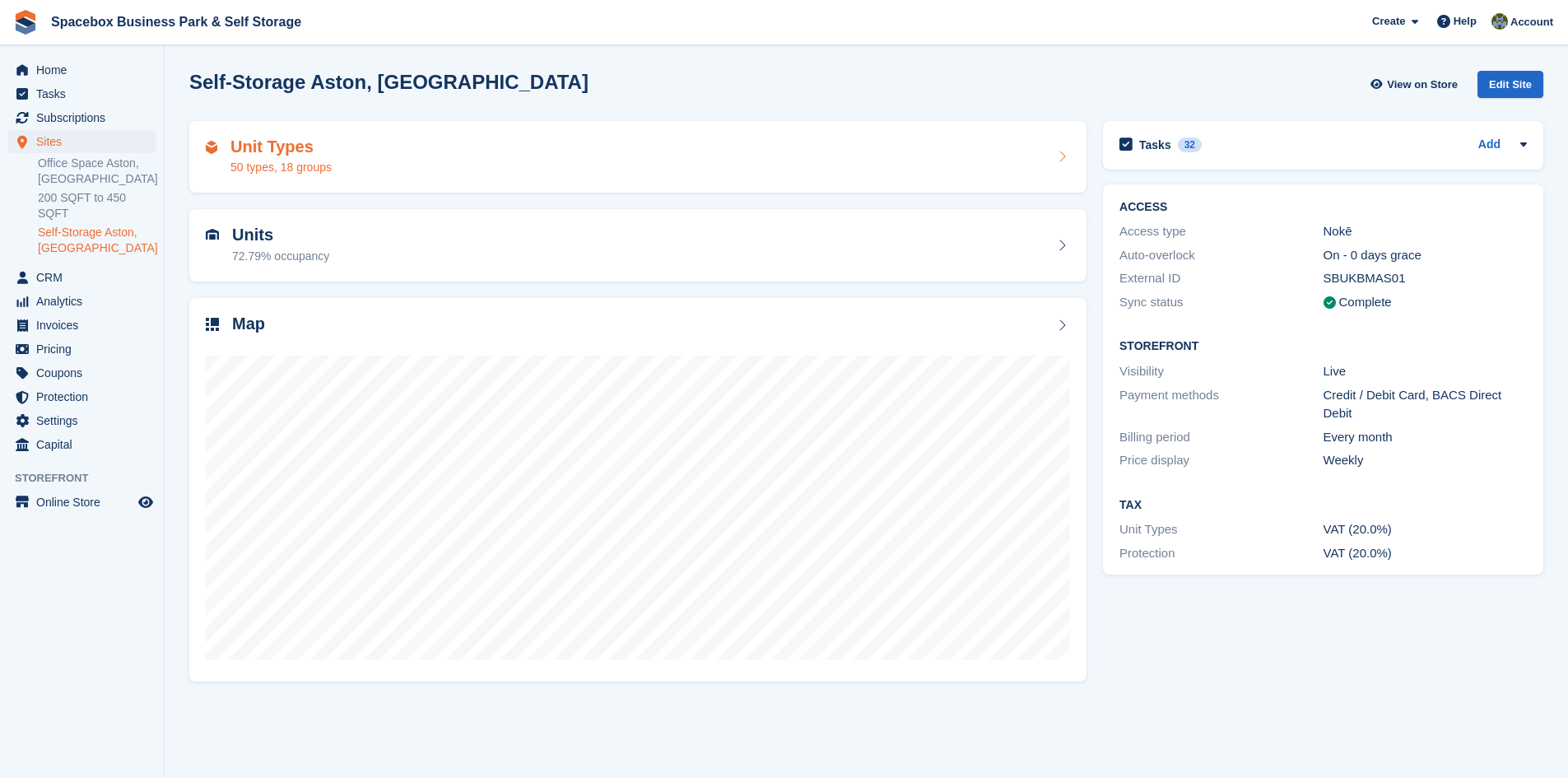
click at [460, 156] on div "Unit Types 50 types, 18 groups" at bounding box center [638, 157] width 864 height 40
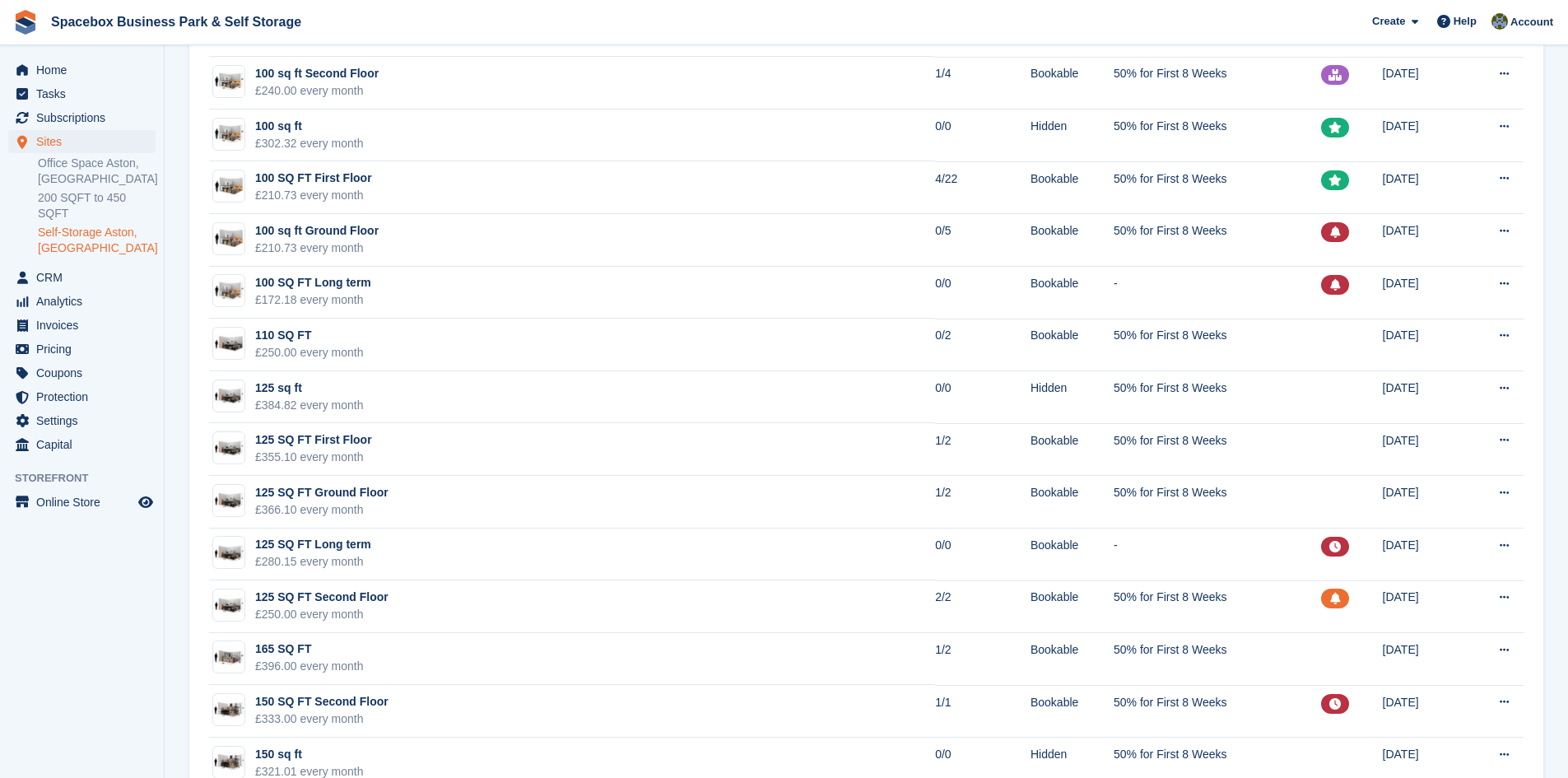
scroll to position [1565, 0]
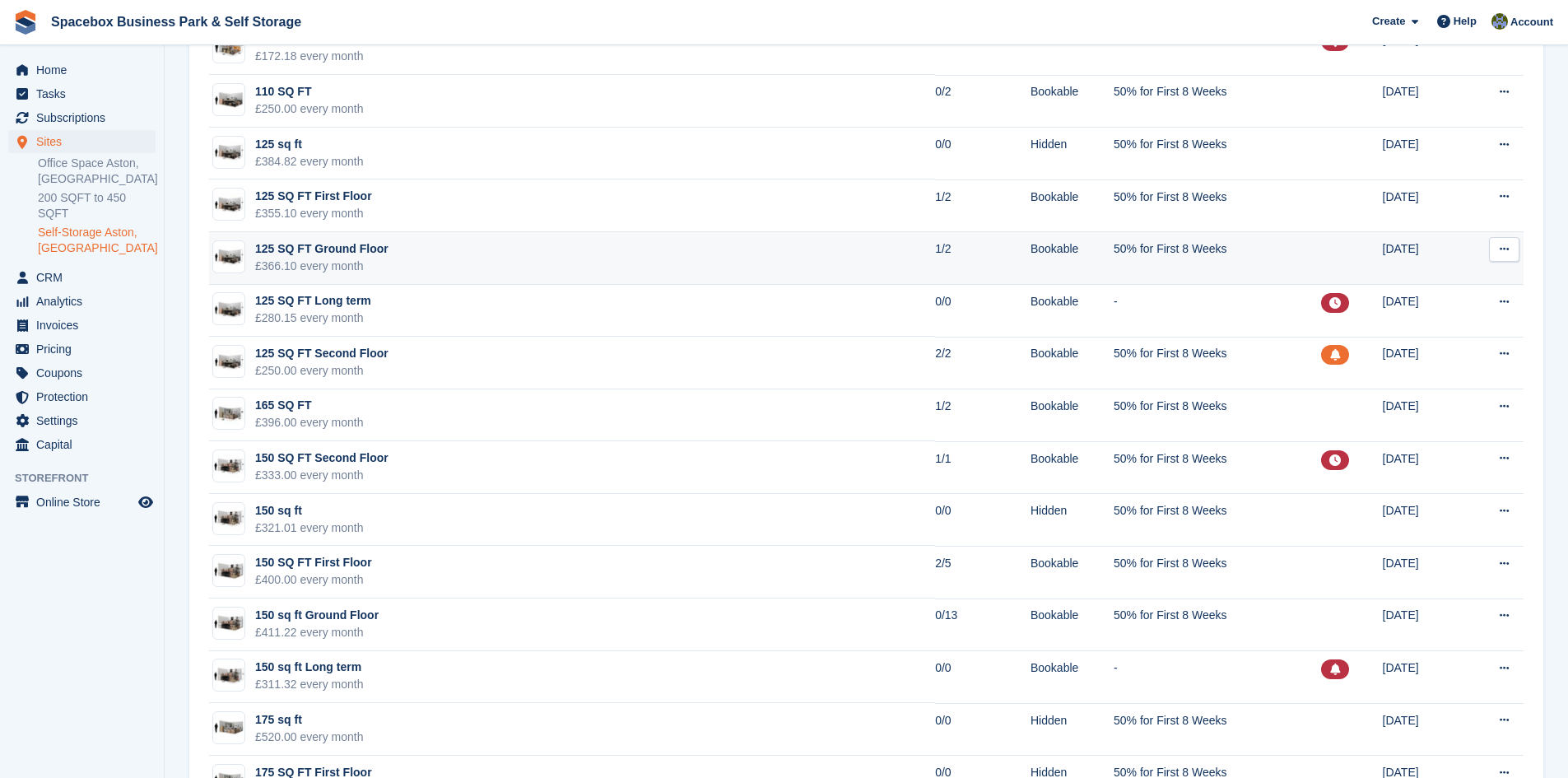
click at [466, 275] on td "125 SQ FT Ground Floor £366.10 every month" at bounding box center [571, 258] width 726 height 53
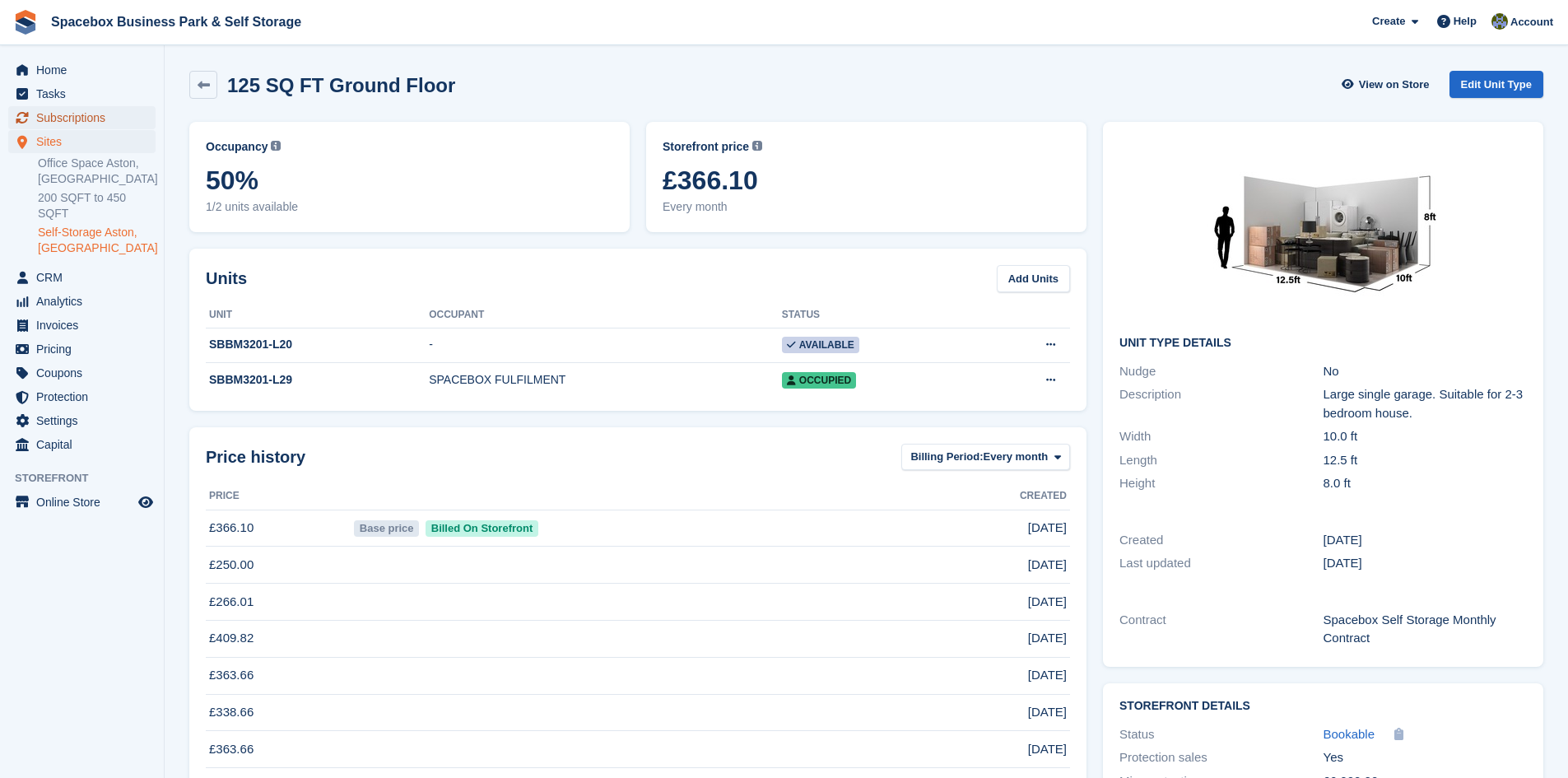
click at [69, 109] on span "Subscriptions" at bounding box center [85, 117] width 98 height 23
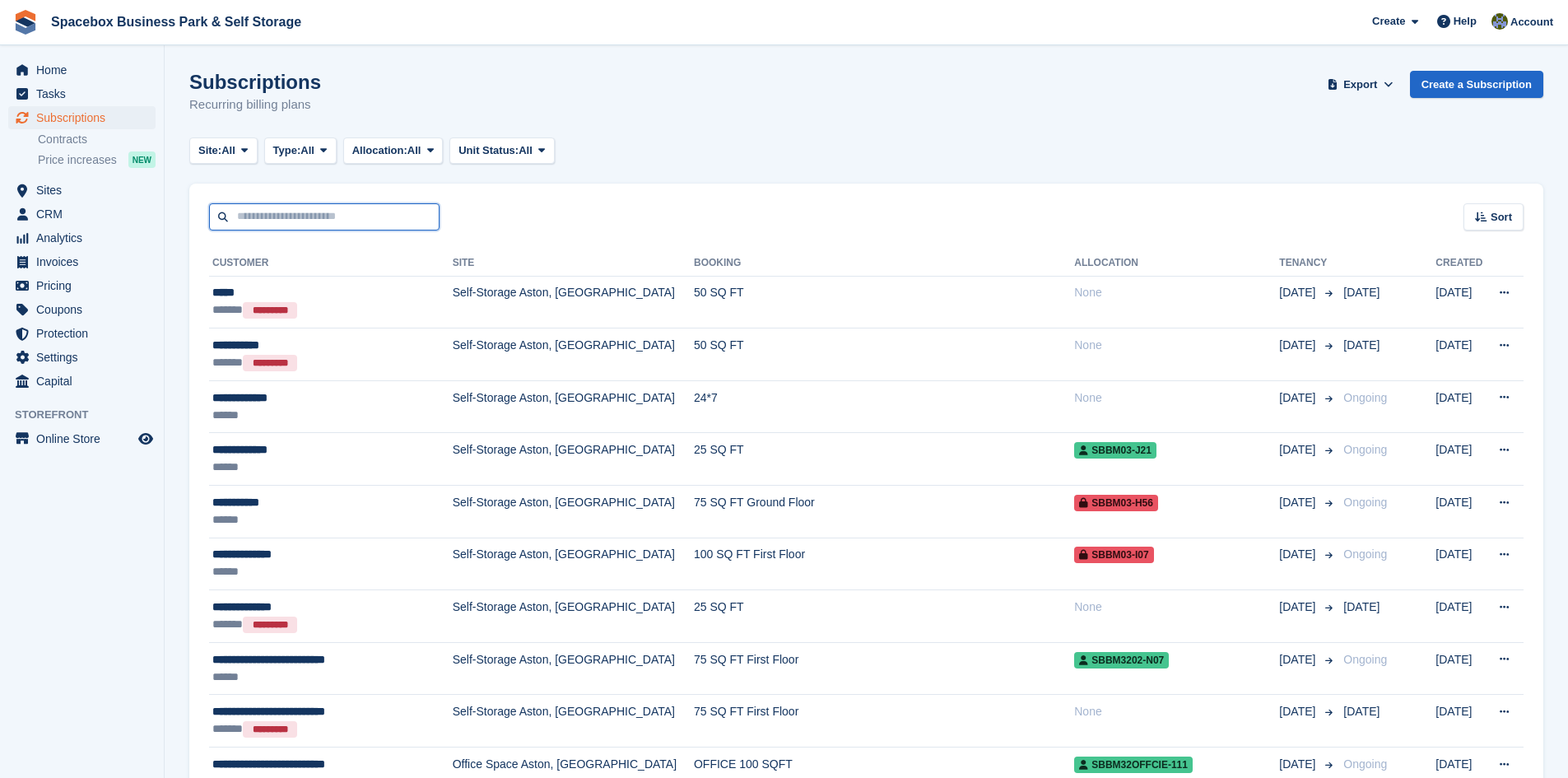
click at [317, 222] on input "text" at bounding box center [324, 217] width 231 height 27
type input "*******"
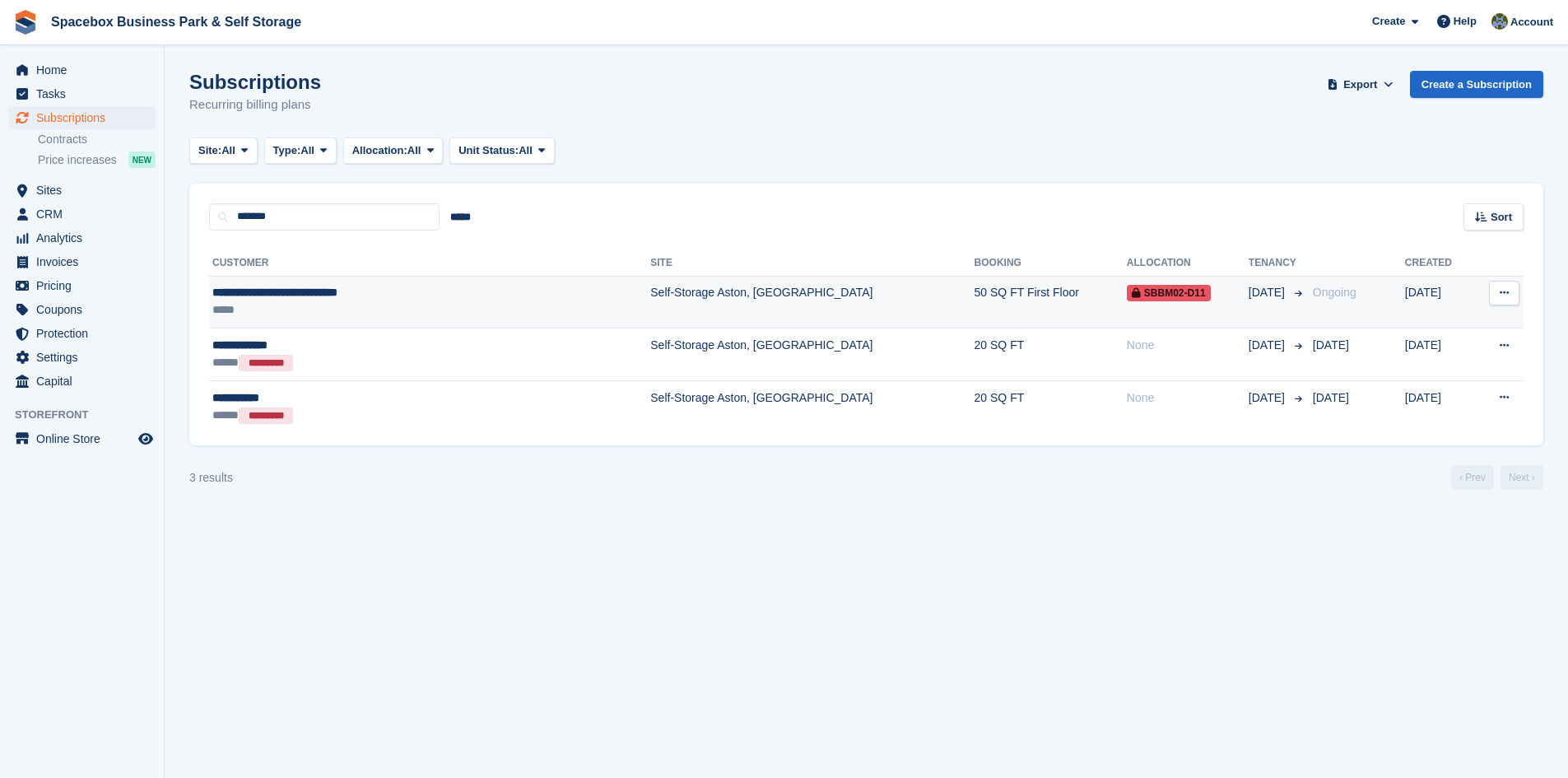
click at [321, 286] on span "**********" at bounding box center [274, 292] width 125 height 12
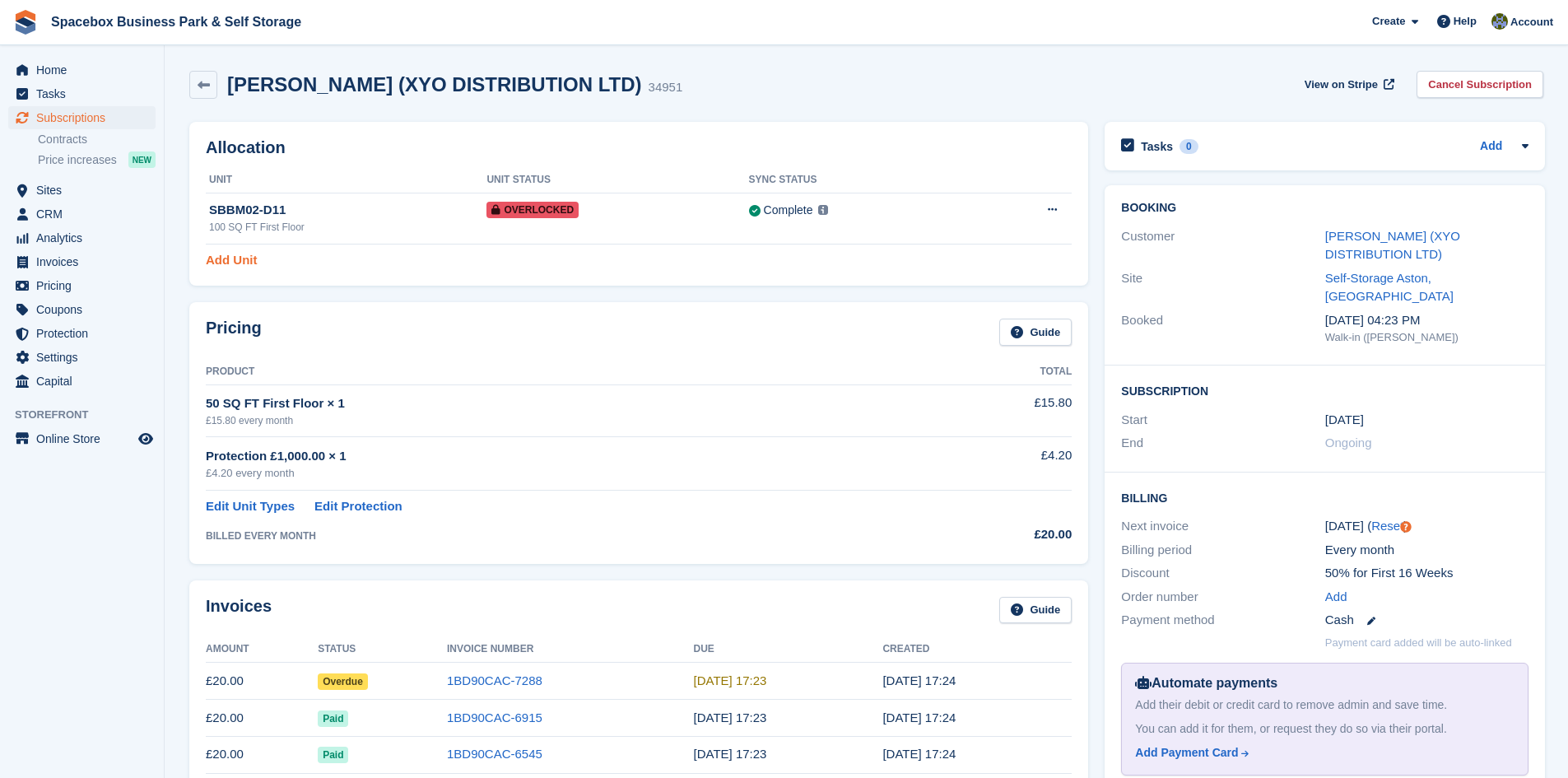
click at [216, 254] on link "Add Unit" at bounding box center [231, 260] width 51 height 19
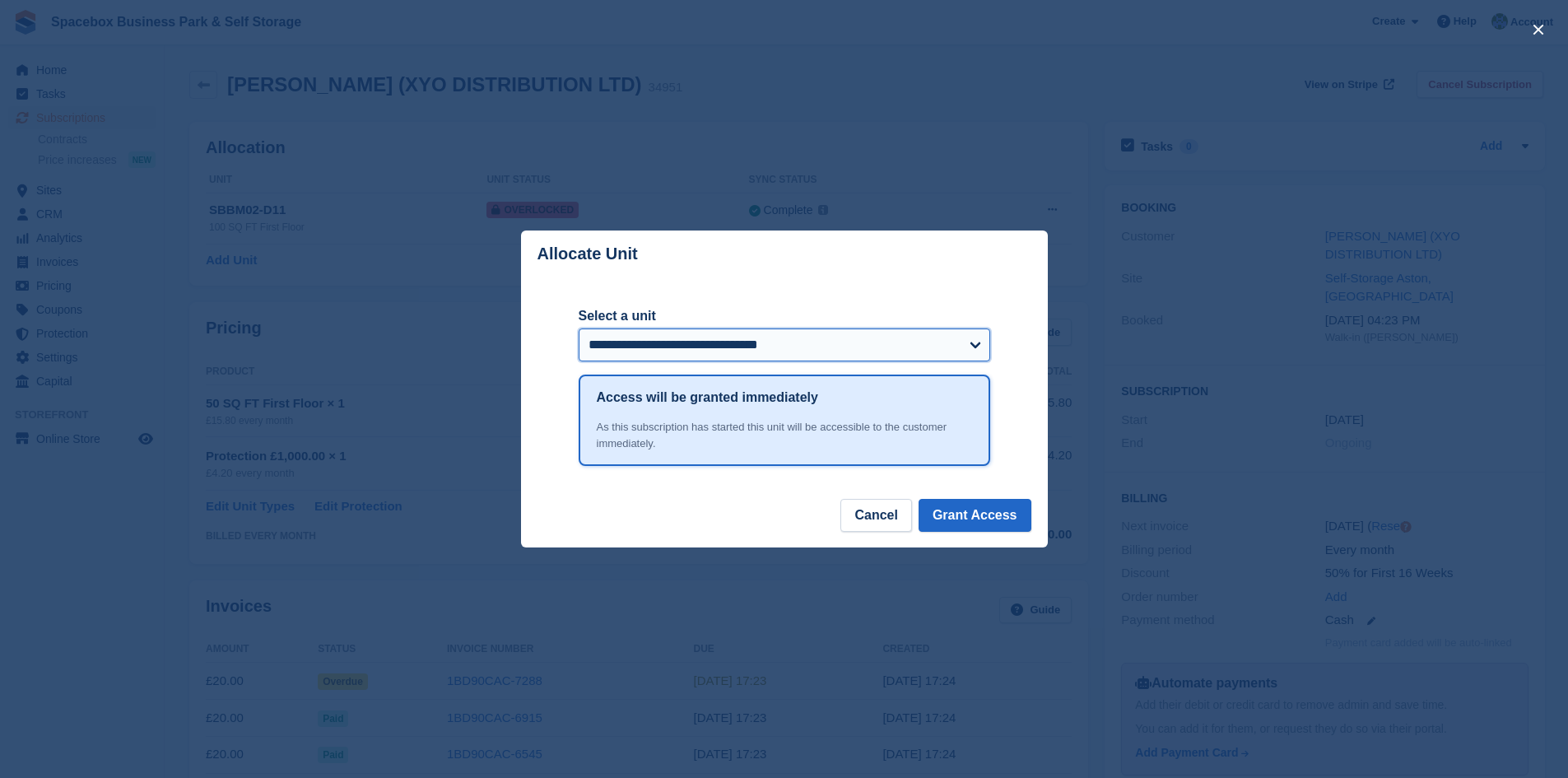
click at [787, 350] on select "**********" at bounding box center [784, 344] width 412 height 33
select select "*****"
click at [579, 330] on select "**********" at bounding box center [784, 344] width 412 height 33
click at [946, 507] on button "Grant Access" at bounding box center [975, 515] width 113 height 33
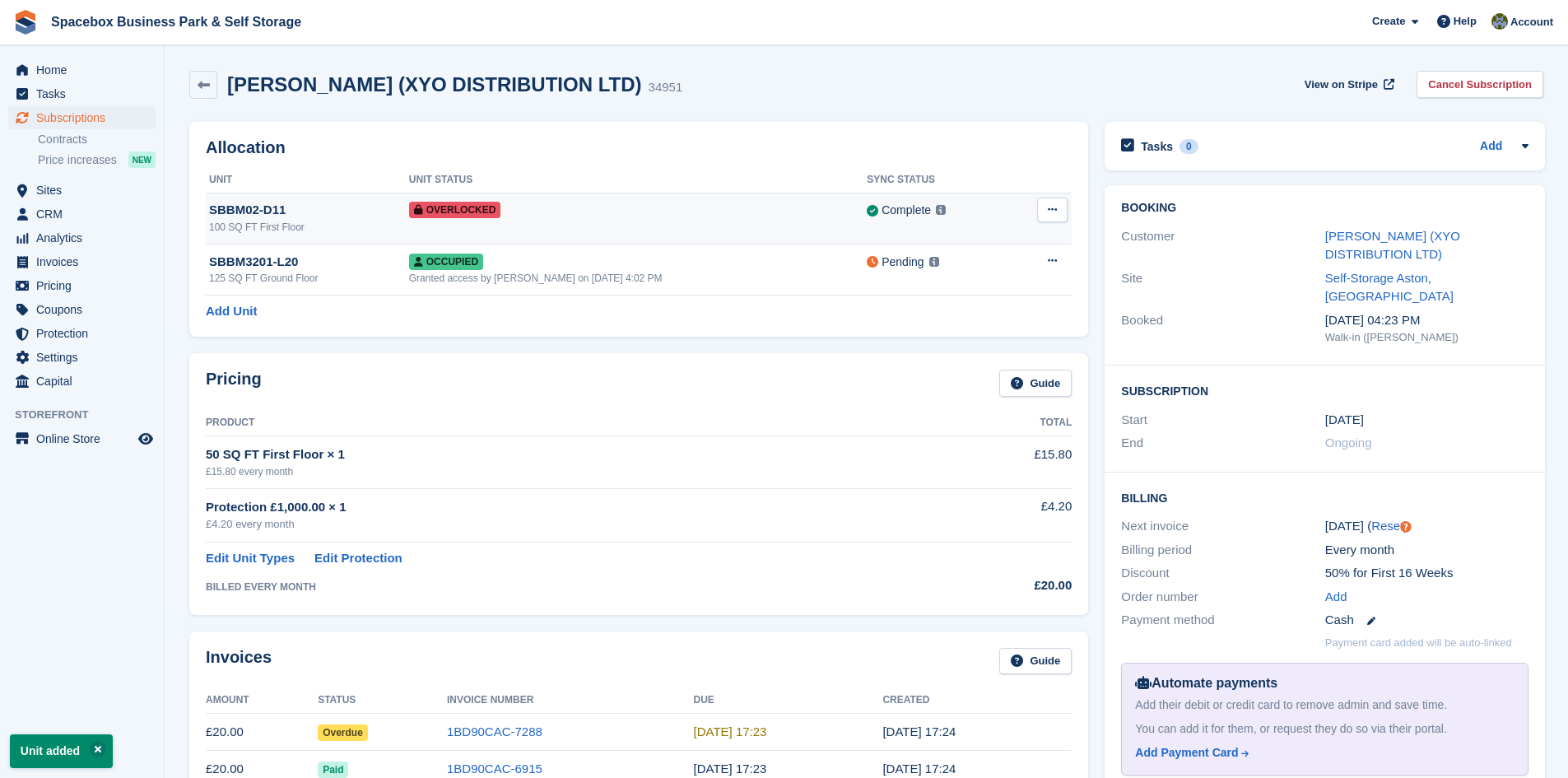
click at [1039, 206] on button at bounding box center [1052, 210] width 30 height 24
click at [851, 322] on div "Allocation Unit Unit Status Sync Status SBBM02-D11 100 SQ FT First Floor Overlo…" at bounding box center [639, 229] width 899 height 215
